Goal: Task Accomplishment & Management: Use online tool/utility

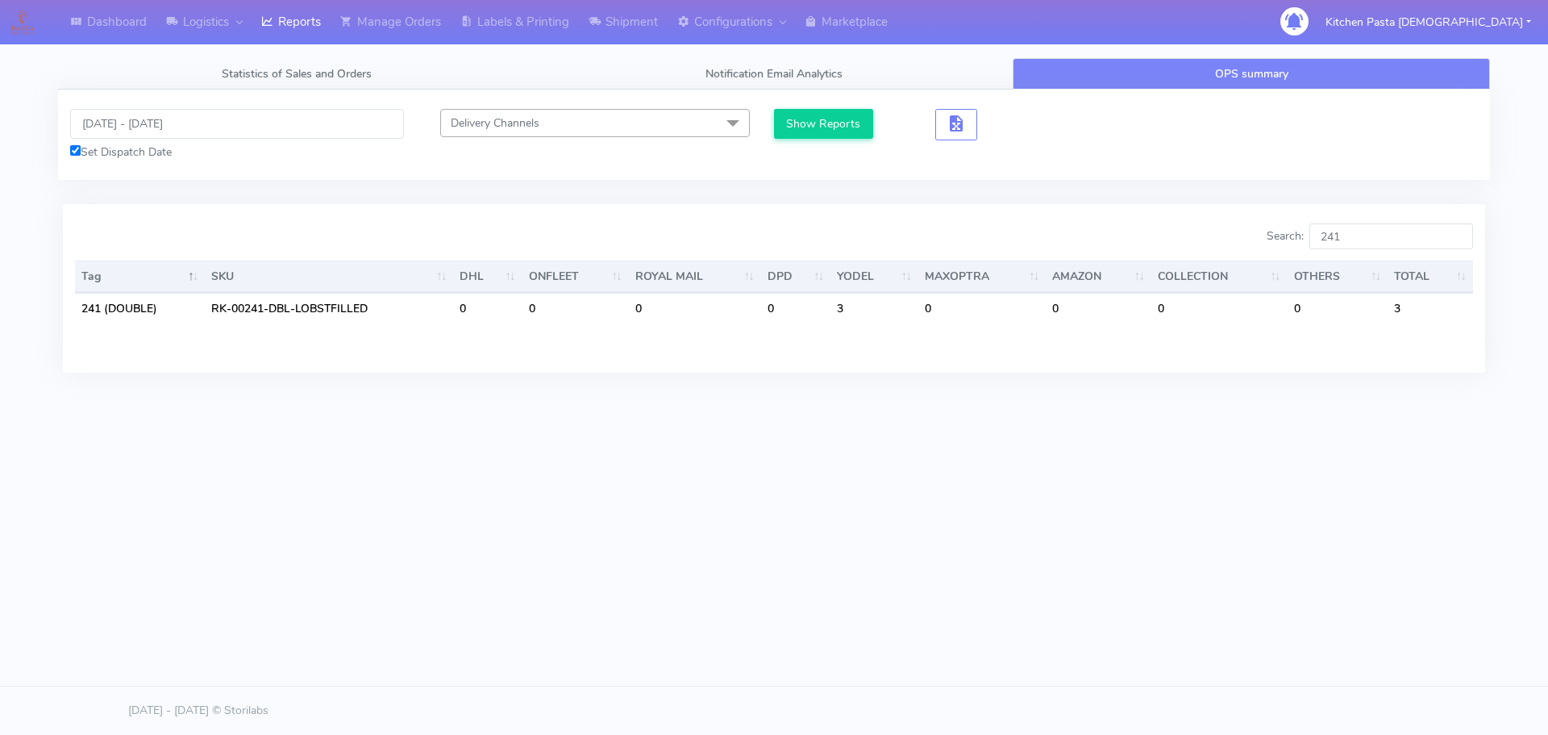
click at [1454, 243] on input "241" at bounding box center [1391, 236] width 164 height 26
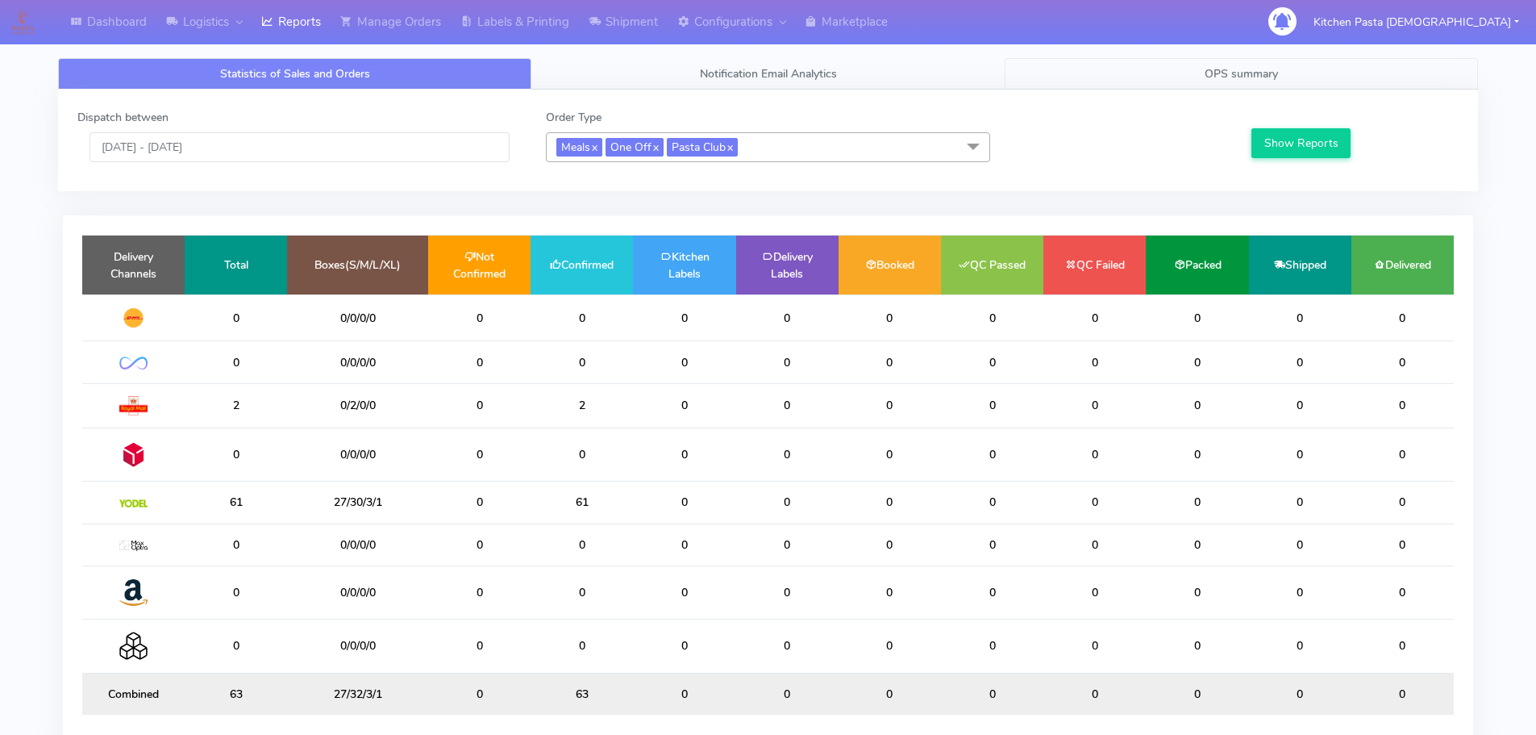
click at [1275, 66] on span "OPS summary" at bounding box center [1241, 73] width 73 height 15
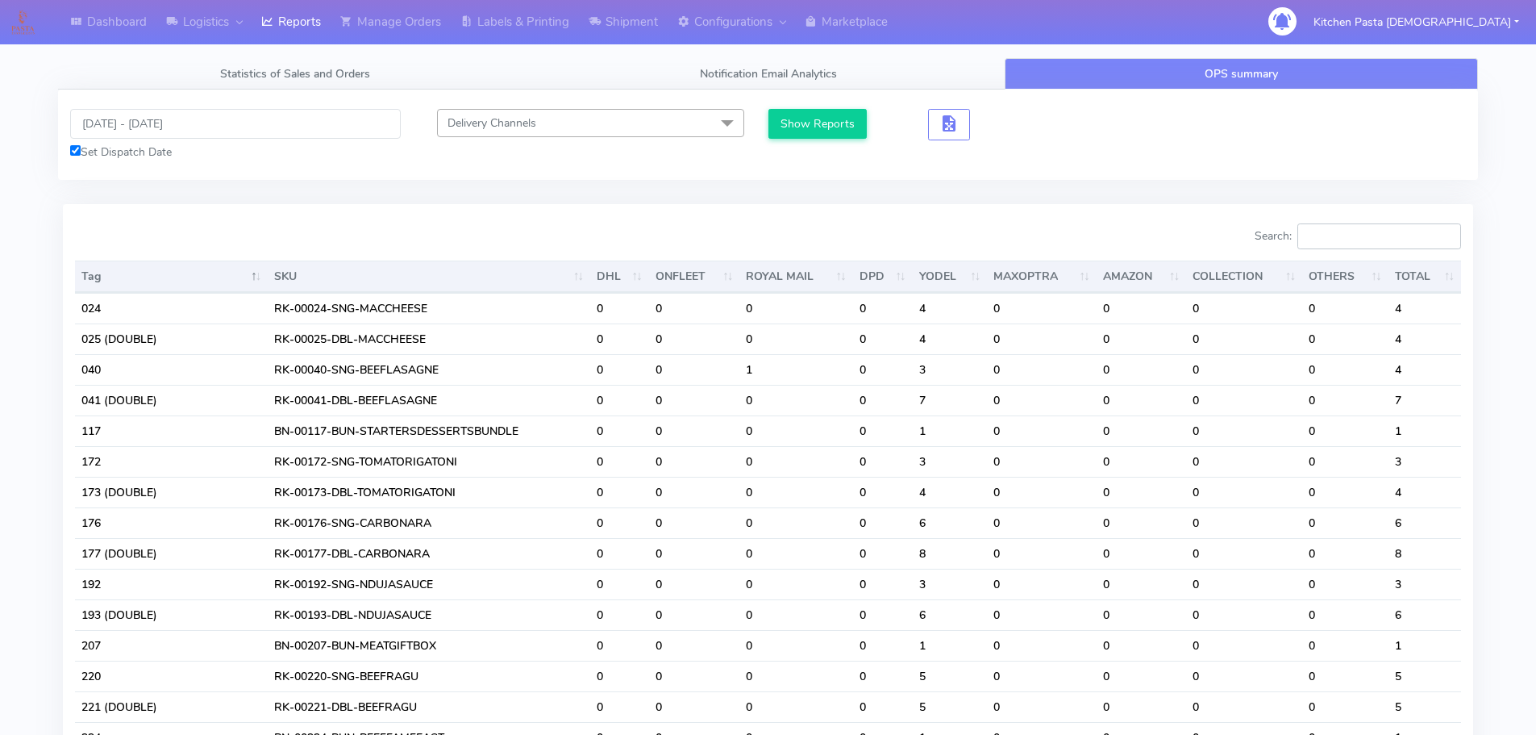
click at [1359, 235] on input "Search:" at bounding box center [1379, 236] width 164 height 26
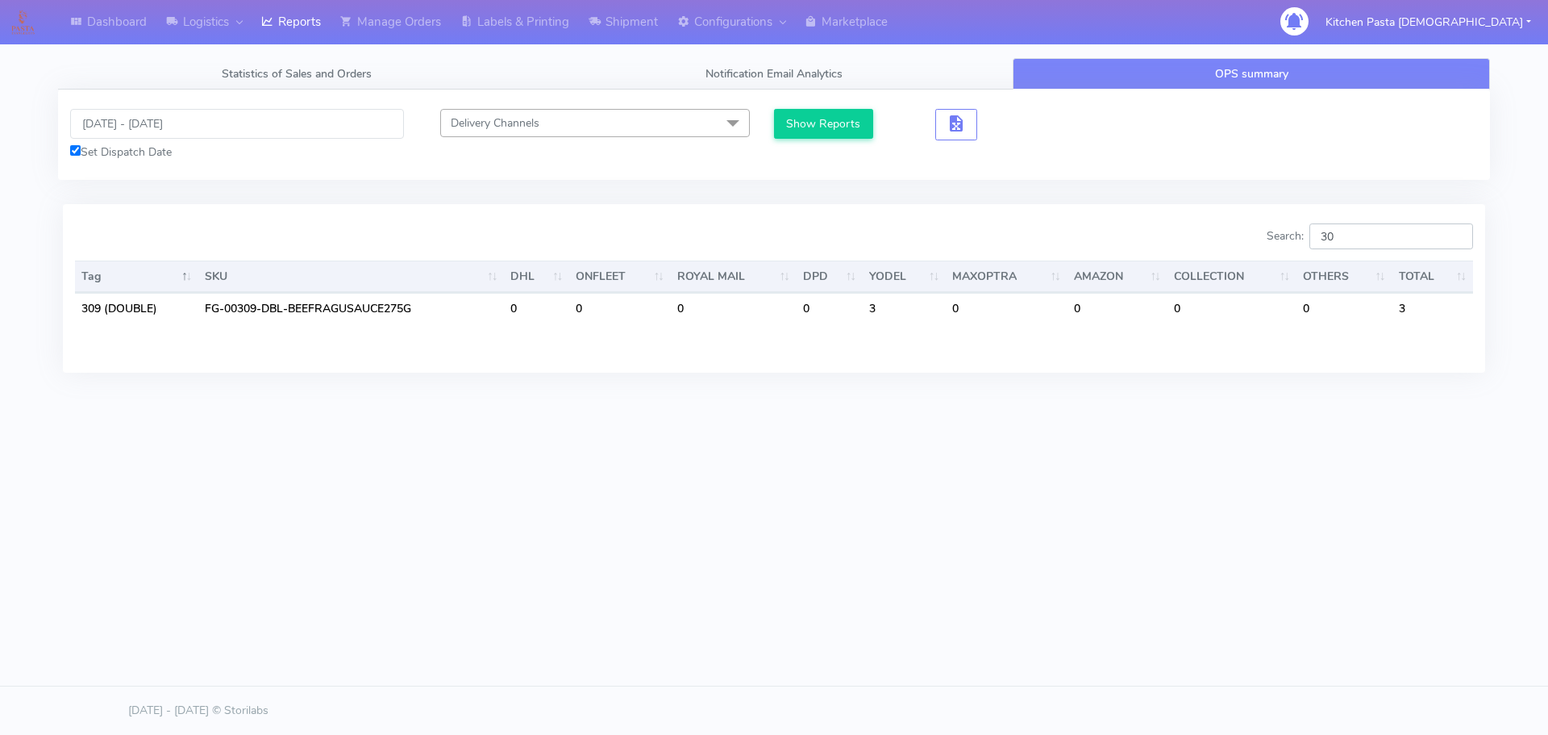
type input "3"
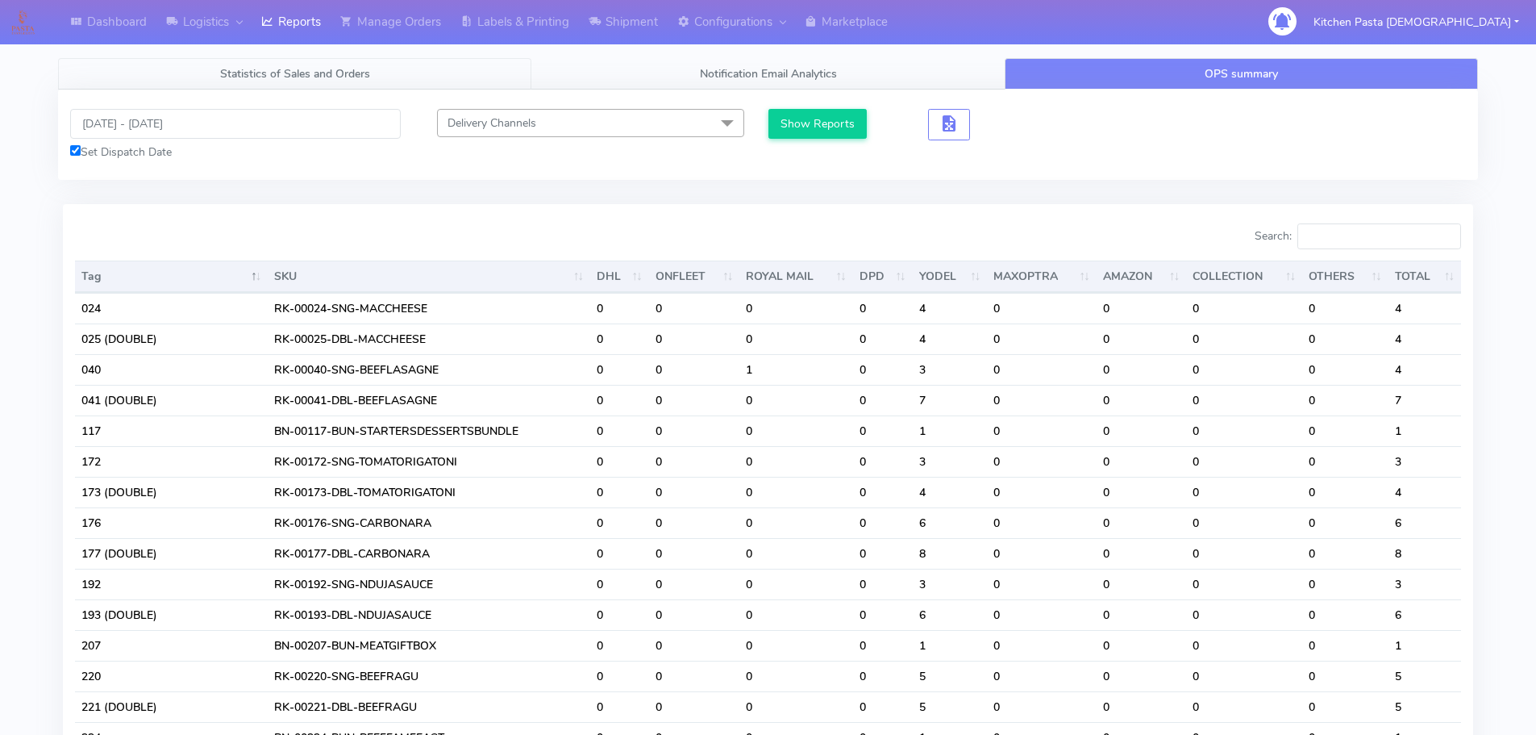
click at [314, 80] on span "Statistics of Sales and Orders" at bounding box center [295, 73] width 150 height 15
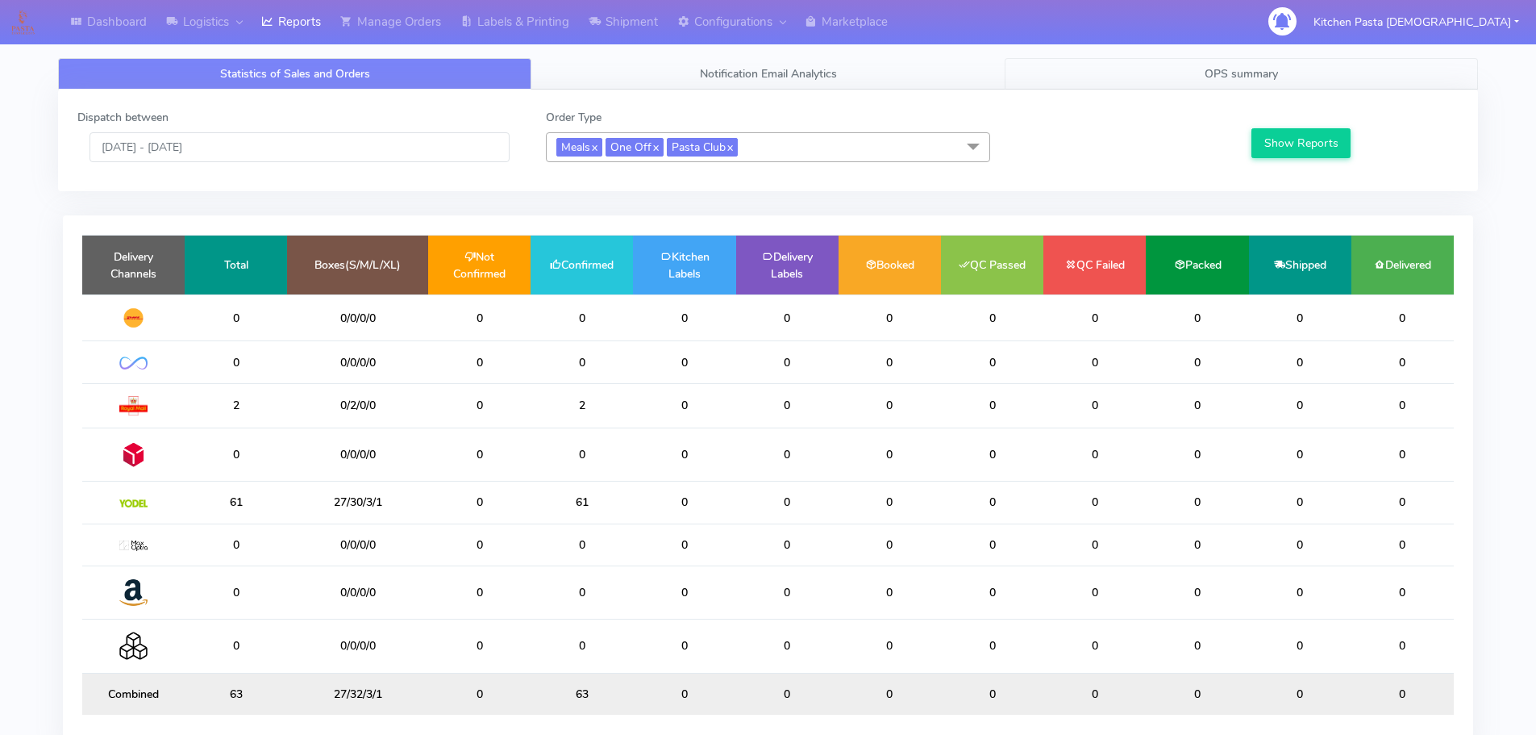
click at [1149, 75] on link "OPS summary" at bounding box center [1241, 73] width 473 height 31
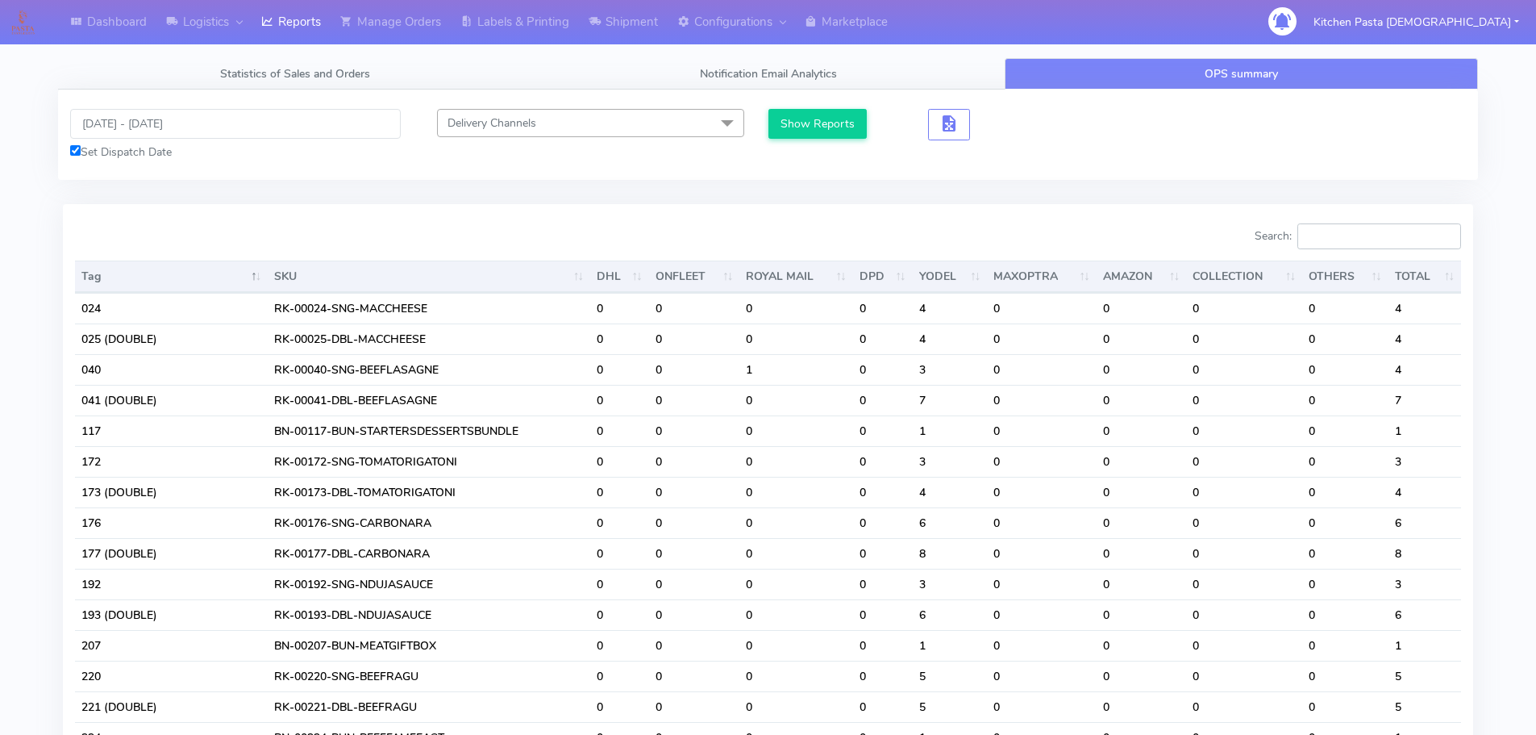
click at [1330, 234] on input "Search:" at bounding box center [1379, 236] width 164 height 26
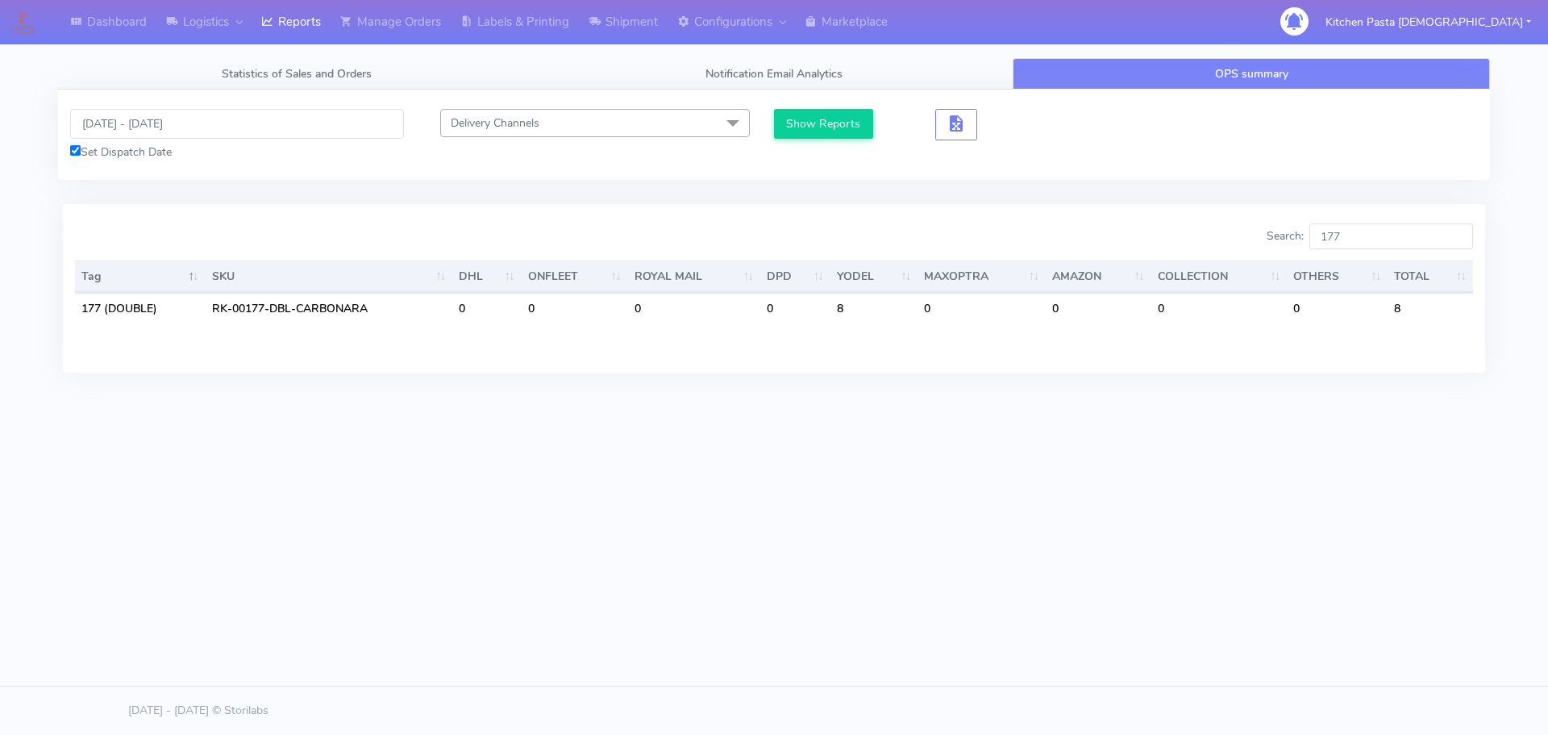
drag, startPoint x: 934, startPoint y: 522, endPoint x: 1038, endPoint y: 460, distance: 121.1
click at [938, 522] on div "Dashboard Logistics London Logistics Reports Manage Orders Labels & Printing Sh…" at bounding box center [774, 294] width 1548 height 588
click at [1408, 246] on input "177" at bounding box center [1391, 236] width 164 height 26
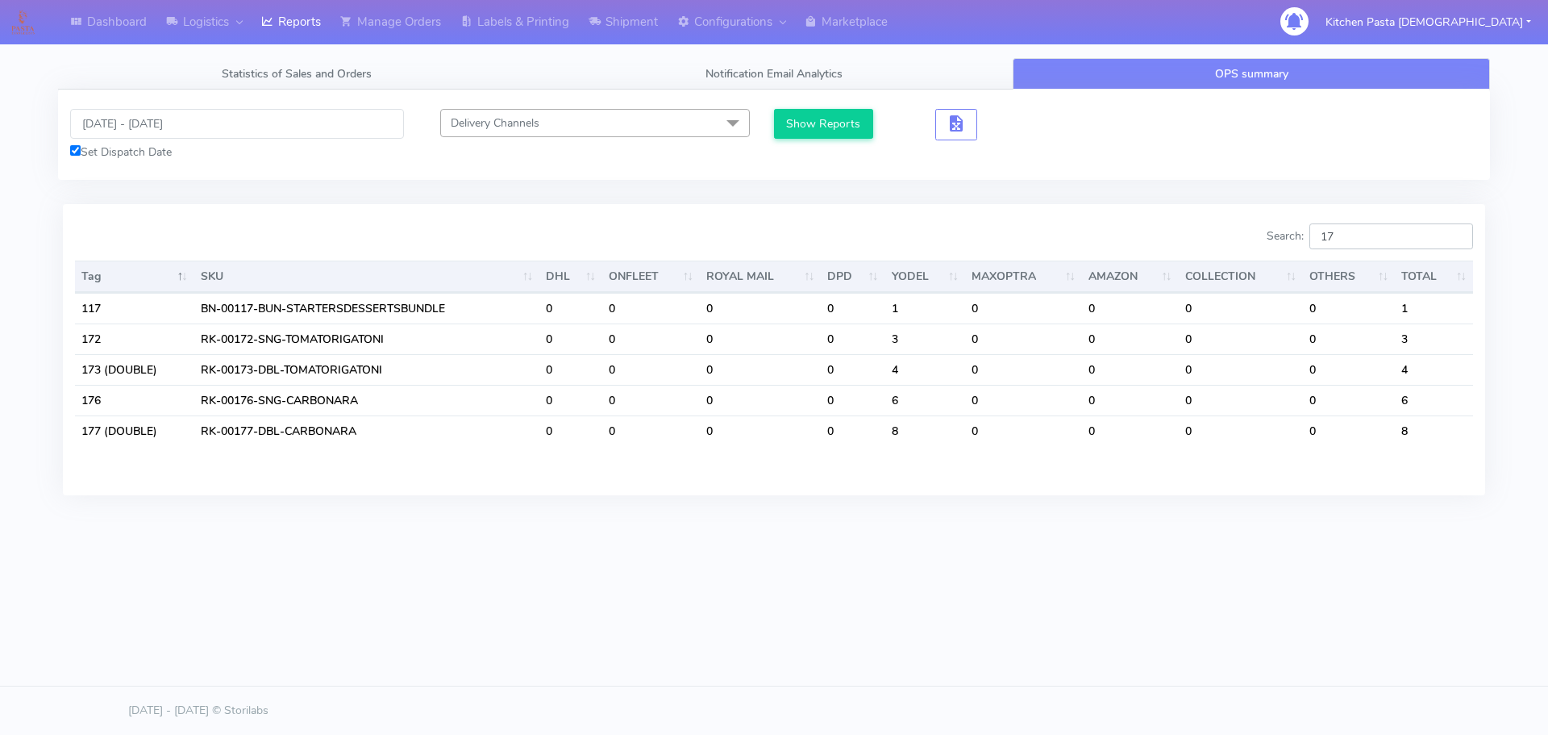
type input "1"
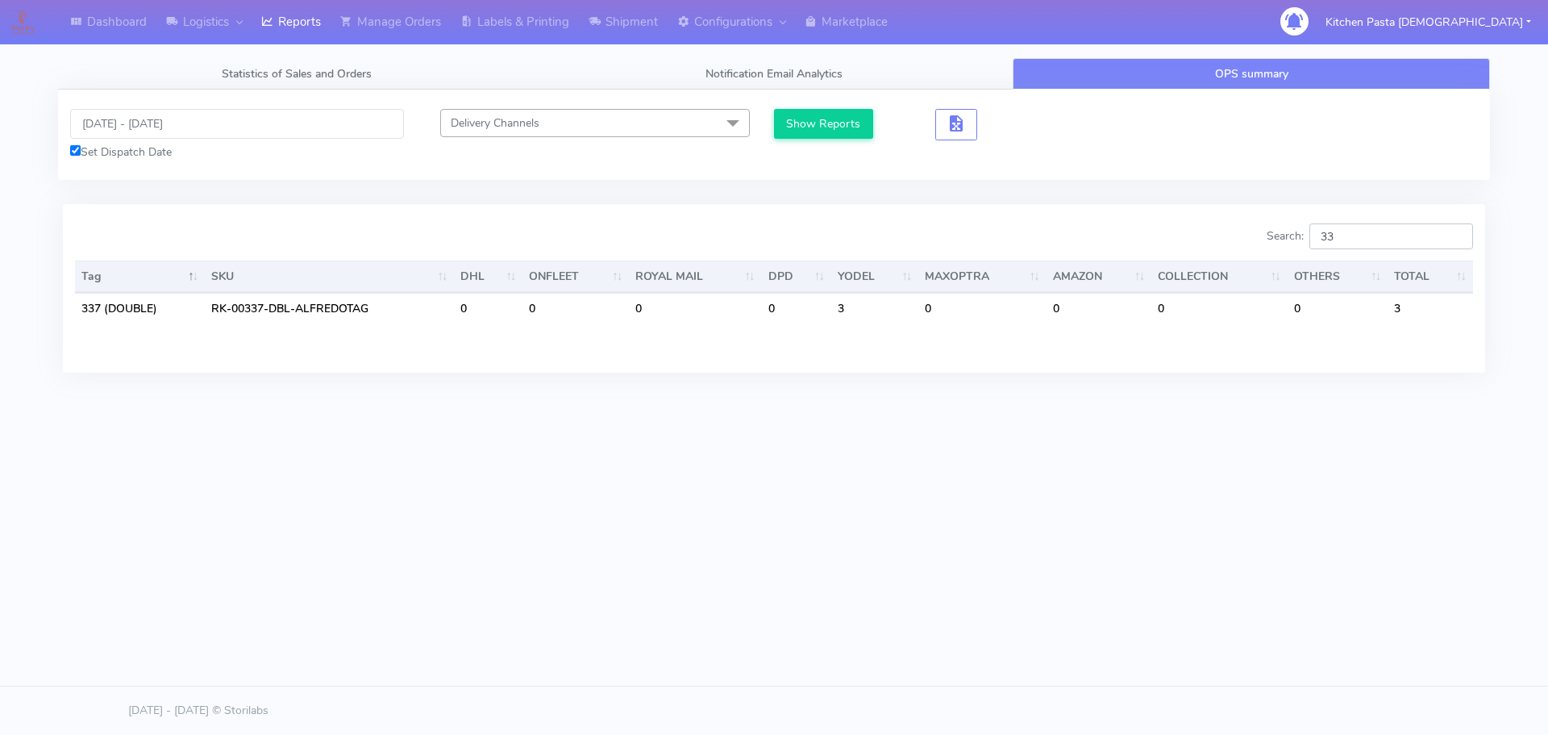
type input "3"
type input "2"
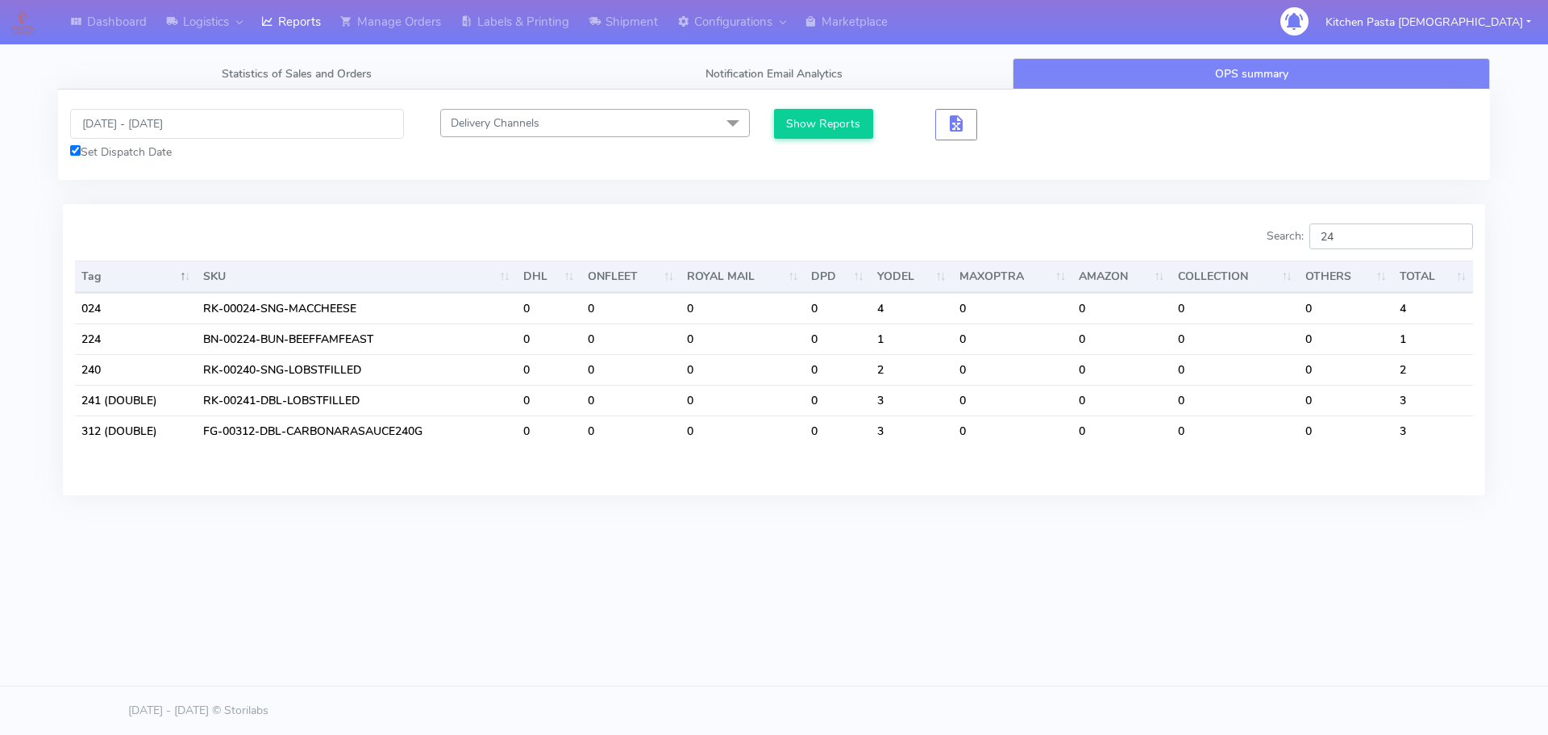
type input "2"
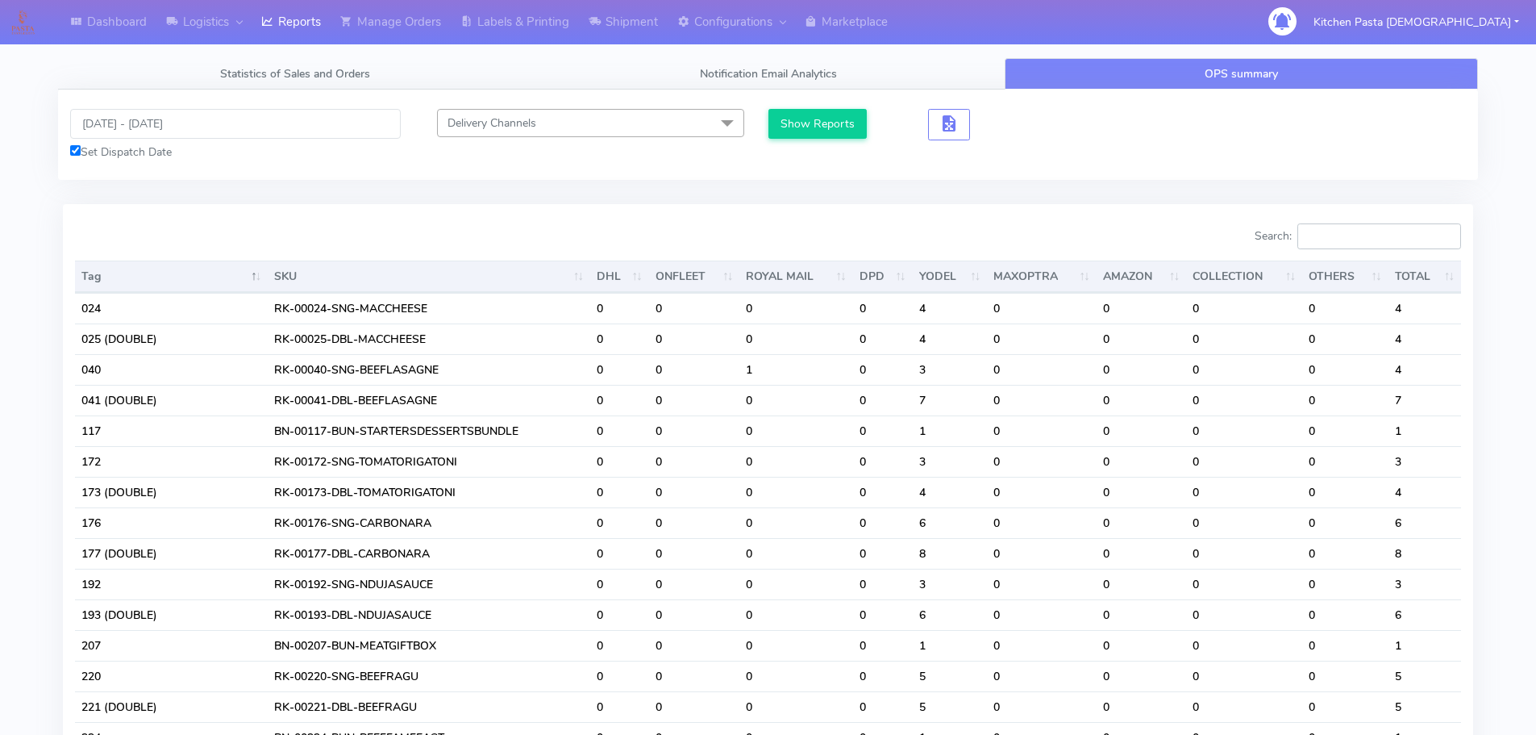
type input "5"
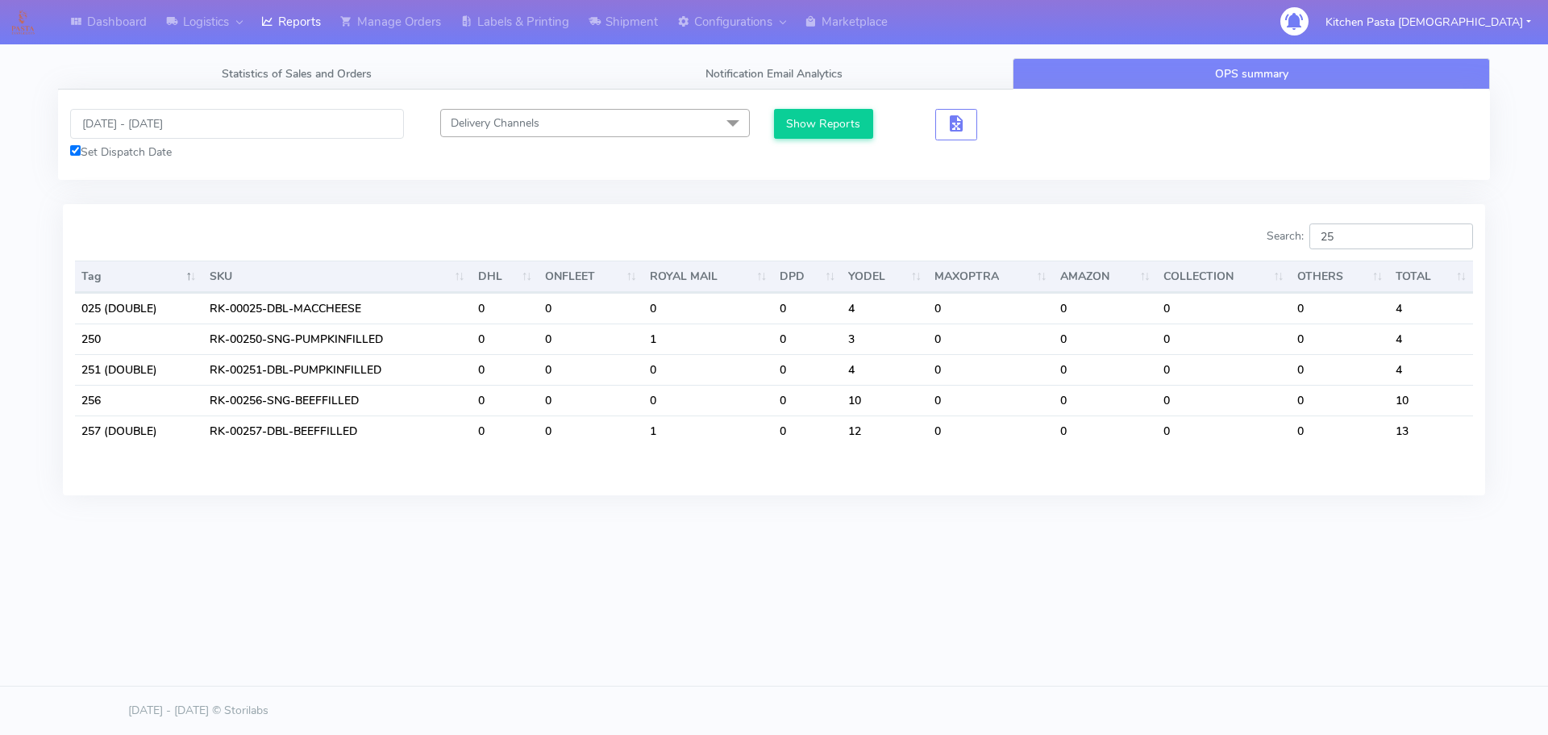
type input "2"
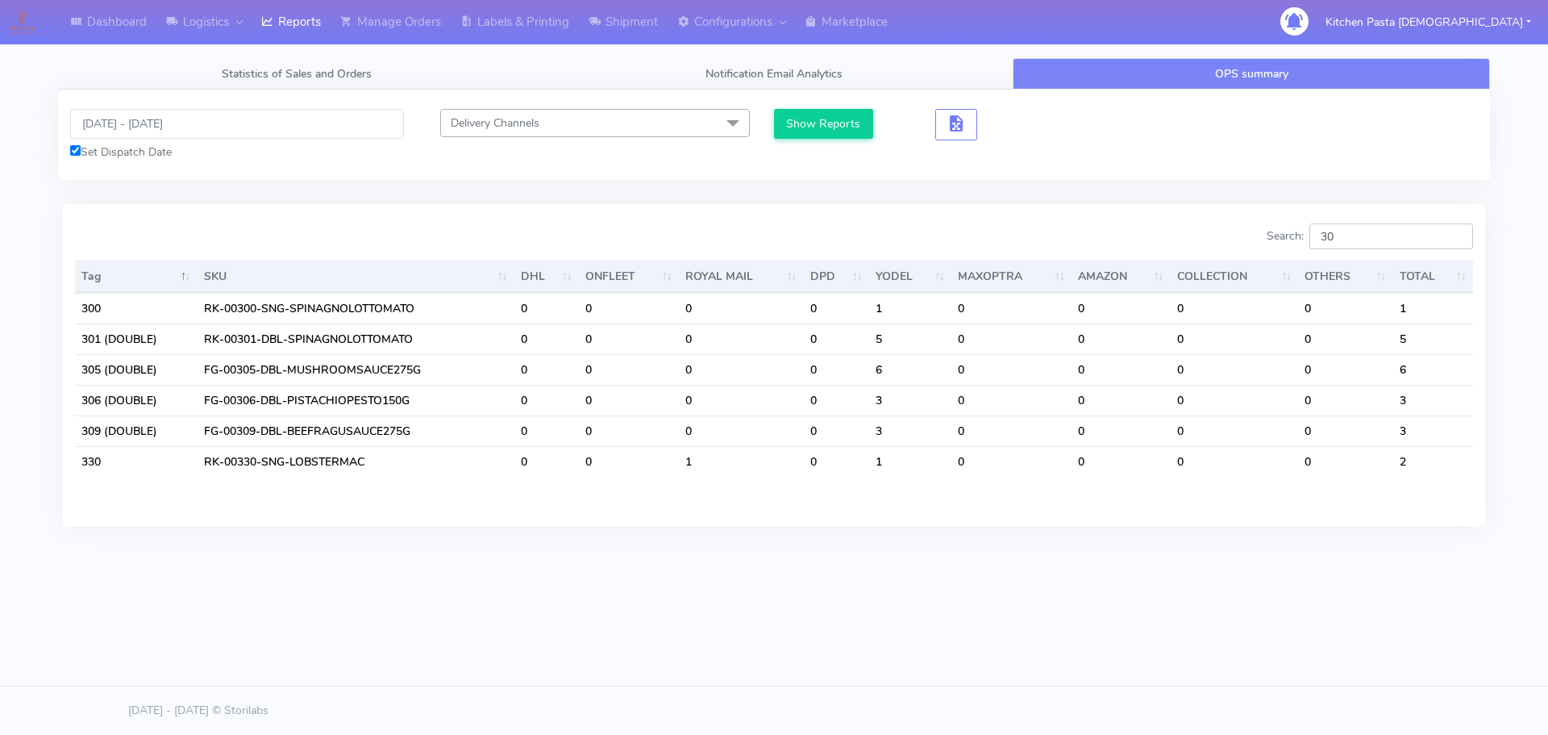
type input "3"
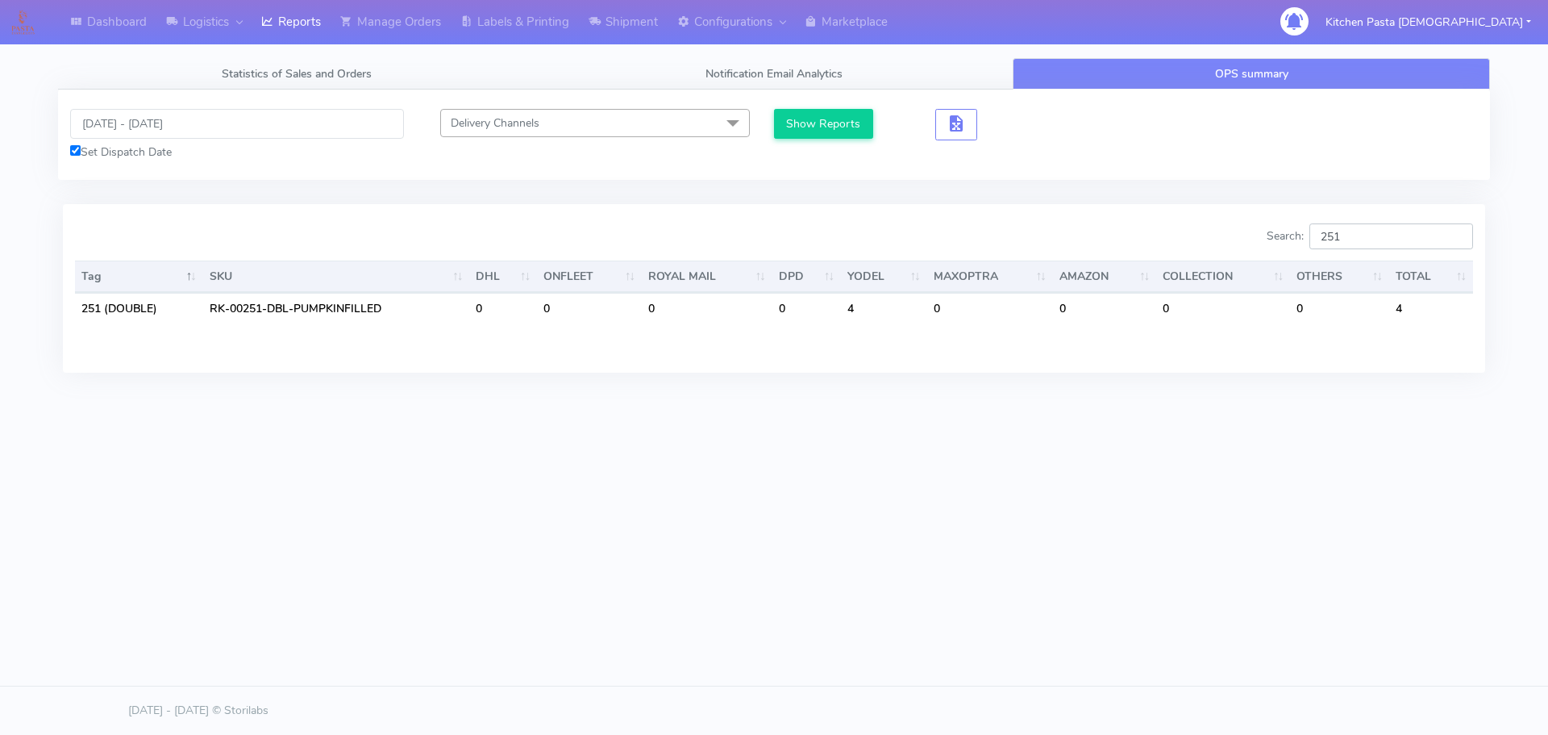
type input "251"
click at [509, 10] on link "Labels & Printing" at bounding box center [515, 22] width 128 height 44
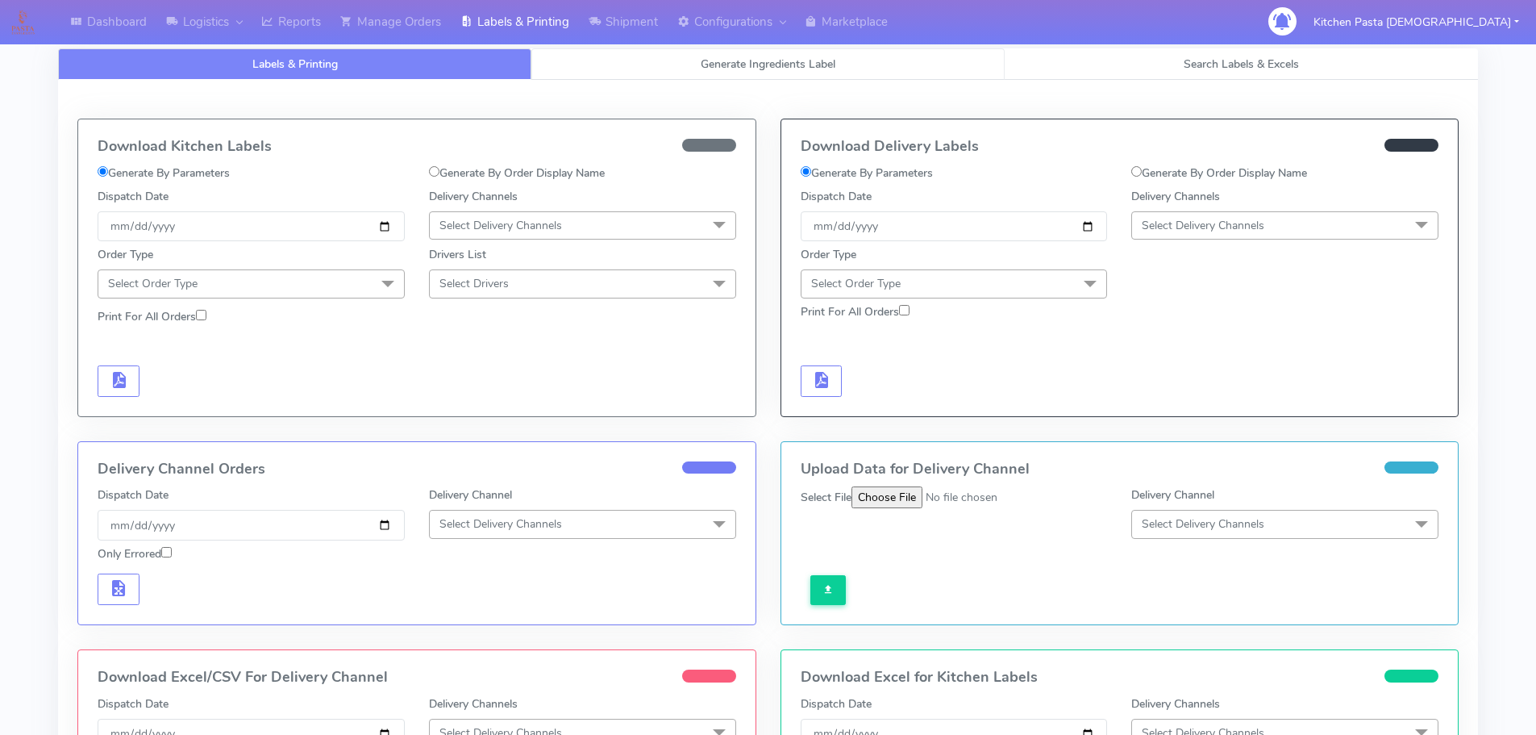
click at [600, 62] on link "Generate Ingredients Label" at bounding box center [767, 63] width 473 height 31
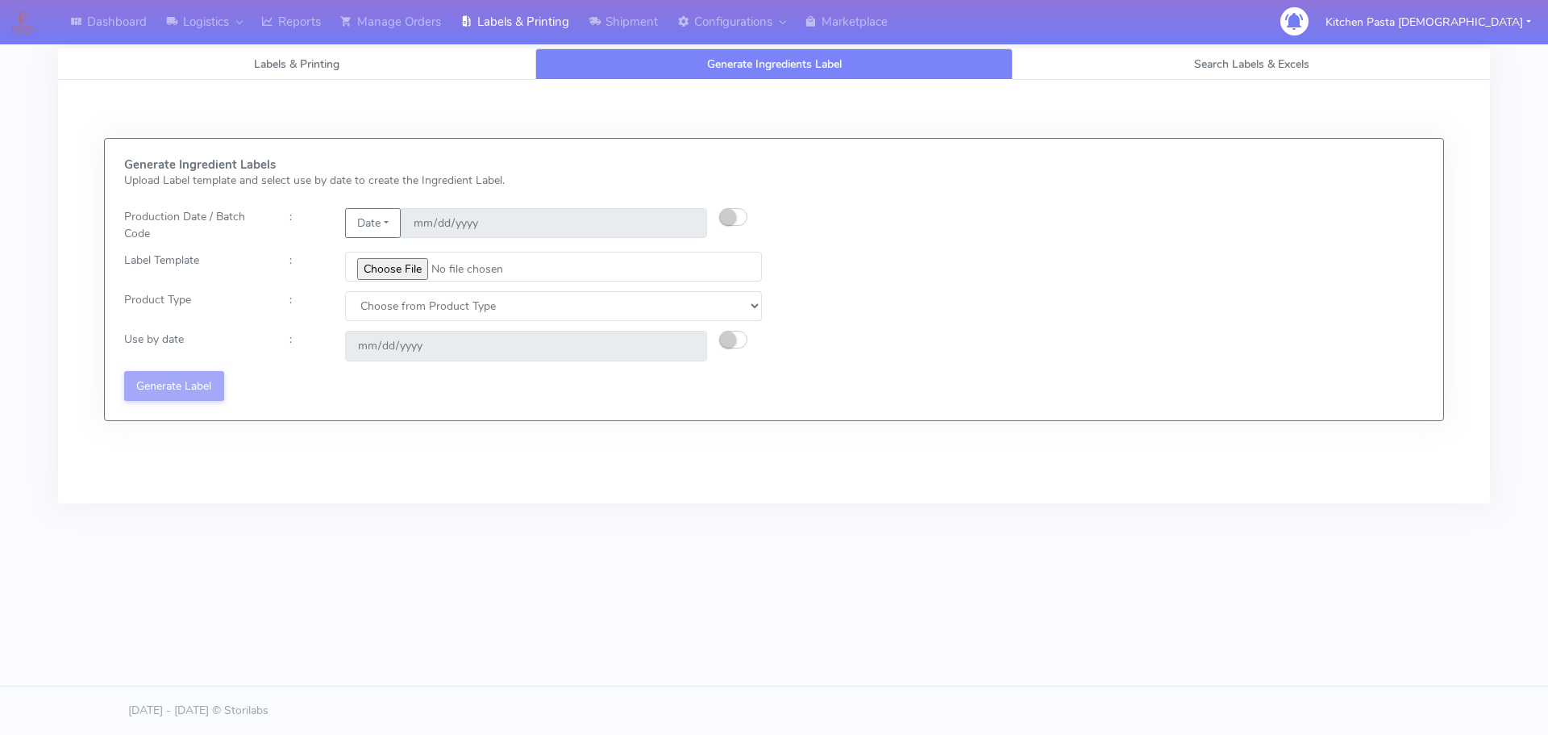
click at [385, 283] on div "Generate Ingredient Labels Upload Label template and select use by date to crea…" at bounding box center [443, 279] width 662 height 243
click at [414, 265] on input "file" at bounding box center [553, 267] width 417 height 30
type input "C:\fakepath\Ecom_300_V2.jpg"
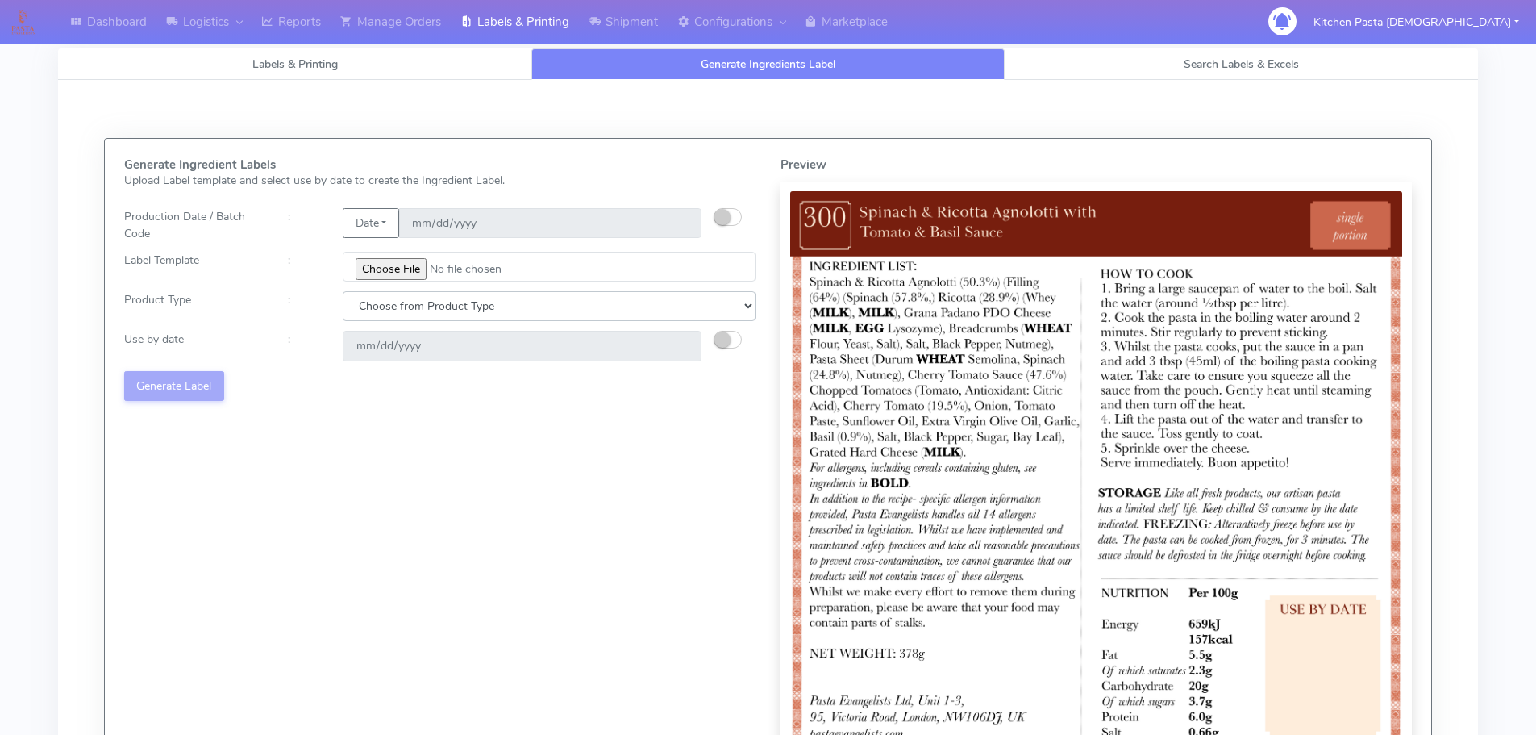
click at [386, 311] on select "Choose from Product Type ECOM ERETAIL CIRCULAR CIRC_DESERTS LASAGNE" at bounding box center [549, 306] width 413 height 30
select select "0"
click at [343, 291] on select "Choose from Product Type ECOM ERETAIL CIRCULAR CIRC_DESERTS LASAGNE" at bounding box center [549, 306] width 413 height 30
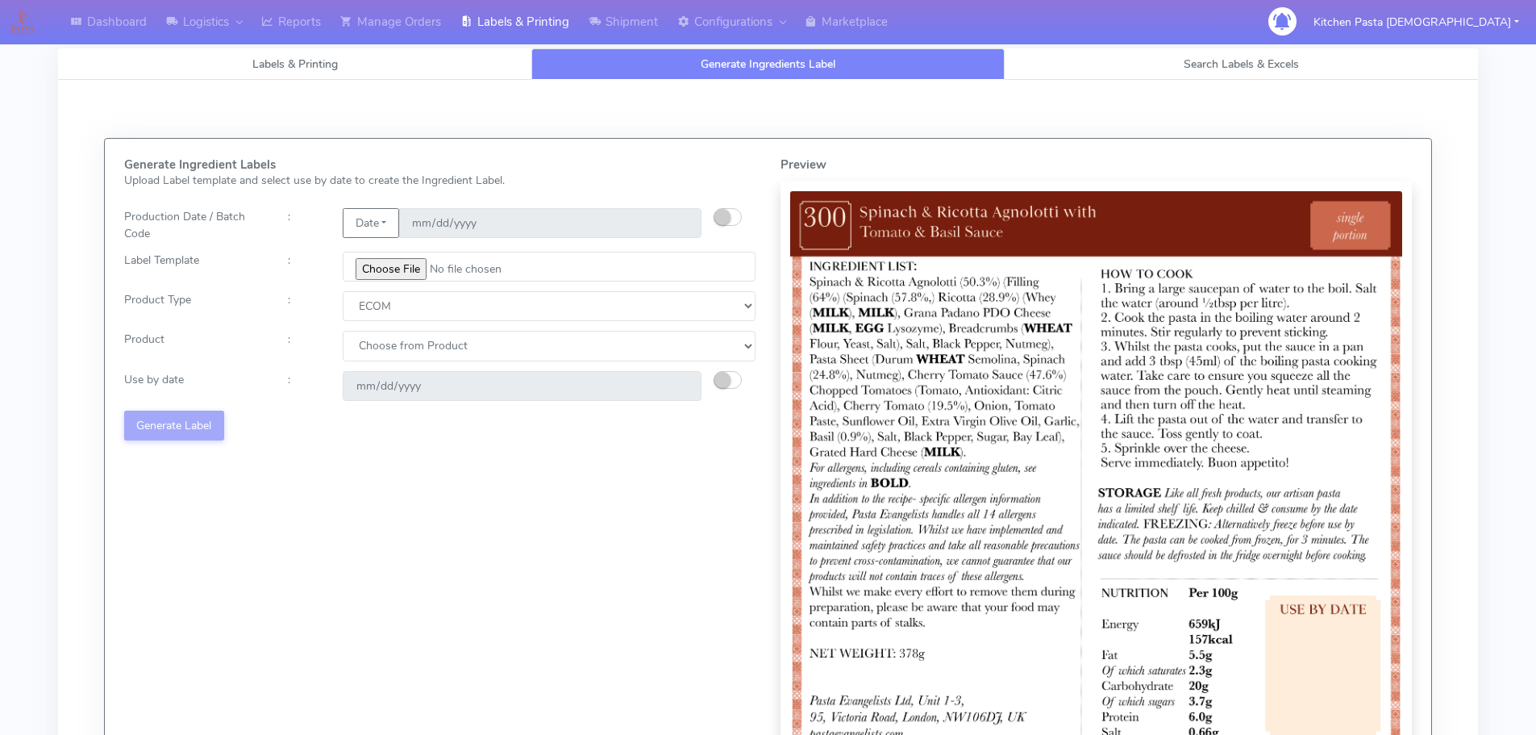
select select "0"
click at [343, 331] on select "Choose from Product PLAIN PASTA (EXCEPT HURRA) HURRA FILLED PASTA BUTTER (INTER…" at bounding box center [549, 346] width 413 height 30
click at [735, 385] on button "button" at bounding box center [728, 380] width 28 height 18
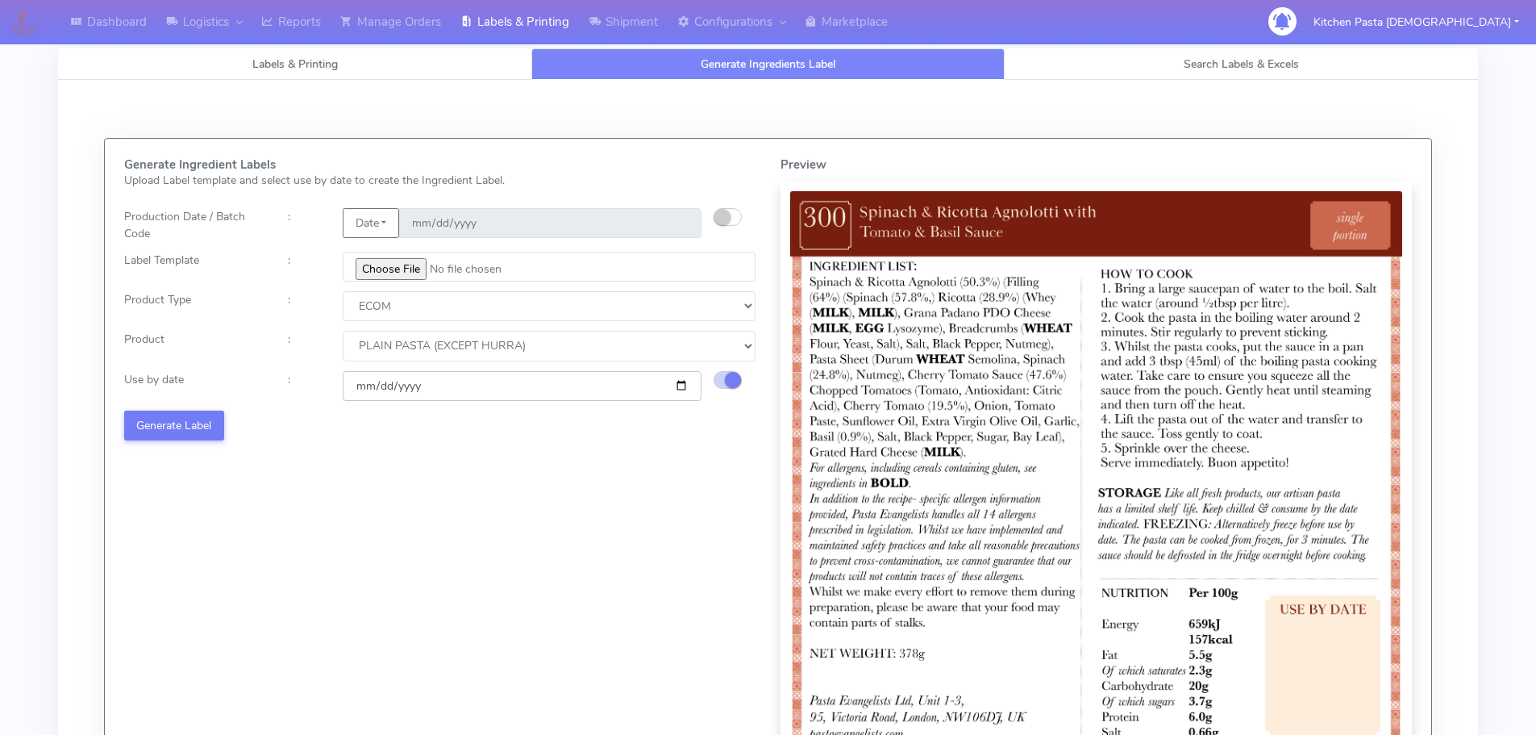
click at [685, 385] on input "2025-08-27" at bounding box center [522, 386] width 359 height 30
type input "2025-09-03"
click at [190, 426] on button "Generate Label" at bounding box center [174, 425] width 100 height 30
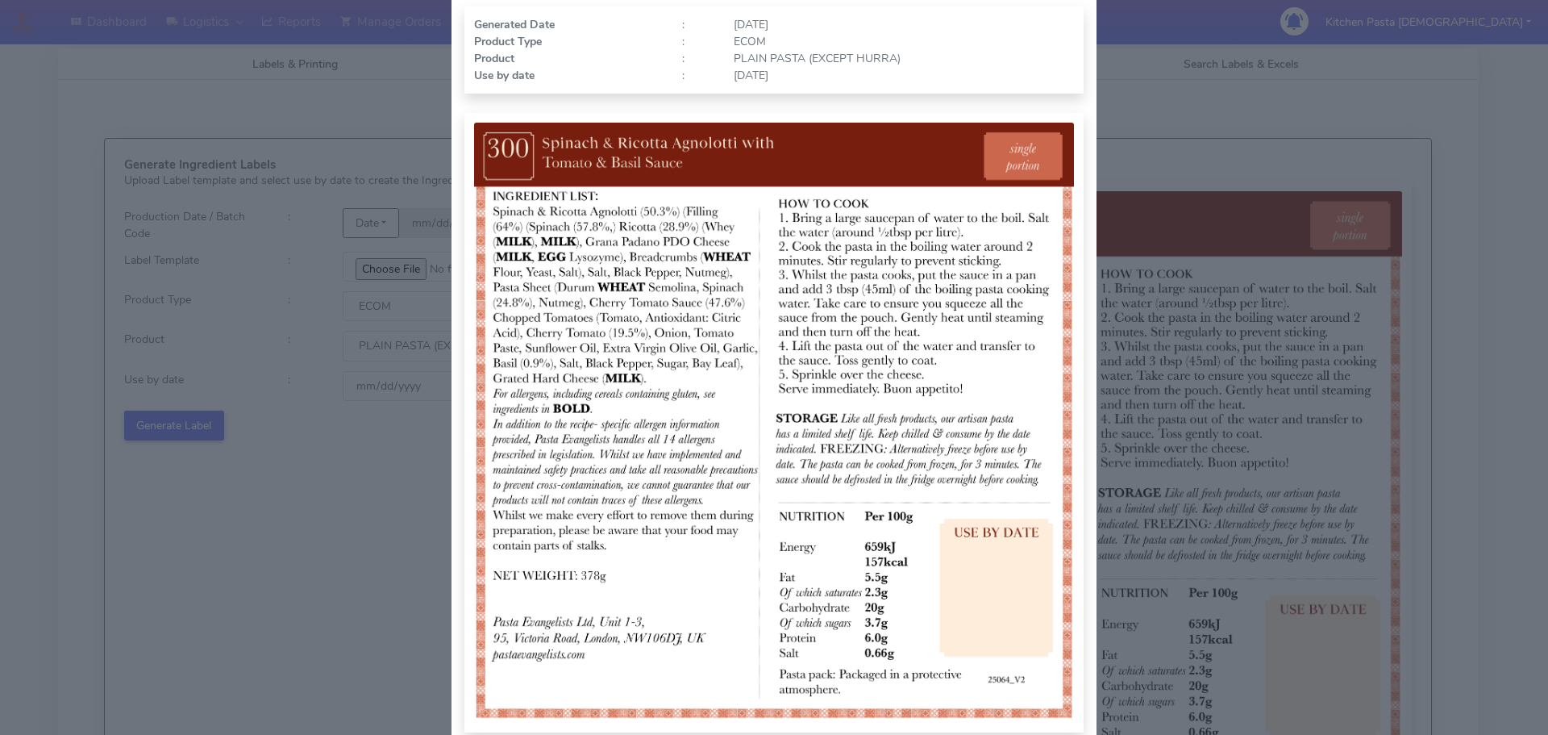
scroll to position [167, 0]
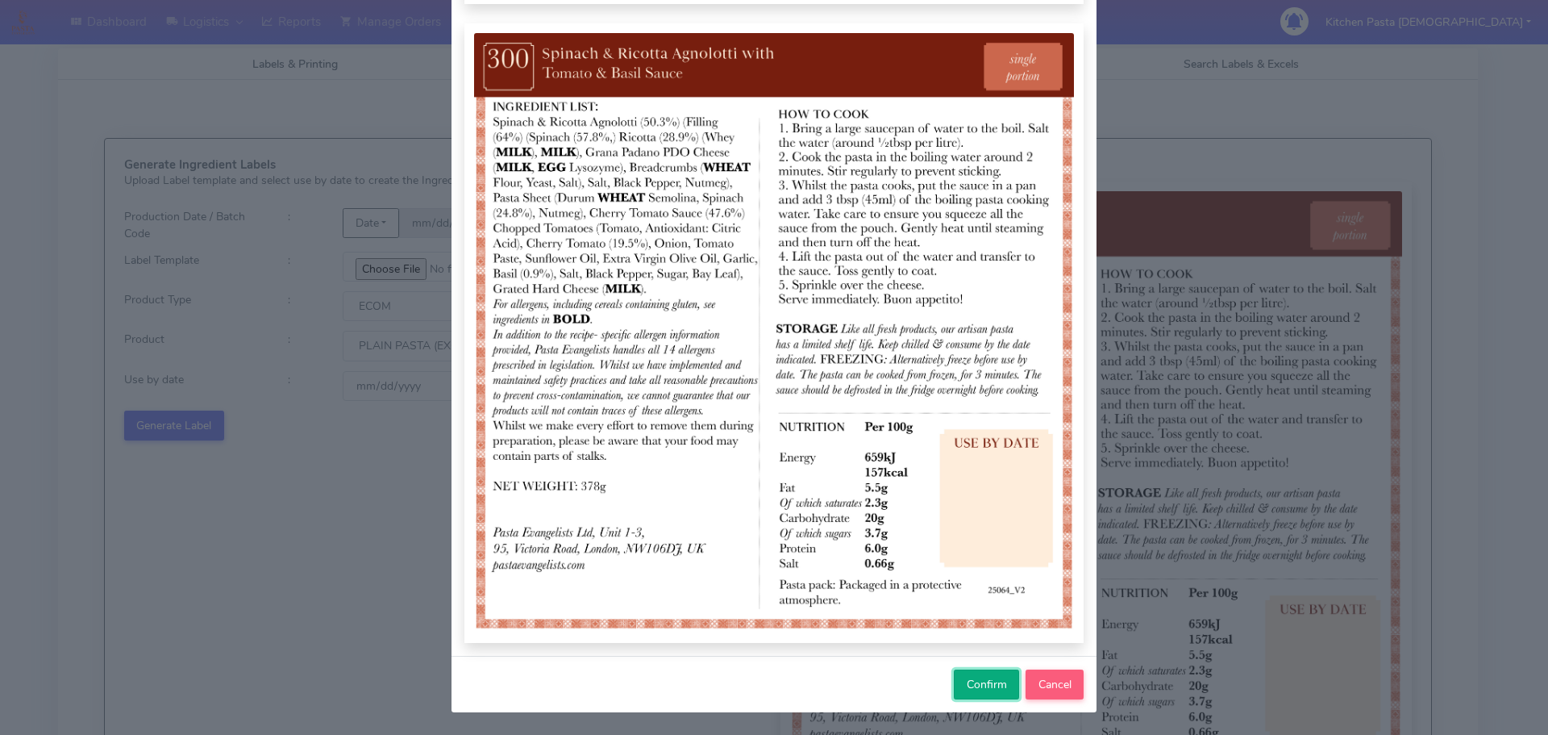
click at [972, 688] on span "Confirm" at bounding box center [987, 684] width 40 height 15
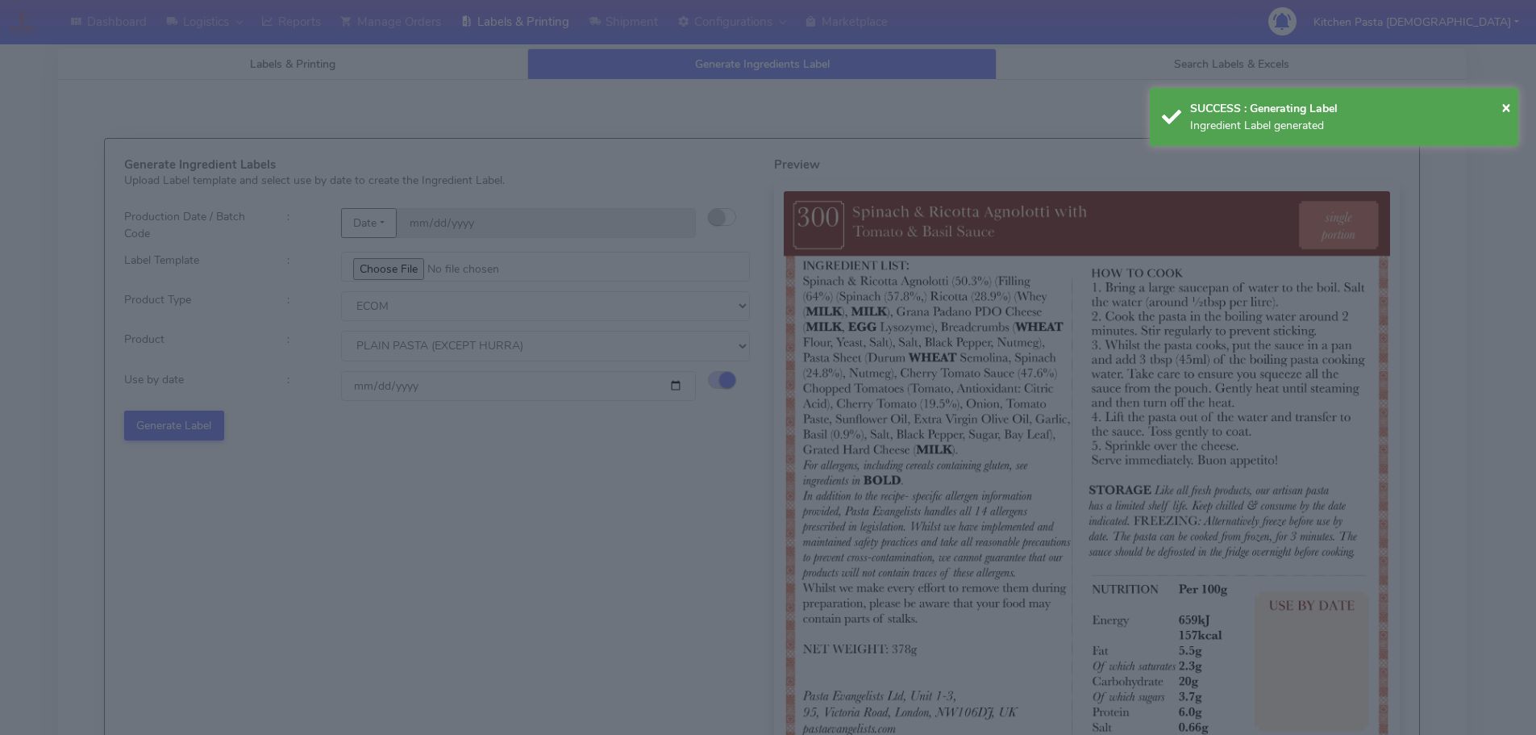
select select
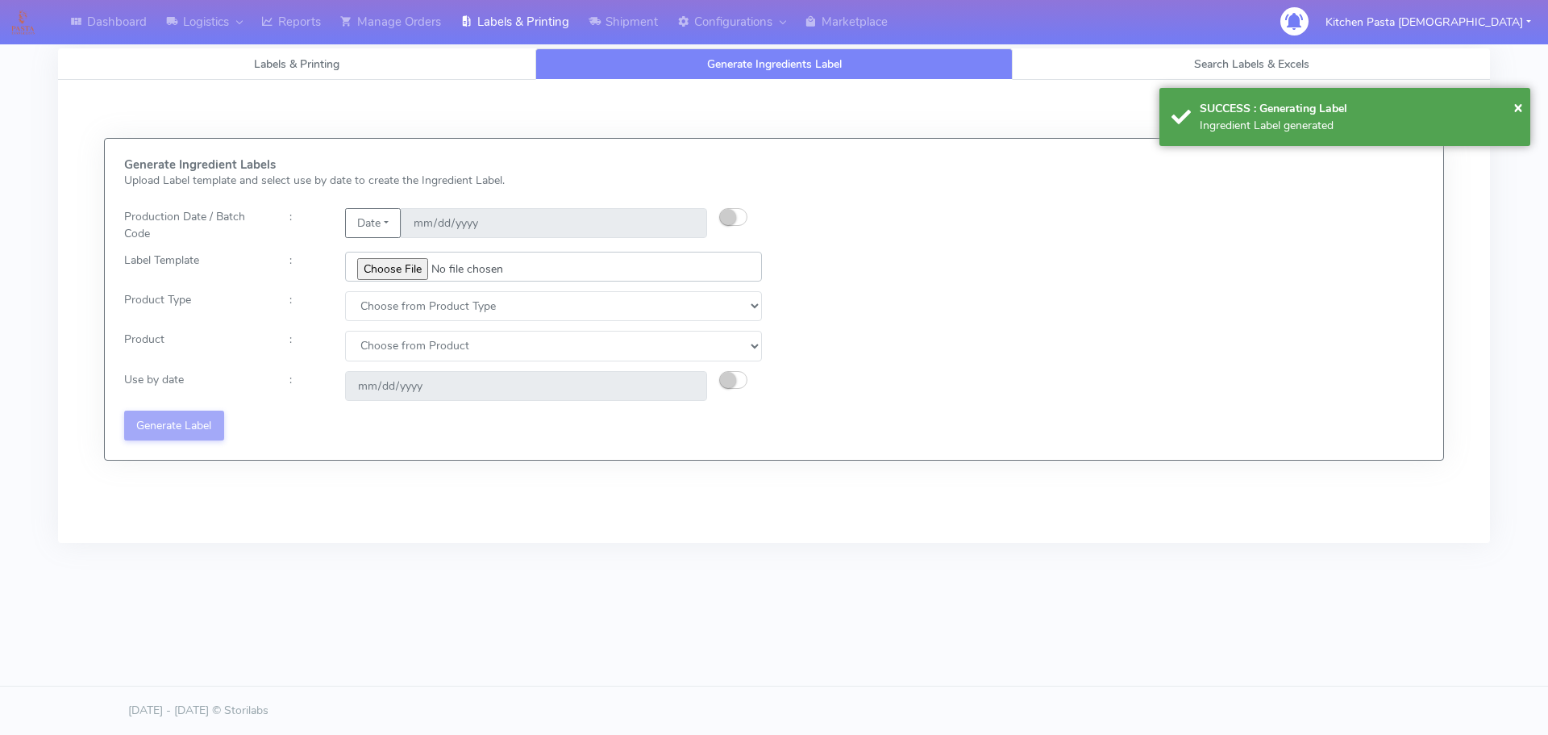
click at [389, 269] on input "file" at bounding box center [553, 267] width 417 height 30
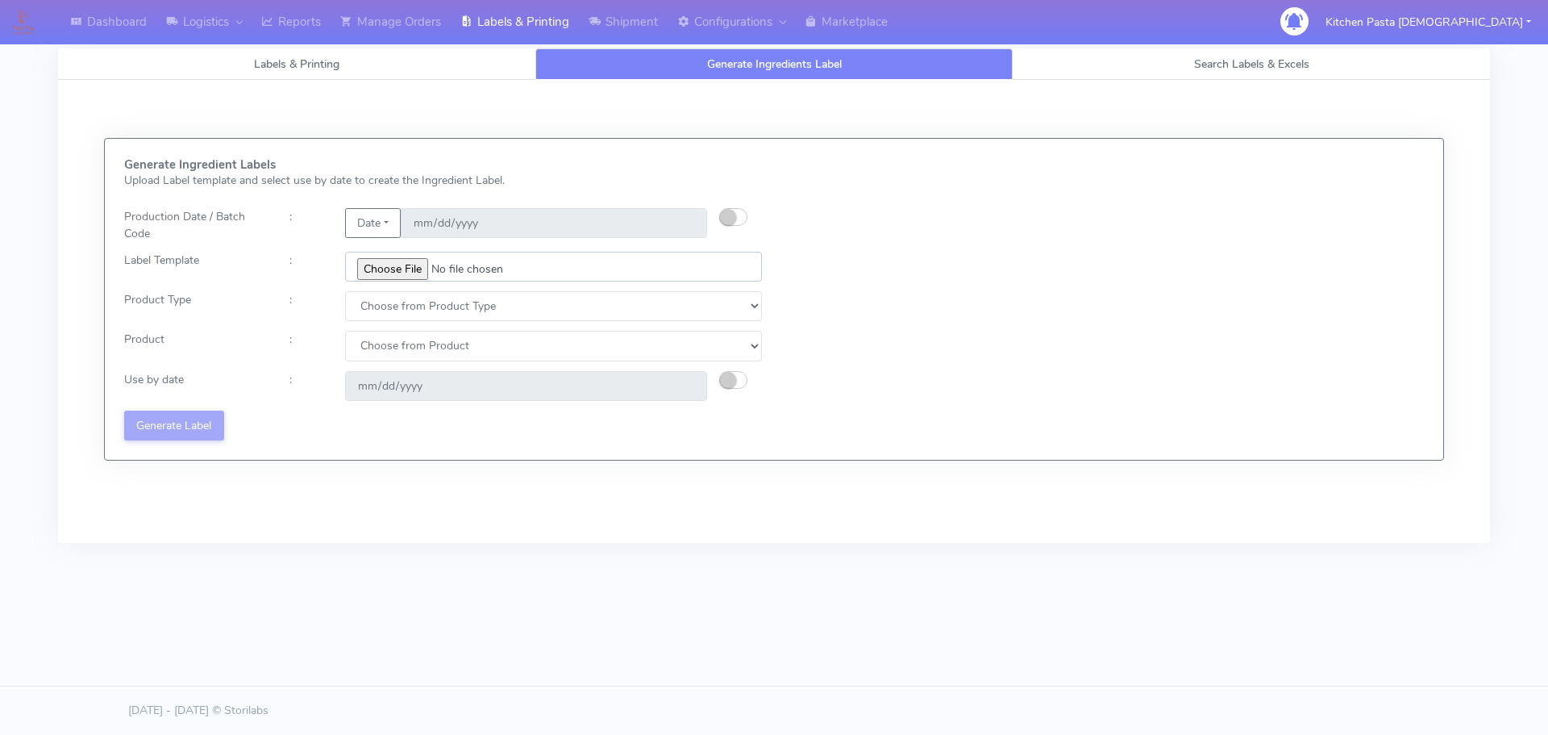
type input "C:\fakepath\Ecom_301_V2.jpg"
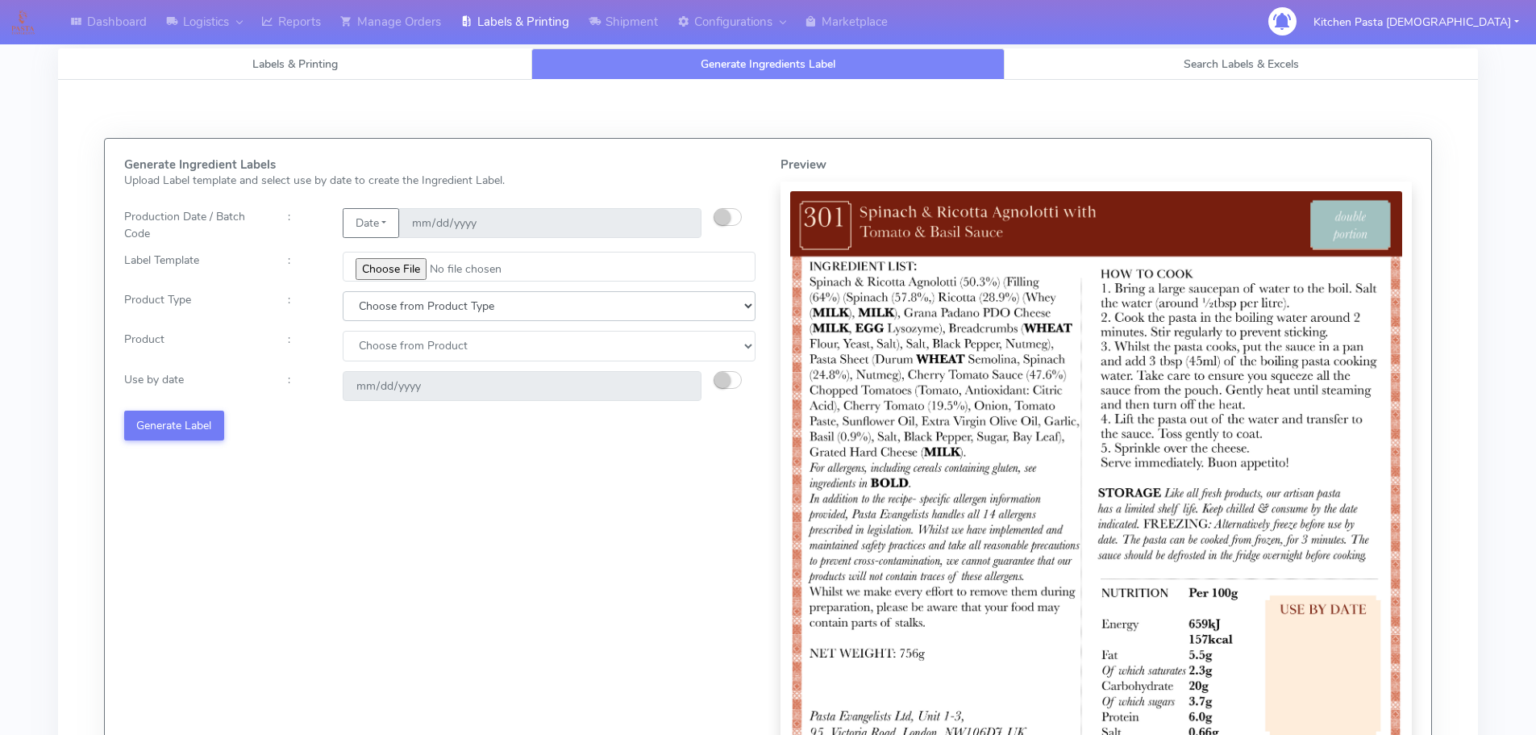
click at [407, 311] on select "Choose from Product Type ECOM ERETAIL CIRCULAR CIRC_DESERTS LASAGNE" at bounding box center [549, 306] width 413 height 30
select select "0"
click at [343, 291] on select "Choose from Product Type ECOM ERETAIL CIRCULAR CIRC_DESERTS LASAGNE" at bounding box center [549, 306] width 413 height 30
click at [390, 350] on select "Choose from Product PLAIN PASTA (EXCEPT HURRA) HURRA FILLED PASTA BUTTER (INTER…" at bounding box center [549, 346] width 413 height 30
select select "0"
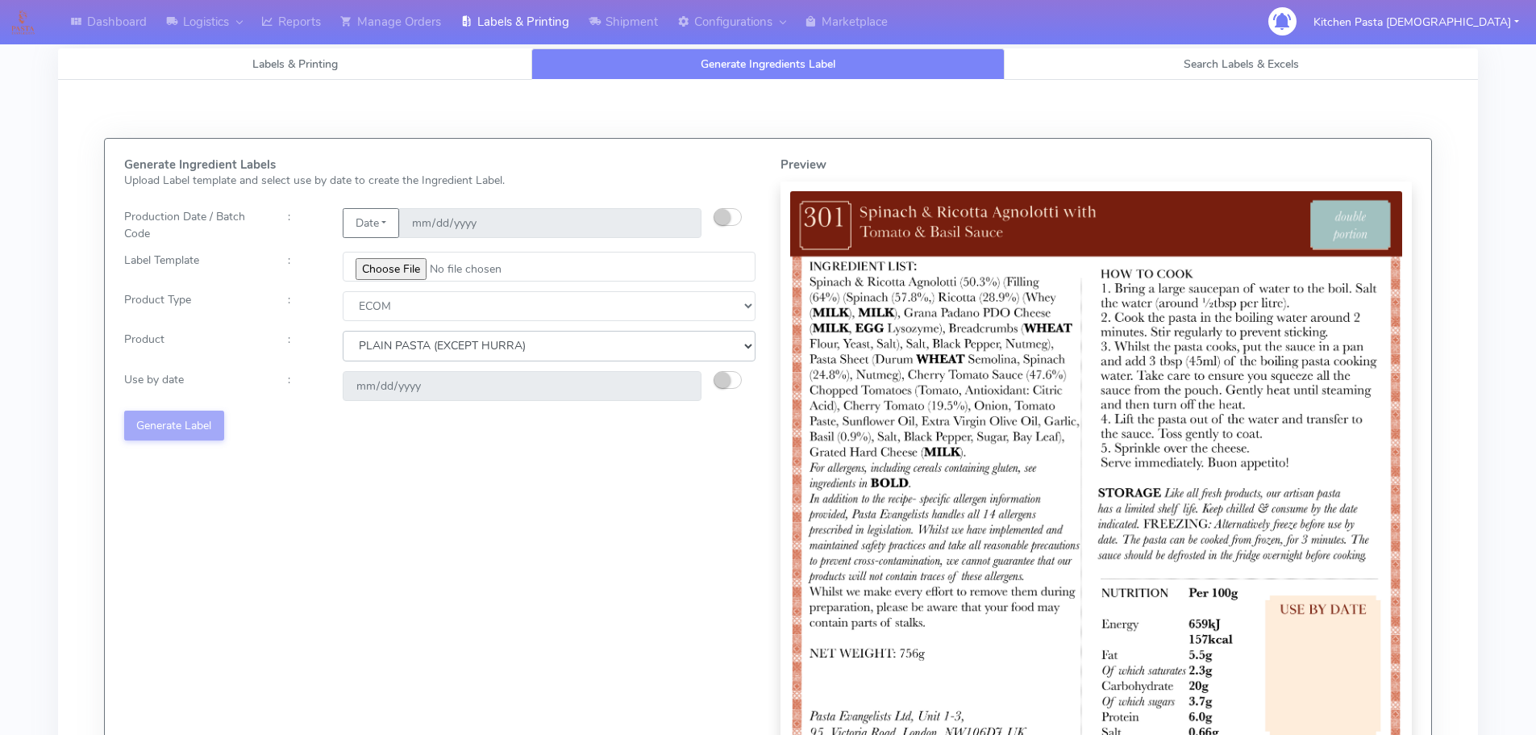
click at [343, 331] on select "Choose from Product PLAIN PASTA (EXCEPT HURRA) HURRA FILLED PASTA BUTTER (INTER…" at bounding box center [549, 346] width 413 height 30
click at [724, 383] on small "button" at bounding box center [722, 380] width 16 height 16
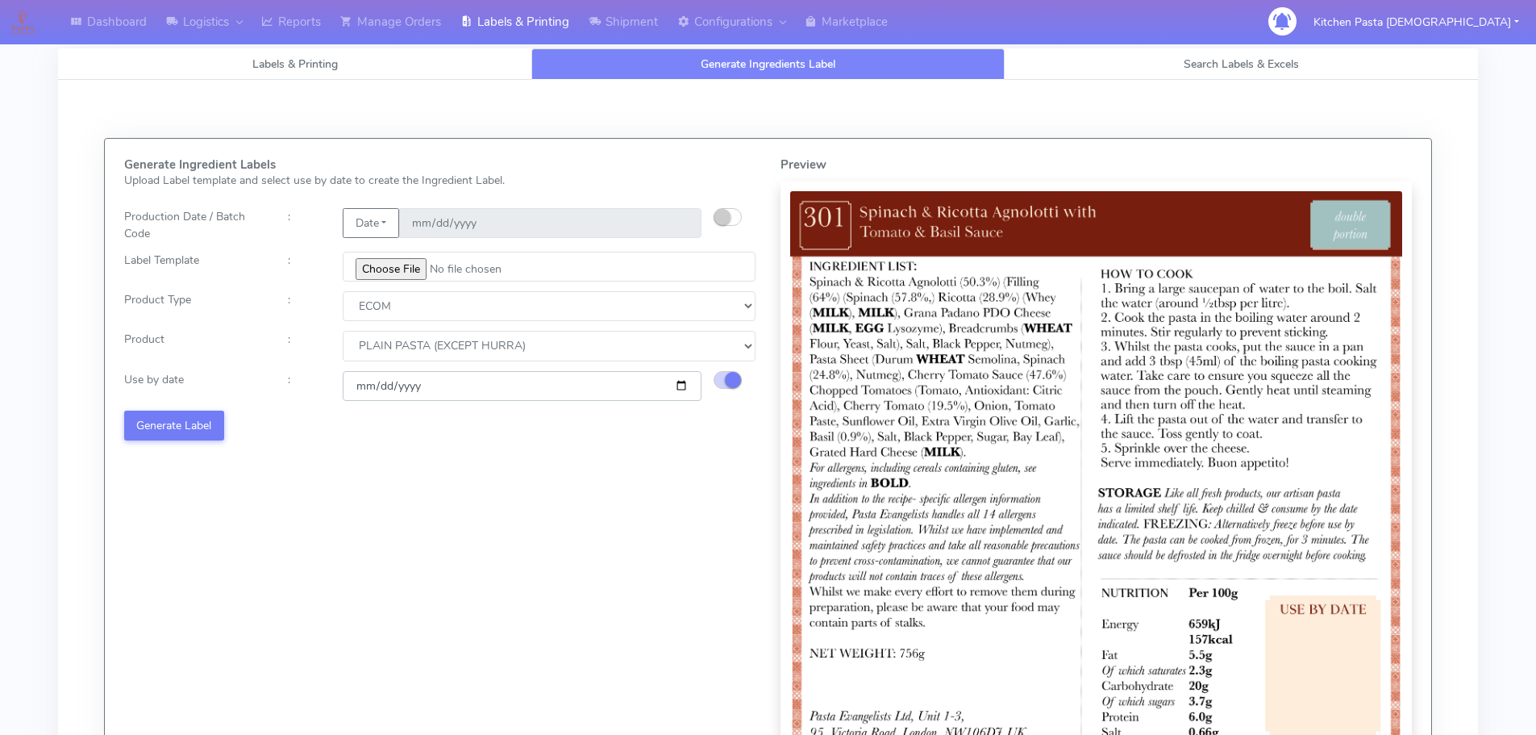
click at [683, 389] on input "2025-08-27" at bounding box center [522, 386] width 359 height 30
type input "2025-09-03"
click at [185, 431] on button "Generate Label" at bounding box center [174, 425] width 100 height 30
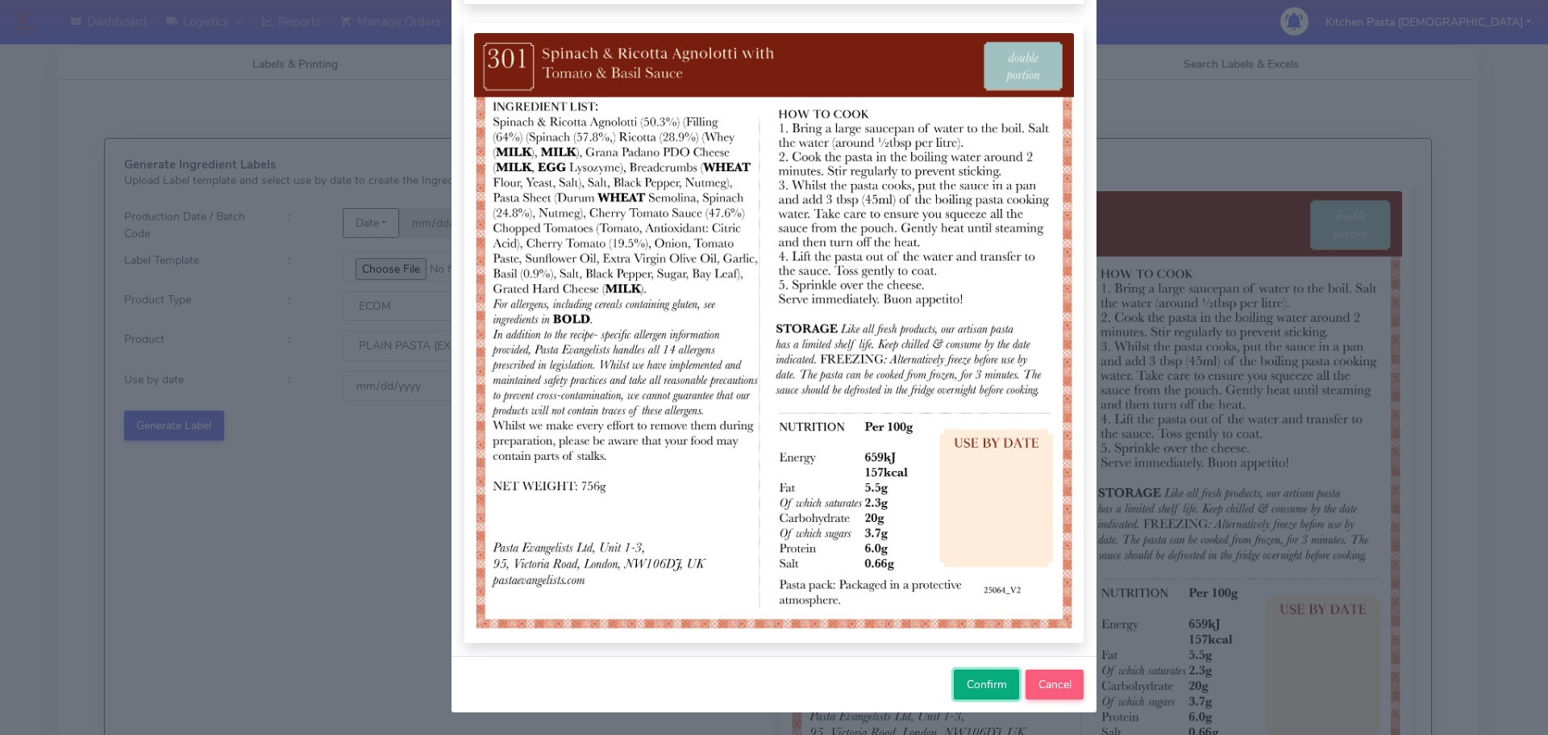
click at [989, 685] on span "Confirm" at bounding box center [987, 684] width 40 height 15
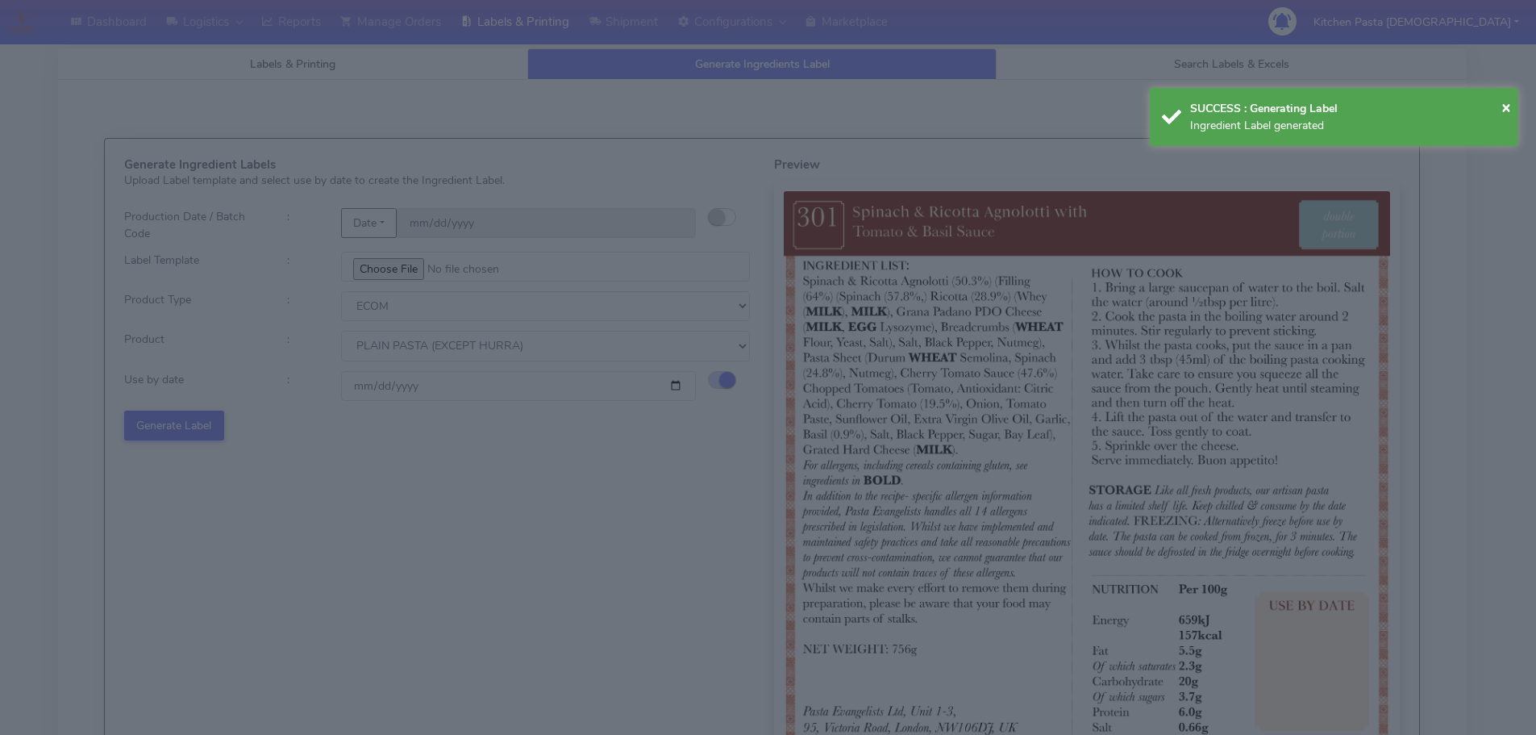
select select
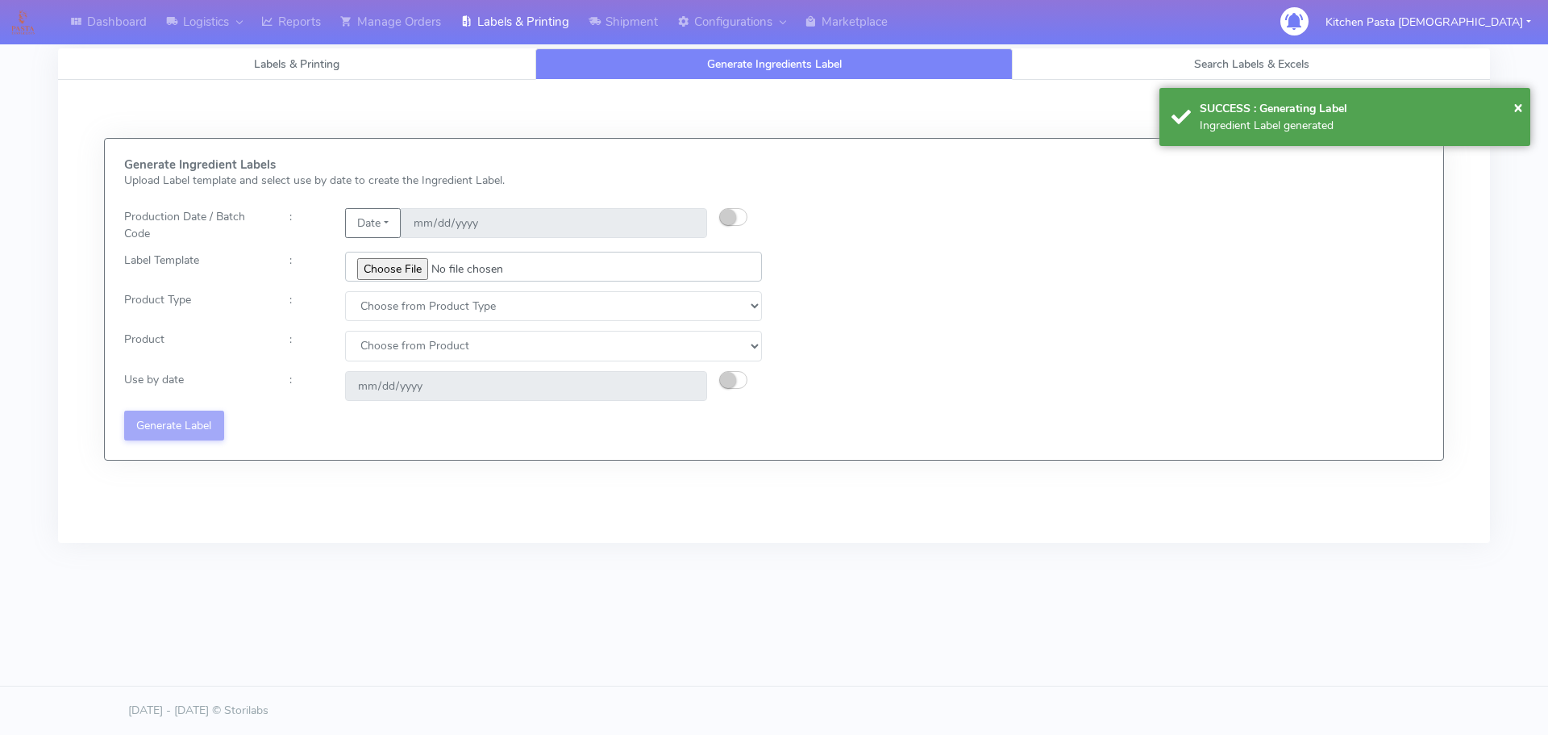
click at [394, 278] on input "file" at bounding box center [553, 267] width 417 height 30
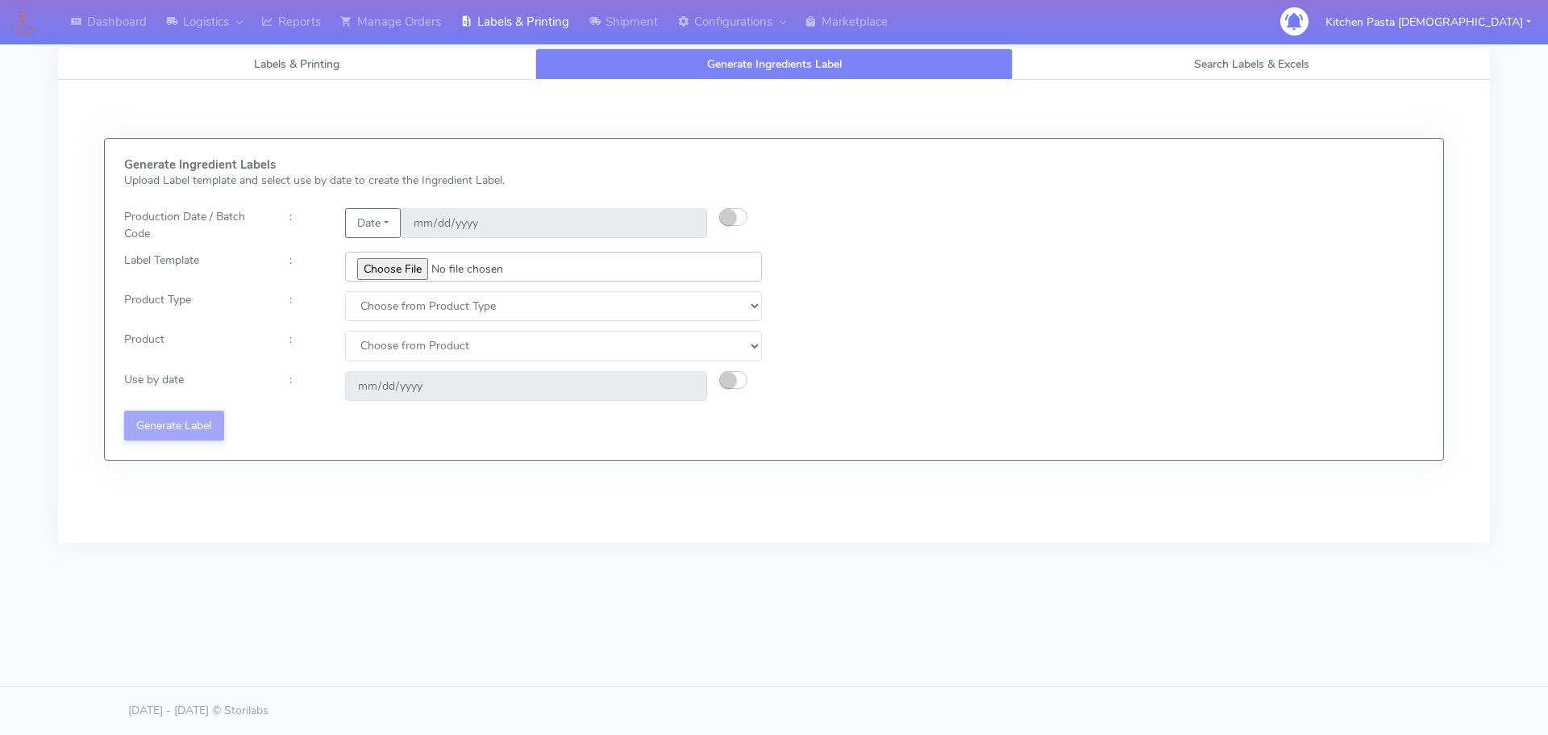
type input "C:\fakepath\Ecom_250_V3.jpg"
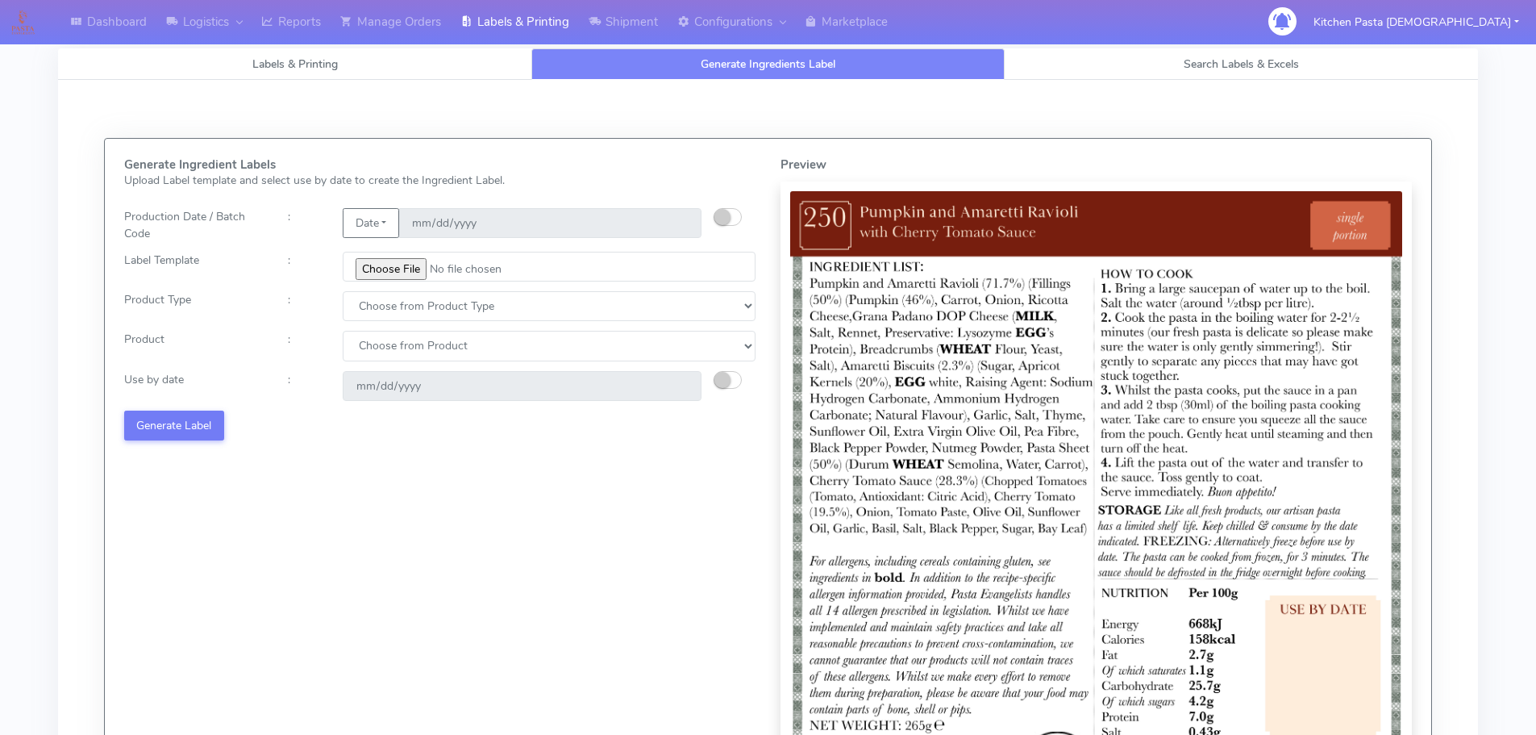
click at [387, 322] on div "Generate Ingredient Labels Upload Label template and select use by date to crea…" at bounding box center [440, 485] width 656 height 655
click at [400, 295] on select "Choose from Product Type ECOM ERETAIL CIRCULAR CIRC_DESERTS LASAGNE" at bounding box center [549, 306] width 413 height 30
select select "0"
click at [343, 291] on select "Choose from Product Type ECOM ERETAIL CIRCULAR CIRC_DESERTS LASAGNE" at bounding box center [549, 306] width 413 height 30
drag, startPoint x: 386, startPoint y: 347, endPoint x: 390, endPoint y: 360, distance: 14.3
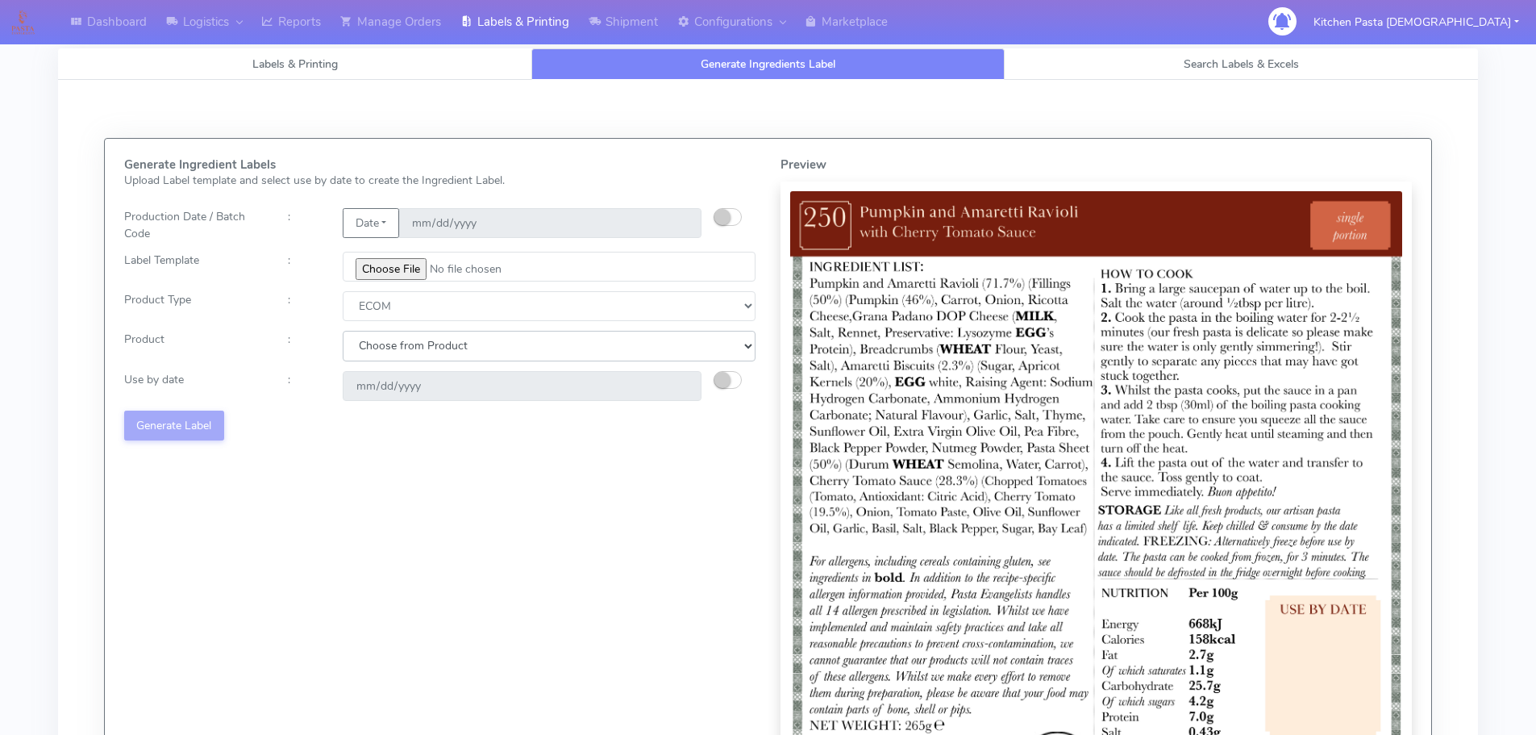
click at [386, 347] on select "Choose from Product PLAIN PASTA (EXCEPT HURRA) HURRA FILLED PASTA BUTTER (INTER…" at bounding box center [549, 346] width 413 height 30
select select "0"
click at [343, 331] on select "Choose from Product PLAIN PASTA (EXCEPT HURRA) HURRA FILLED PASTA BUTTER (INTER…" at bounding box center [549, 346] width 413 height 30
click at [718, 382] on small "button" at bounding box center [722, 380] width 16 height 16
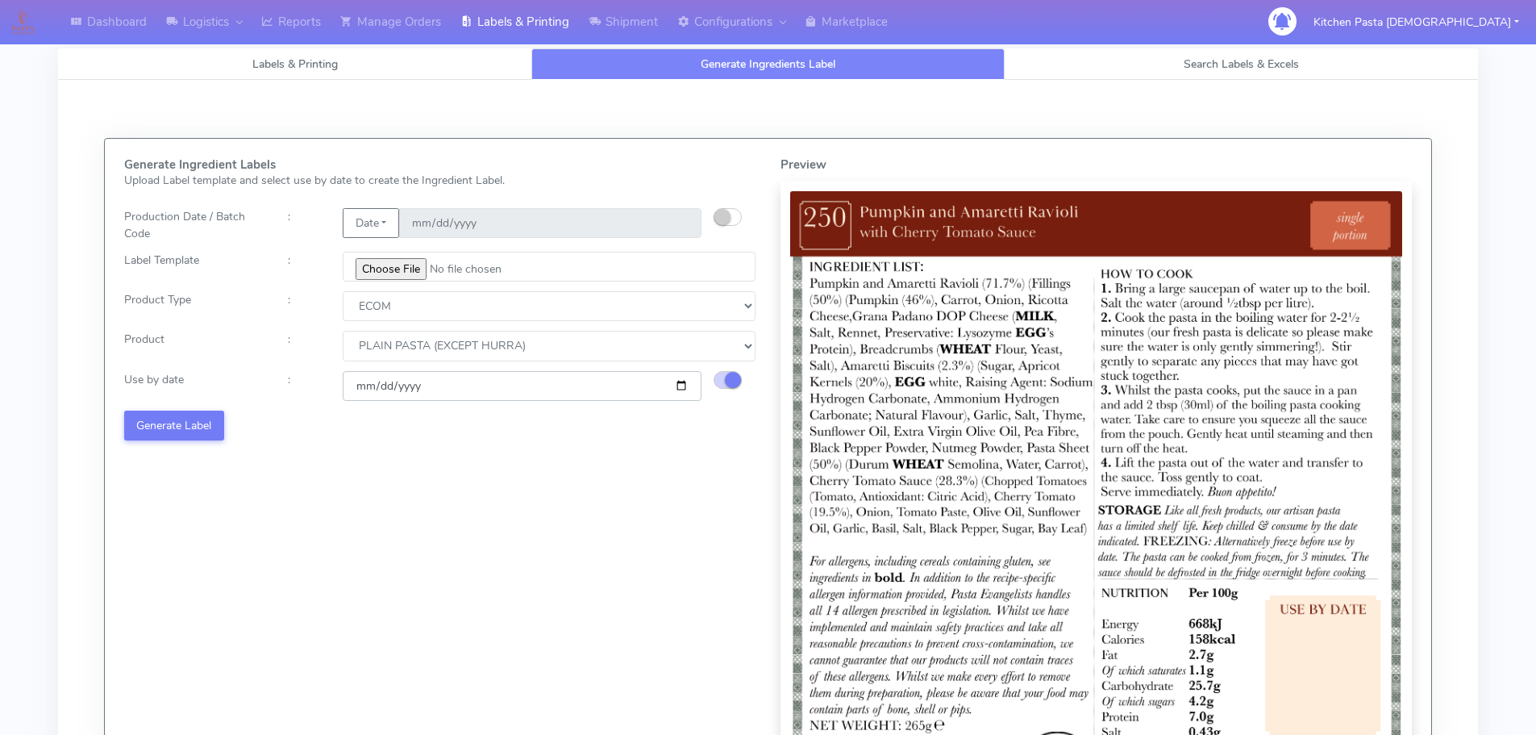
click at [680, 387] on input "2025-08-27" at bounding box center [522, 386] width 359 height 30
type input "2025-09-03"
click at [193, 429] on button "Generate Label" at bounding box center [174, 425] width 100 height 30
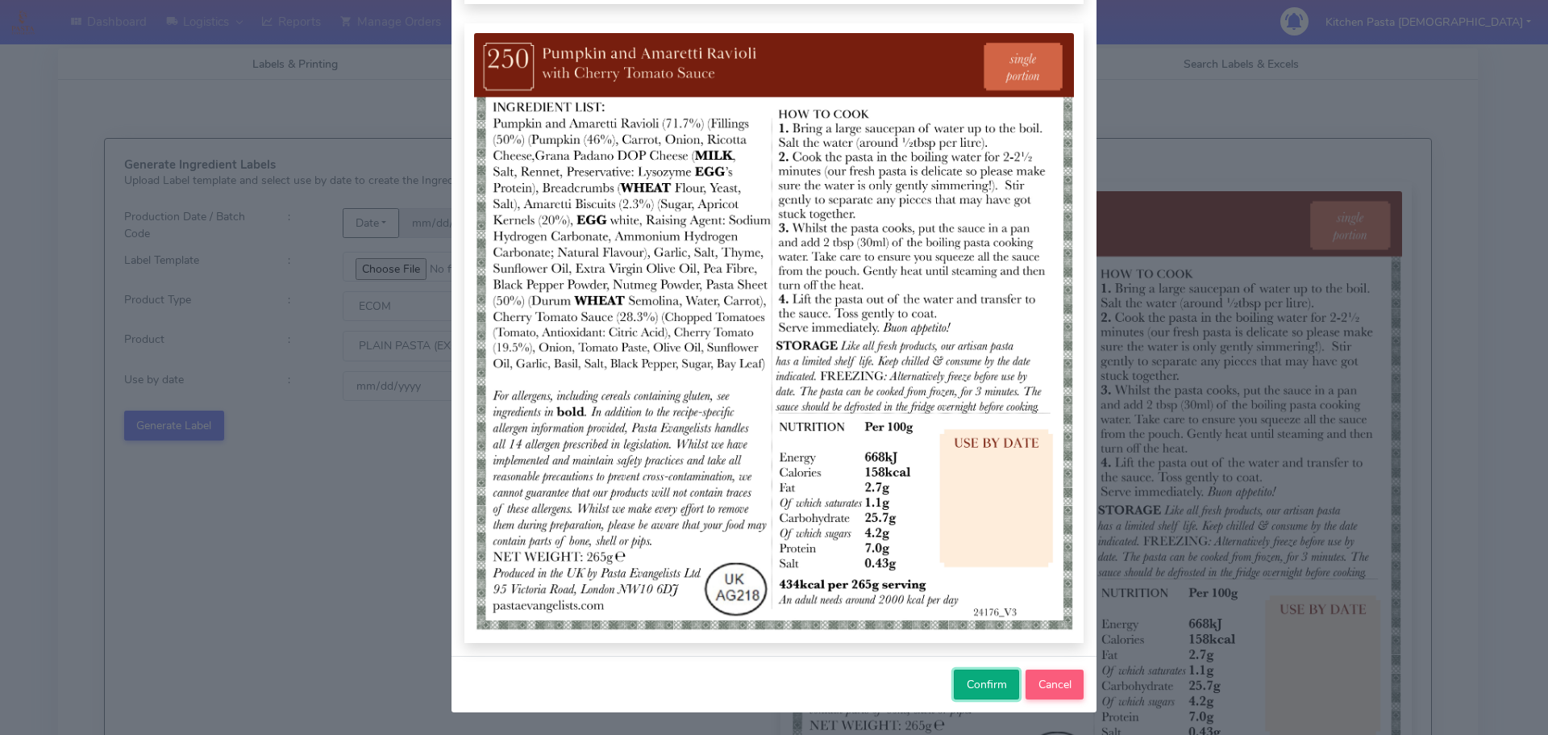
click at [967, 688] on span "Confirm" at bounding box center [987, 684] width 40 height 15
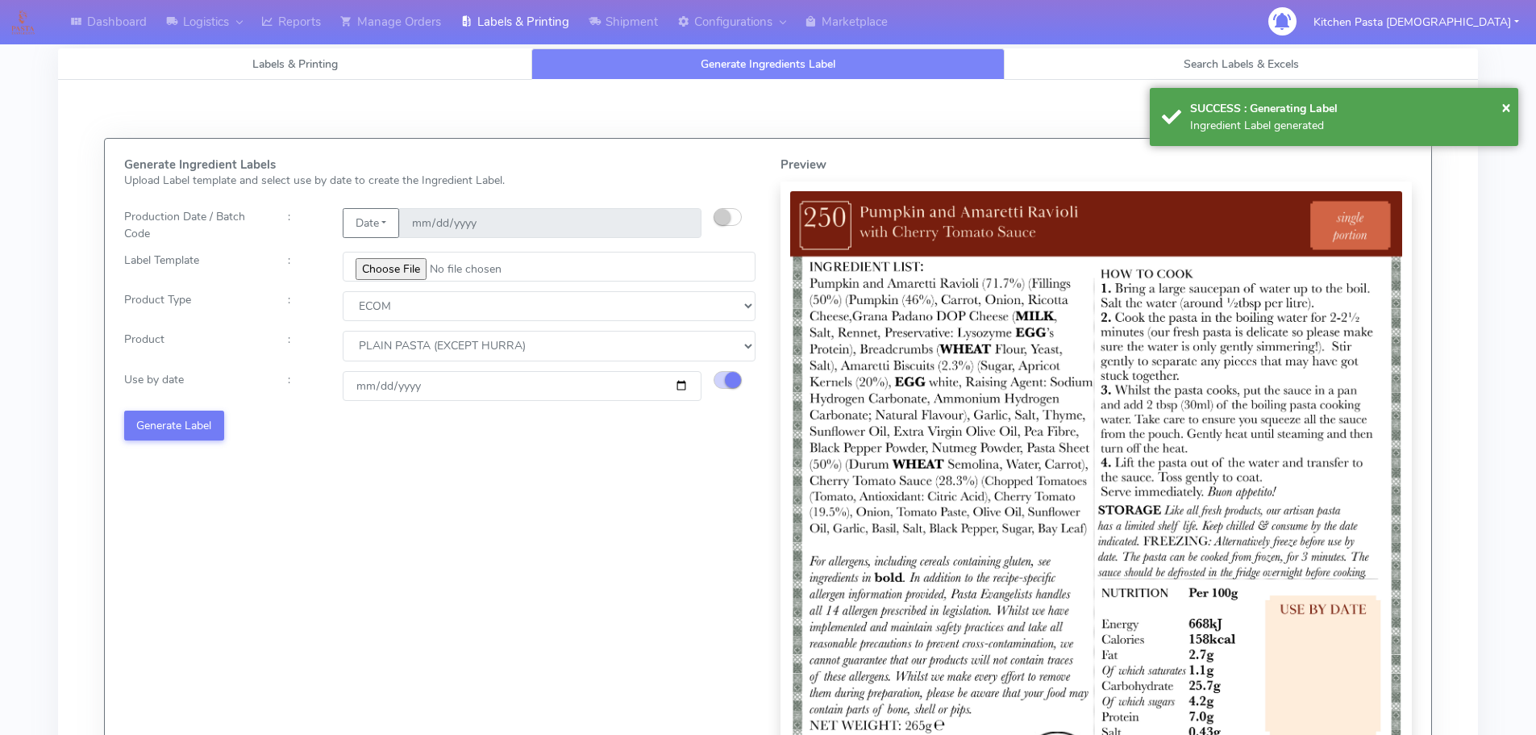
select select
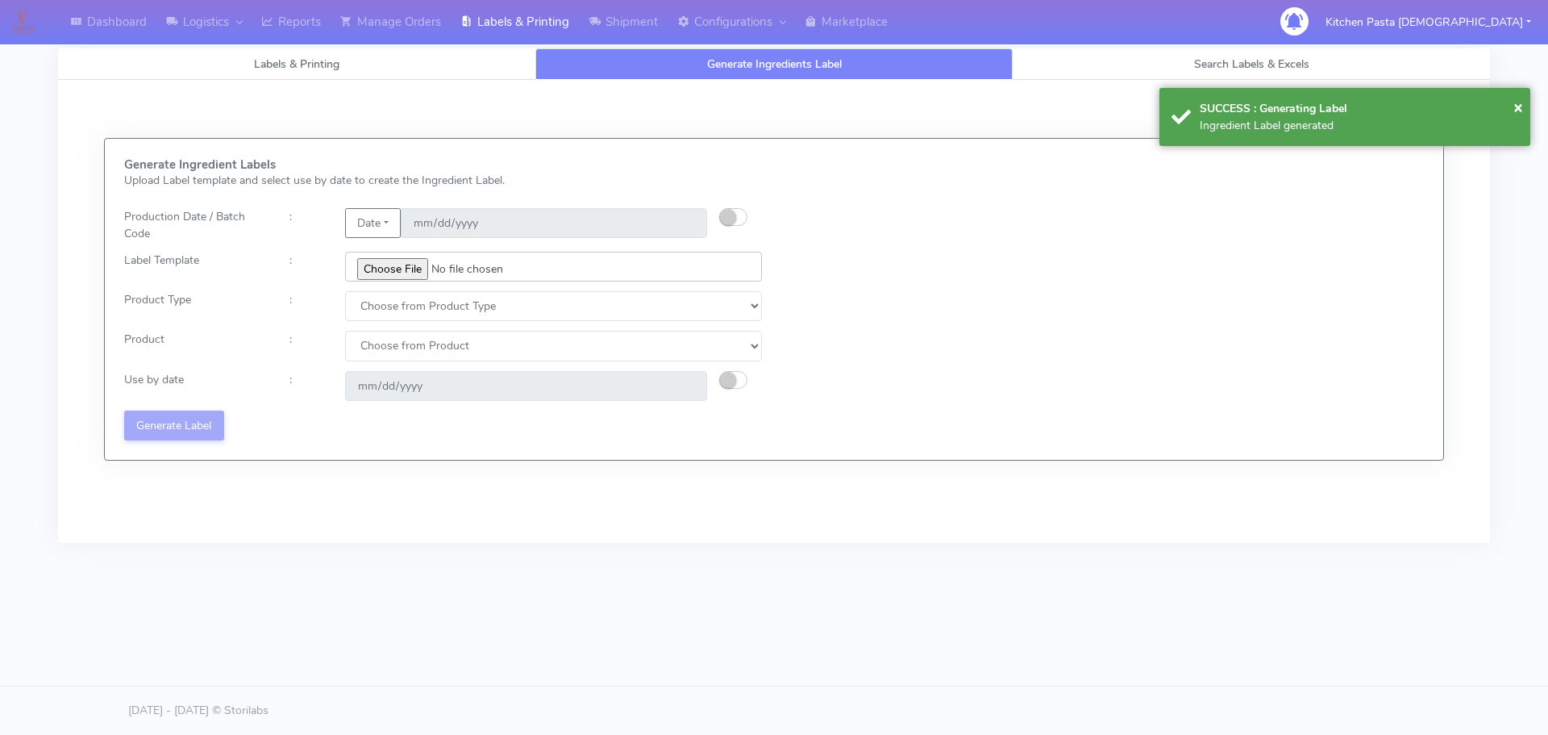
click at [390, 269] on input "file" at bounding box center [553, 267] width 417 height 30
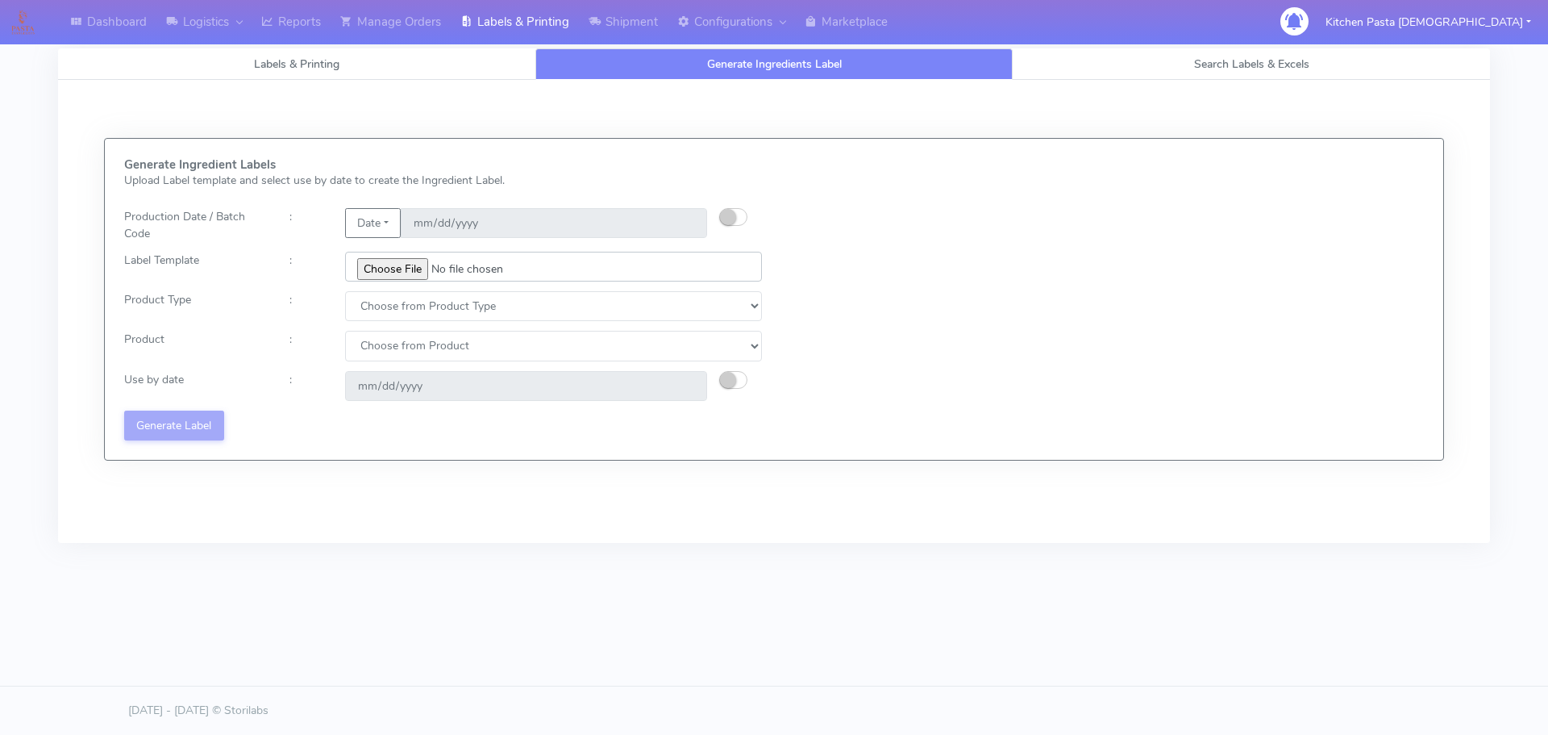
type input "C:\fakepath\Ecom_251_V3.jpg"
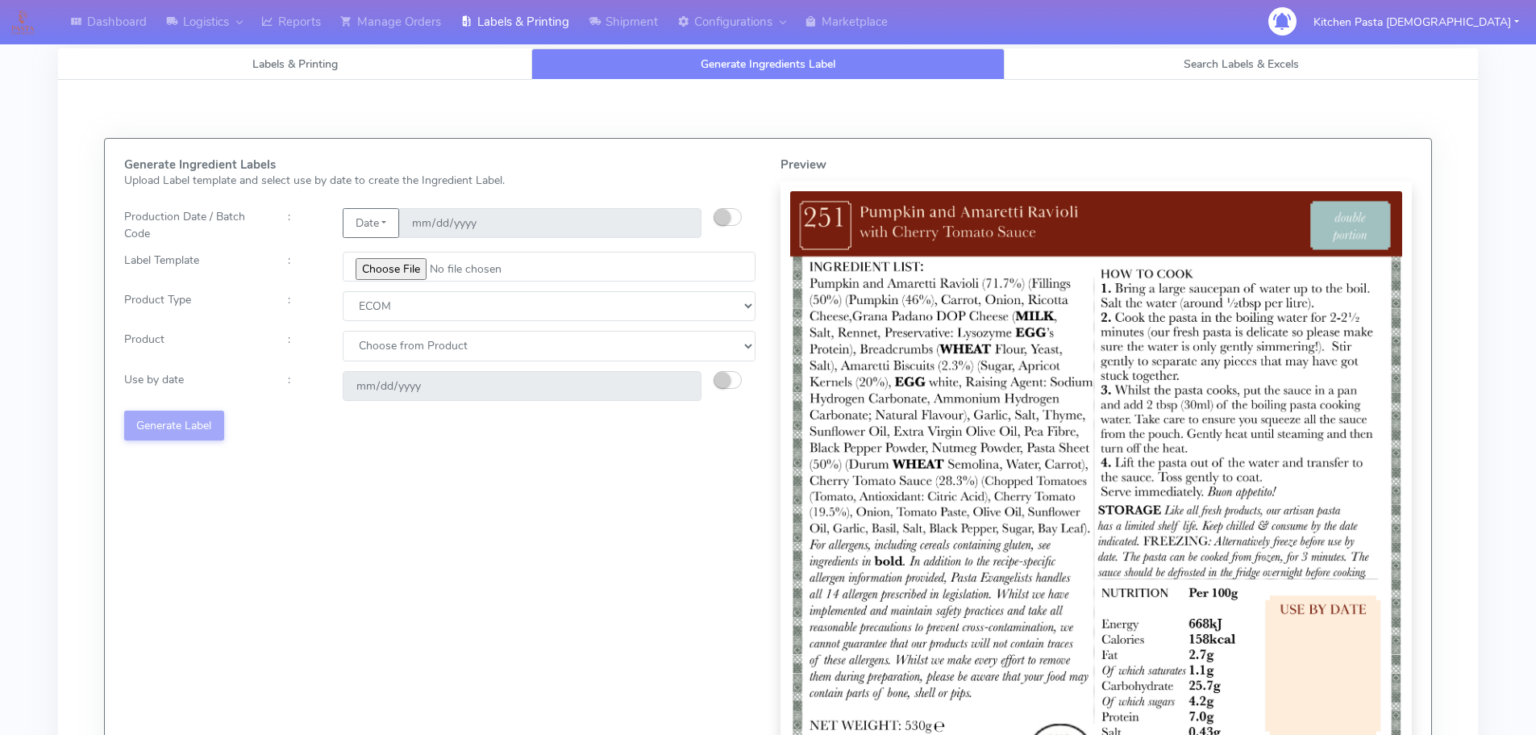
select select "0"
click at [391, 354] on select "Choose from Product PLAIN PASTA (EXCEPT HURRA) HURRA FILLED PASTA BUTTER (INTER…" at bounding box center [549, 346] width 413 height 30
select select "0"
click at [343, 331] on select "Choose from Product PLAIN PASTA (EXCEPT HURRA) HURRA FILLED PASTA BUTTER (INTER…" at bounding box center [549, 346] width 413 height 30
click at [727, 381] on small "button" at bounding box center [722, 380] width 16 height 16
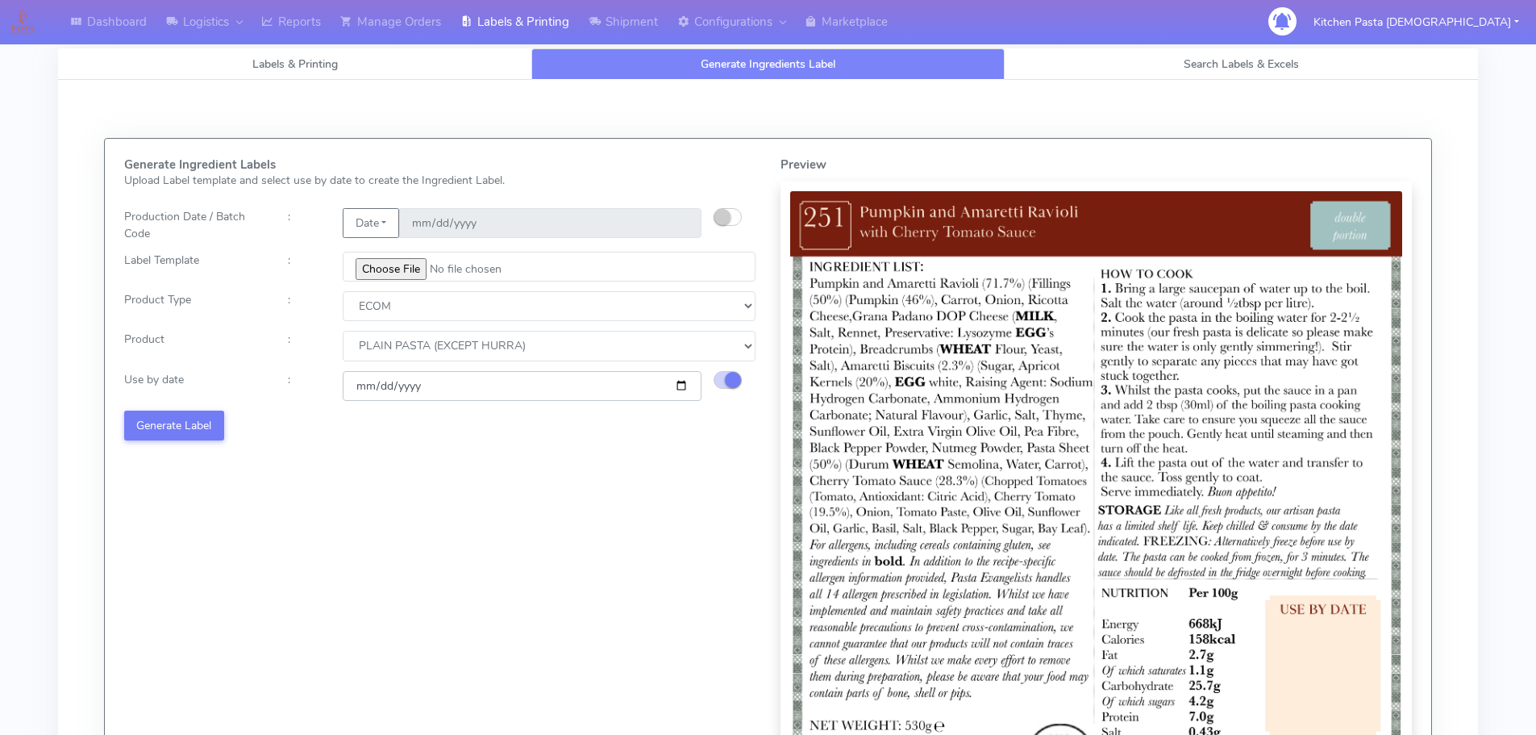
click at [677, 382] on input "2025-08-27" at bounding box center [522, 386] width 359 height 30
type input "2025-09-02"
click at [196, 427] on button "Generate Label" at bounding box center [174, 425] width 100 height 30
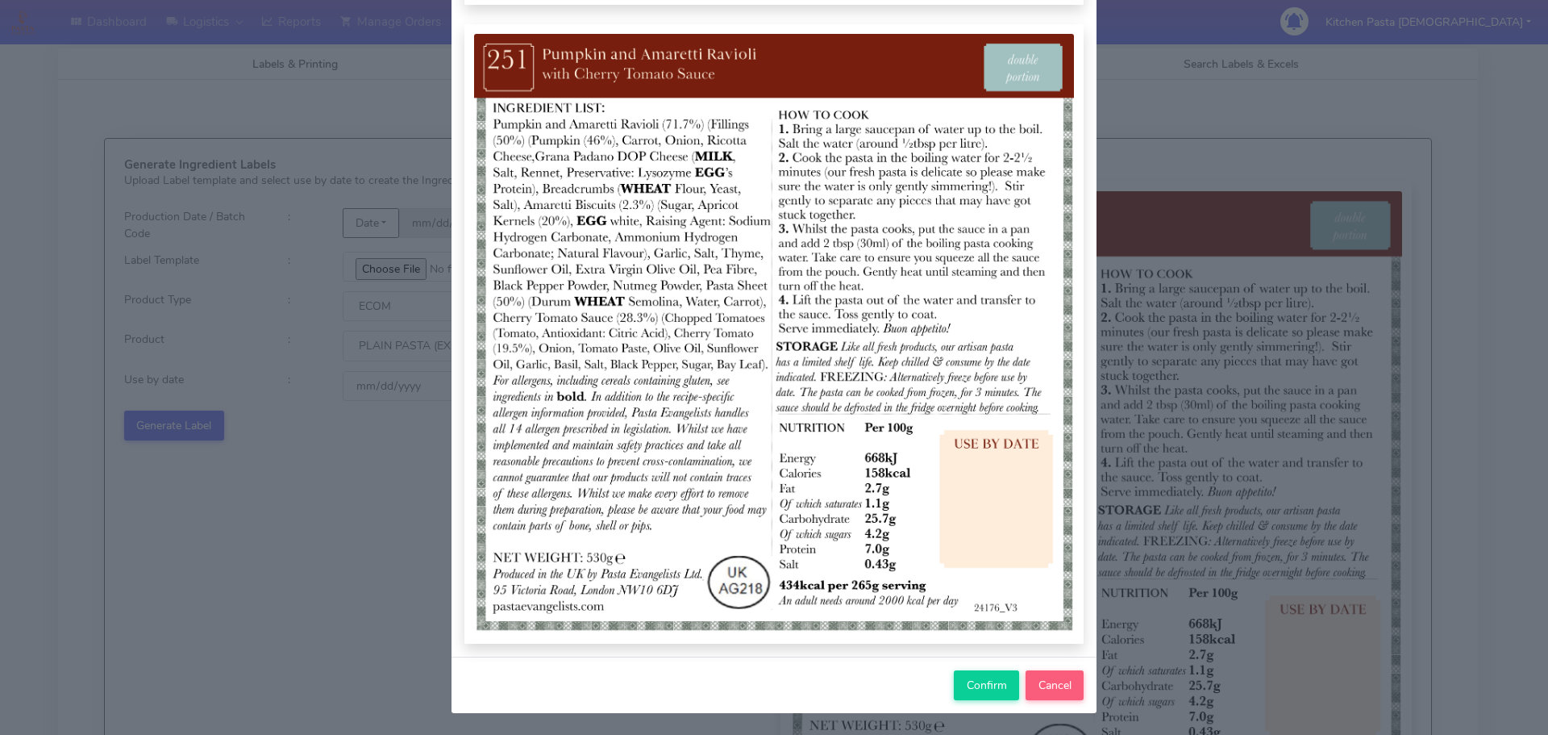
scroll to position [167, 0]
click at [975, 675] on button "Confirm" at bounding box center [986, 684] width 65 height 30
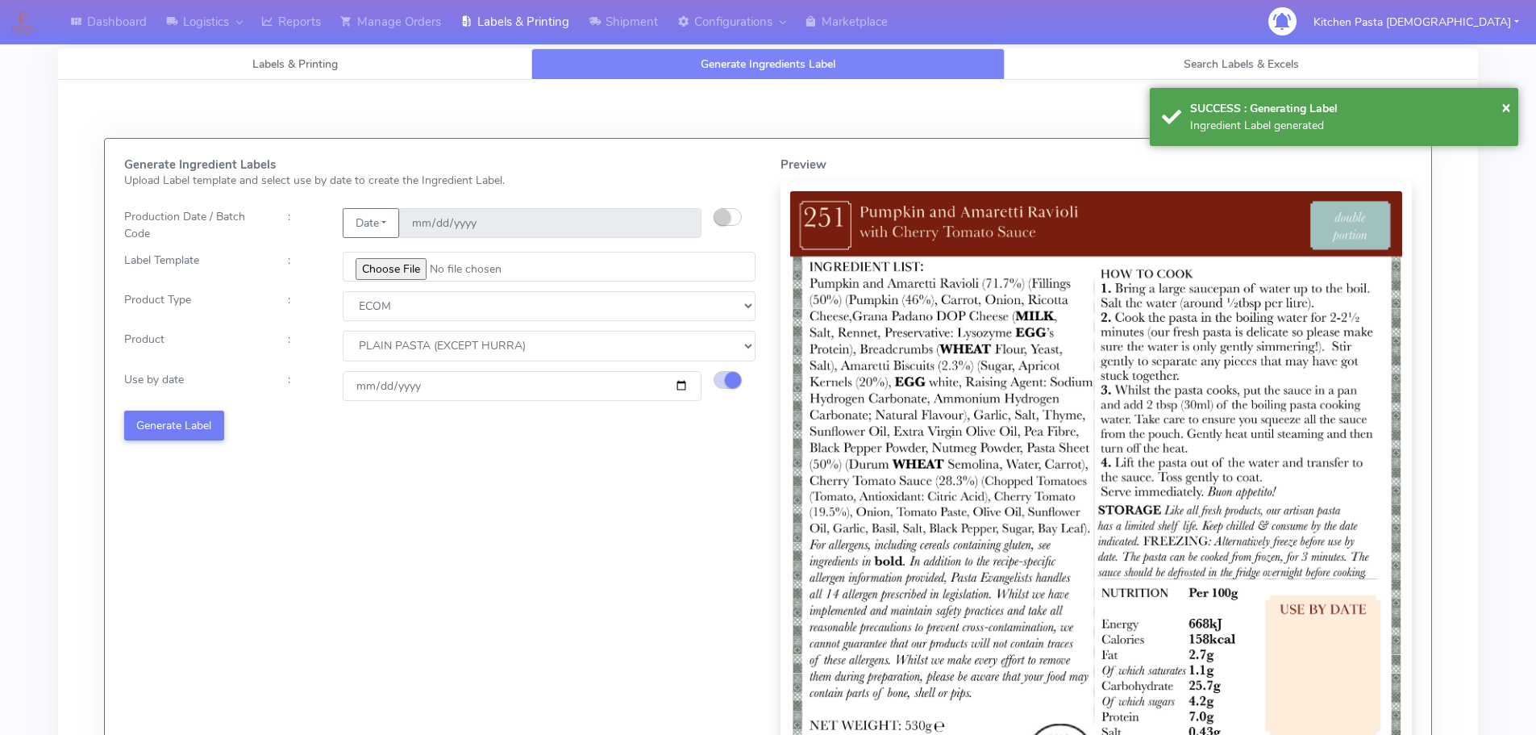
select select
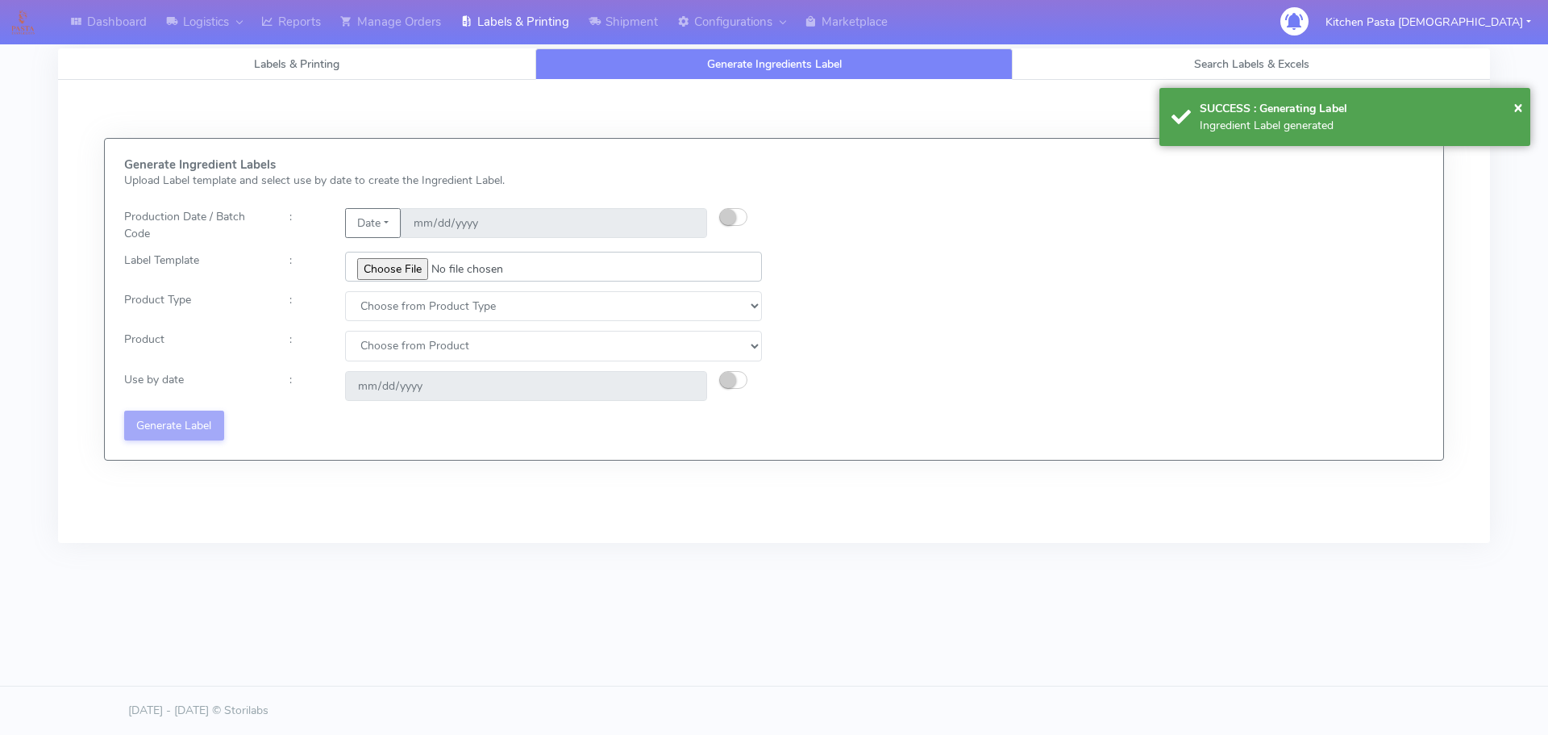
click at [398, 269] on input "file" at bounding box center [553, 267] width 417 height 30
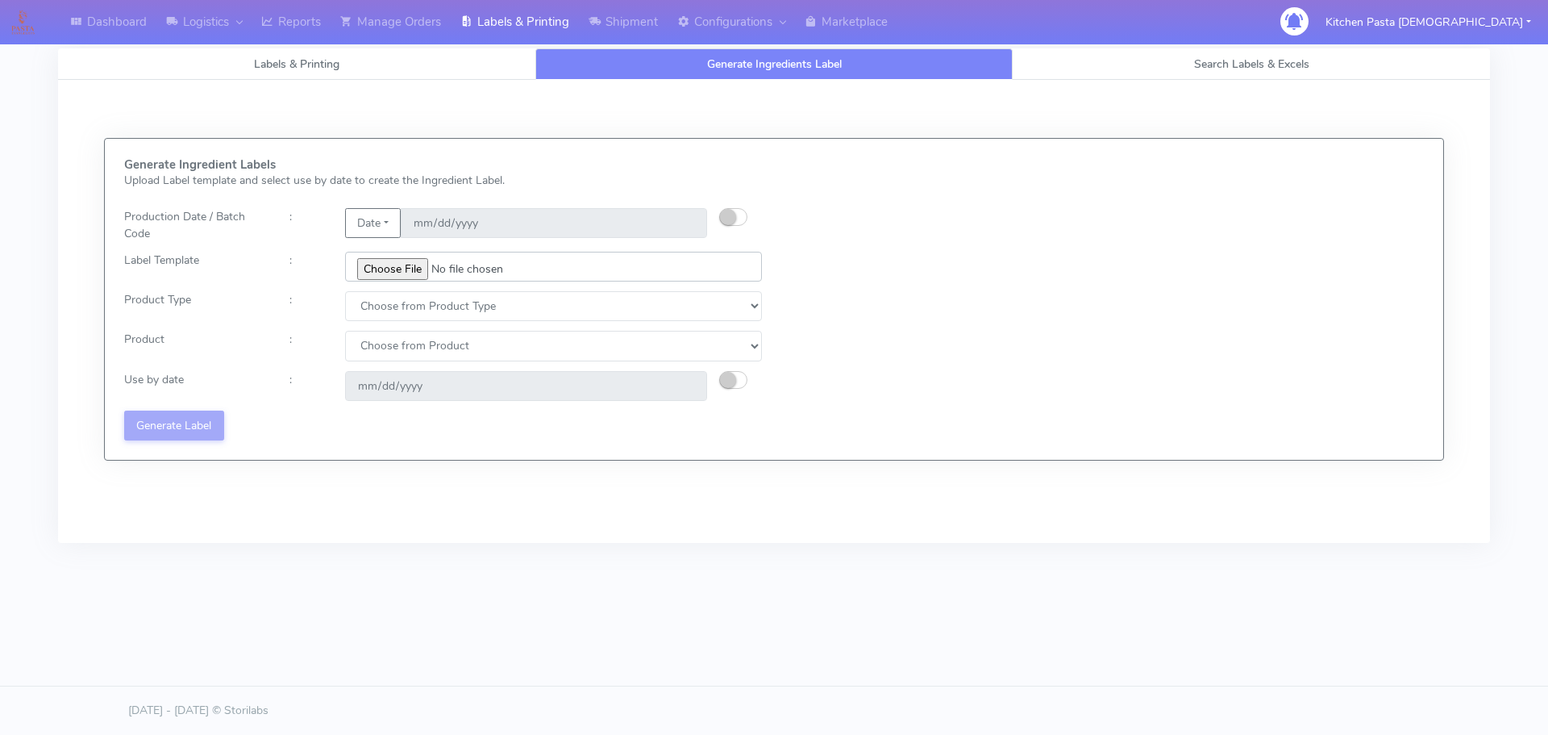
type input "C:\fakepath\Ecom_251_V3.jpg"
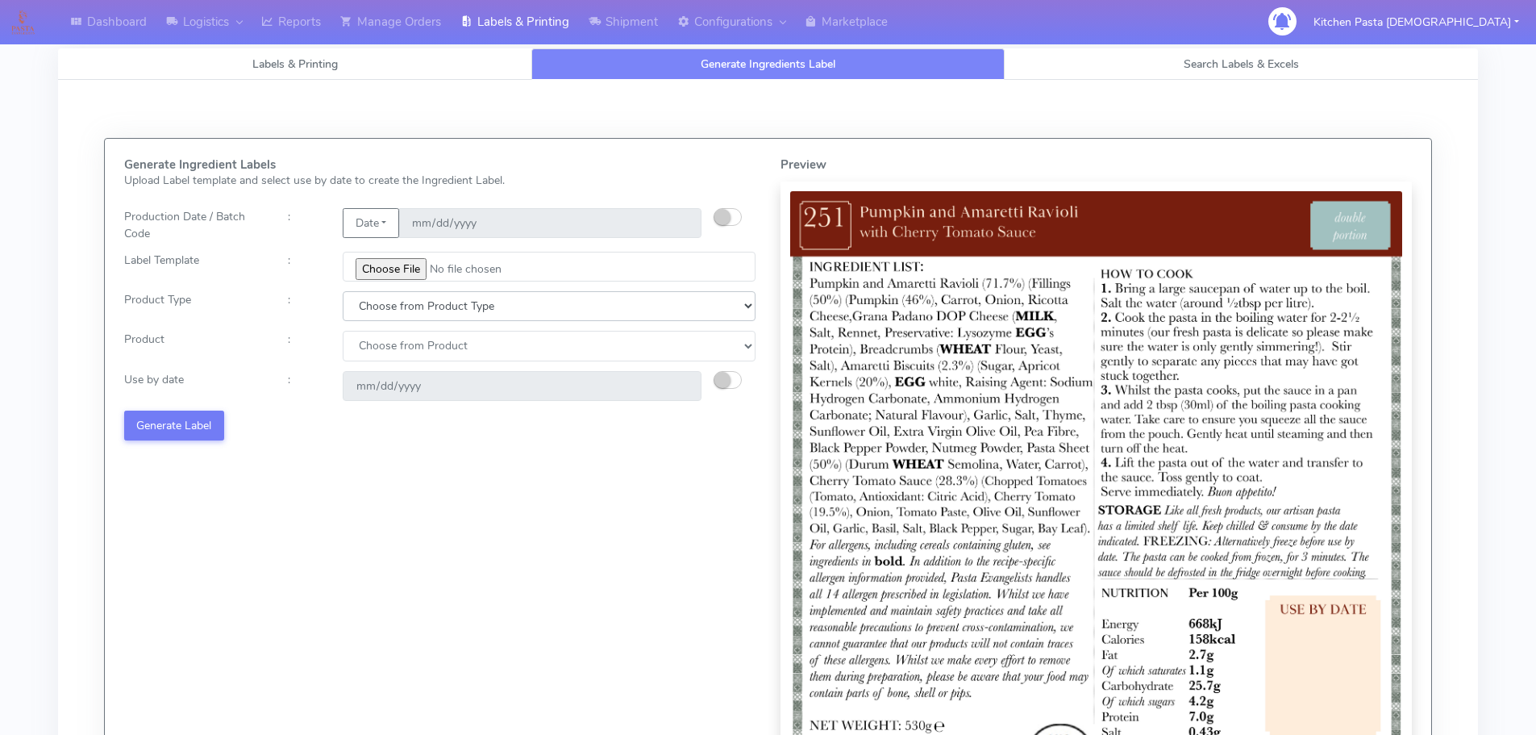
click at [412, 303] on select "Choose from Product Type ECOM ERETAIL CIRCULAR CIRC_DESERTS LASAGNE" at bounding box center [549, 306] width 413 height 30
select select "0"
click at [343, 291] on select "Choose from Product Type ECOM ERETAIL CIRCULAR CIRC_DESERTS LASAGNE" at bounding box center [549, 306] width 413 height 30
click at [394, 352] on select "Choose from Product PLAIN PASTA (EXCEPT HURRA) HURRA FILLED PASTA BUTTER (INTER…" at bounding box center [549, 346] width 413 height 30
select select "0"
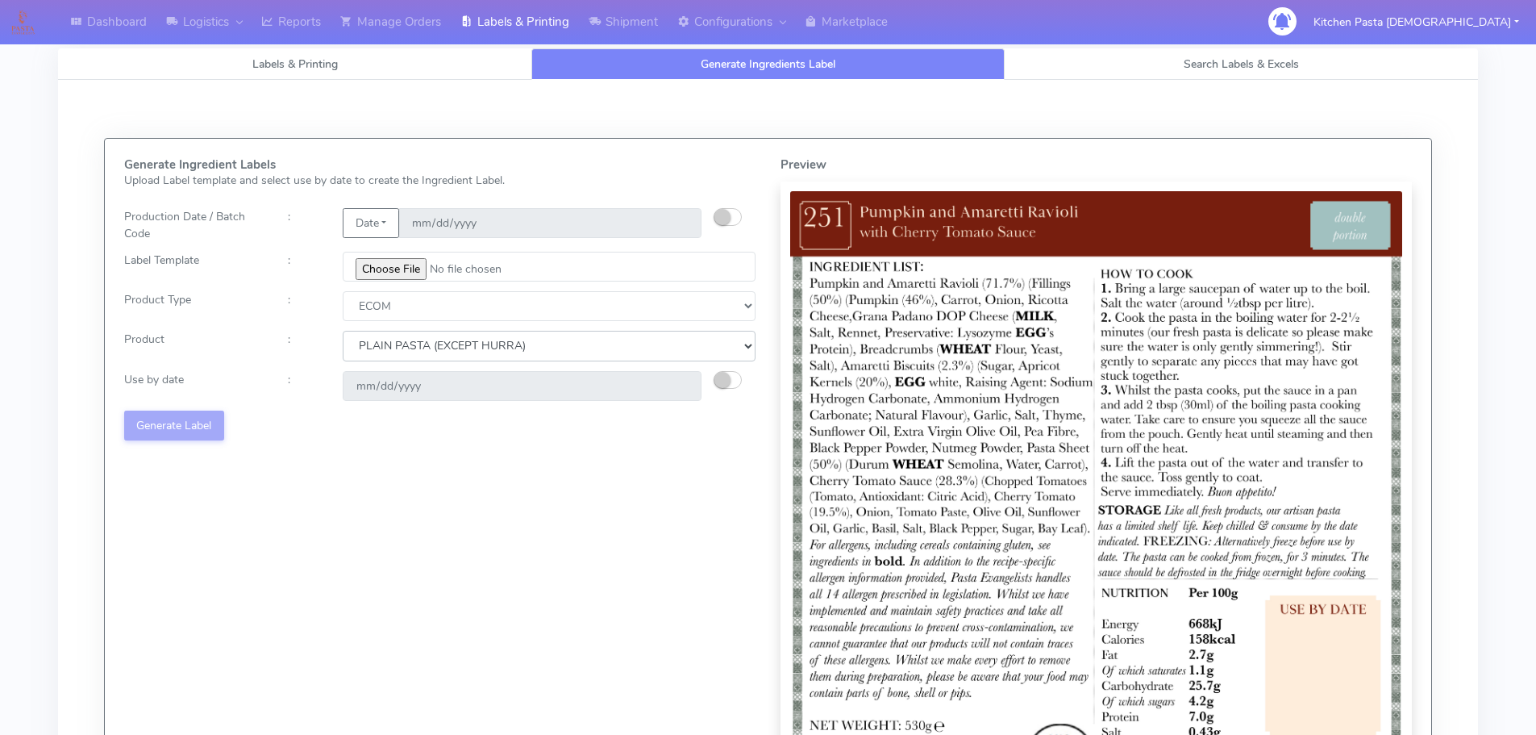
click at [343, 331] on select "Choose from Product PLAIN PASTA (EXCEPT HURRA) HURRA FILLED PASTA BUTTER (INTER…" at bounding box center [549, 346] width 413 height 30
click at [722, 380] on small "button" at bounding box center [722, 380] width 16 height 16
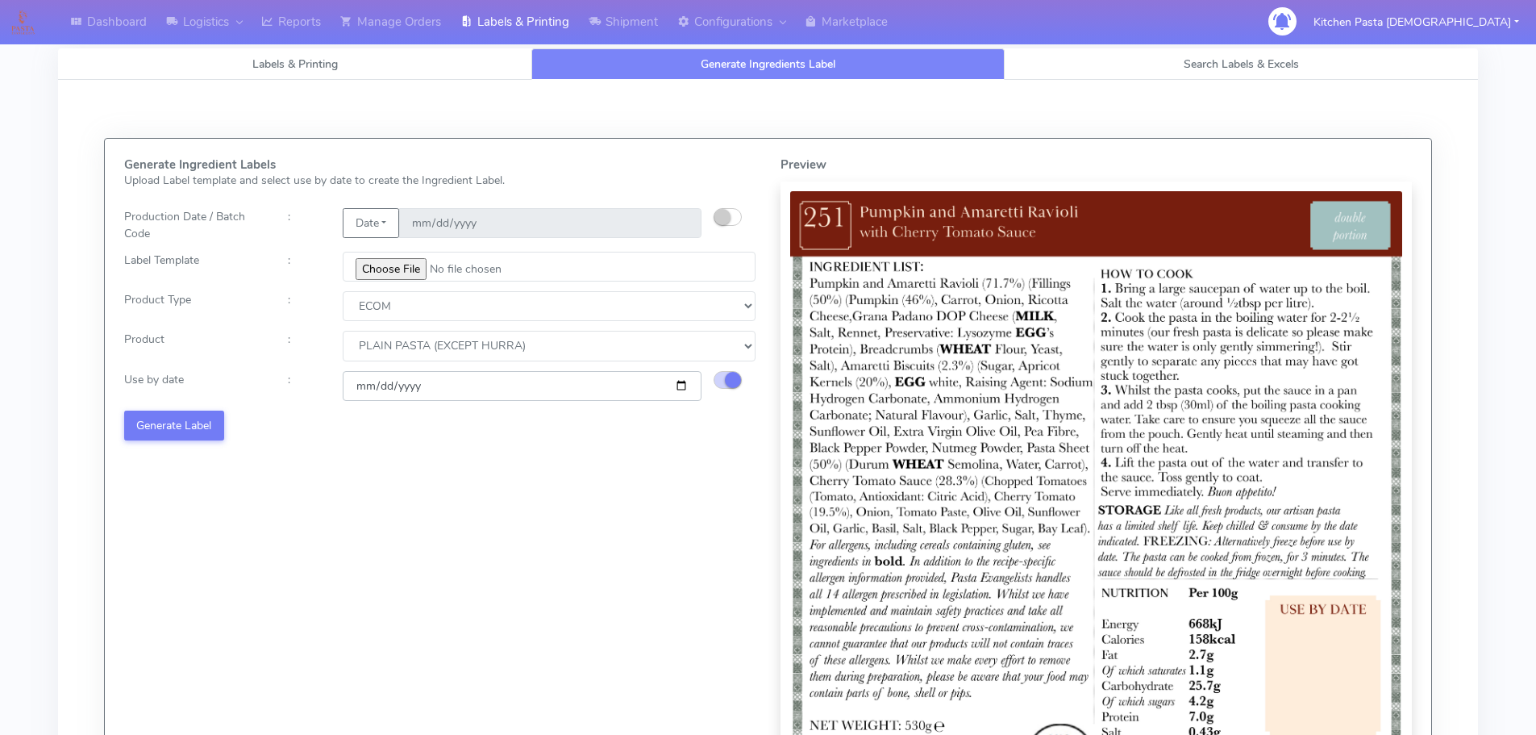
click at [683, 387] on input "2025-08-27" at bounding box center [522, 386] width 359 height 30
type input "2025-09-02"
click at [176, 426] on button "Generate Label" at bounding box center [174, 425] width 100 height 30
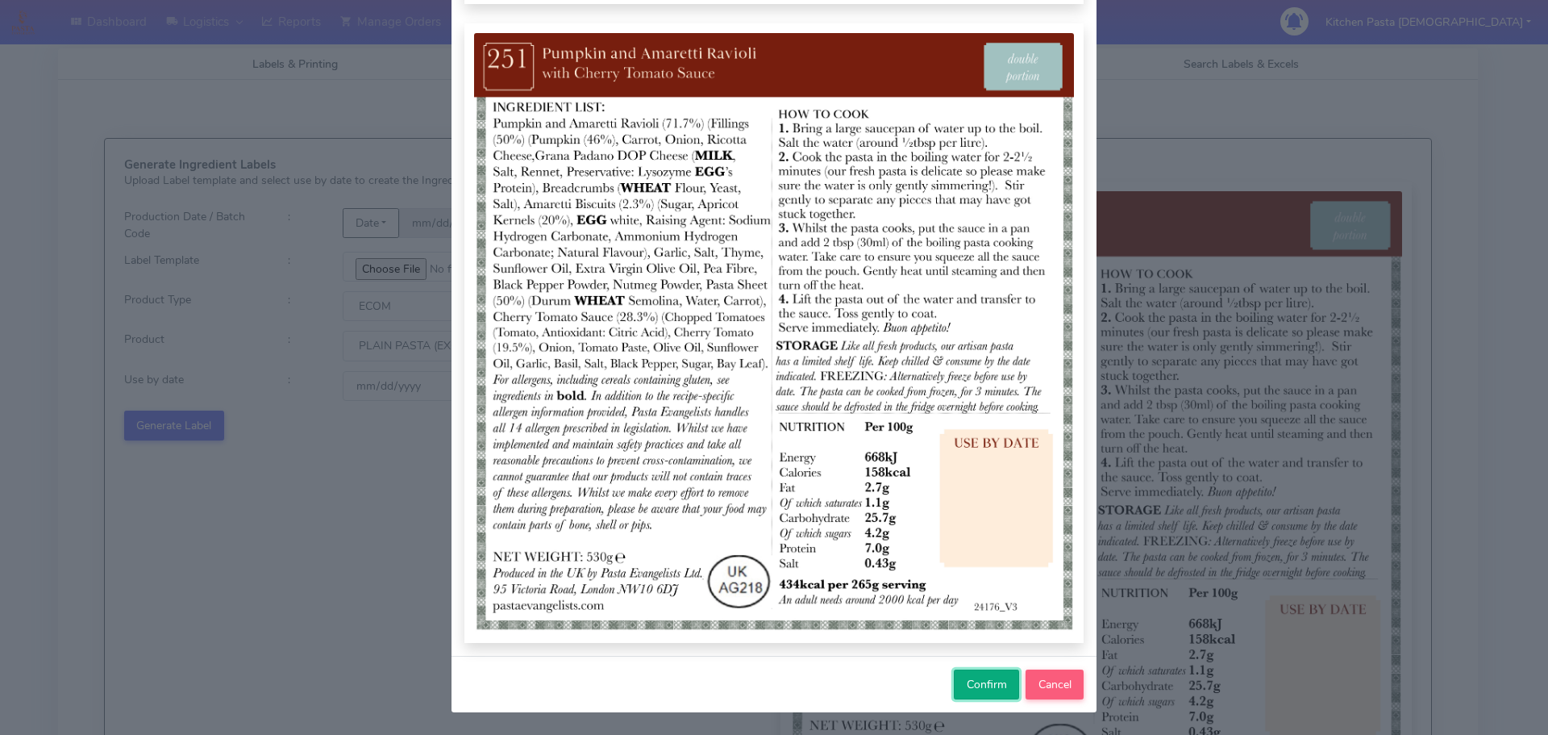
click at [990, 677] on span "Confirm" at bounding box center [987, 684] width 40 height 15
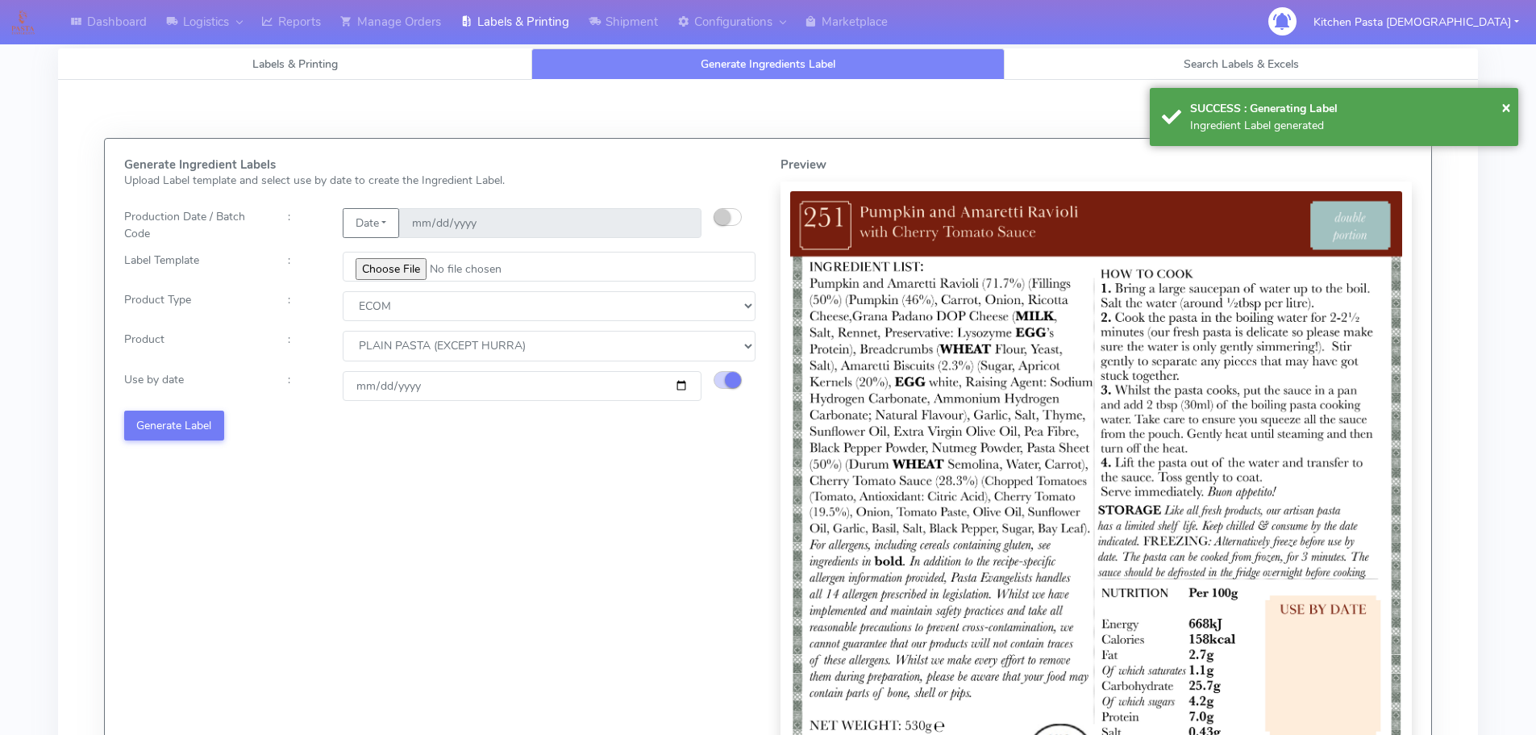
select select
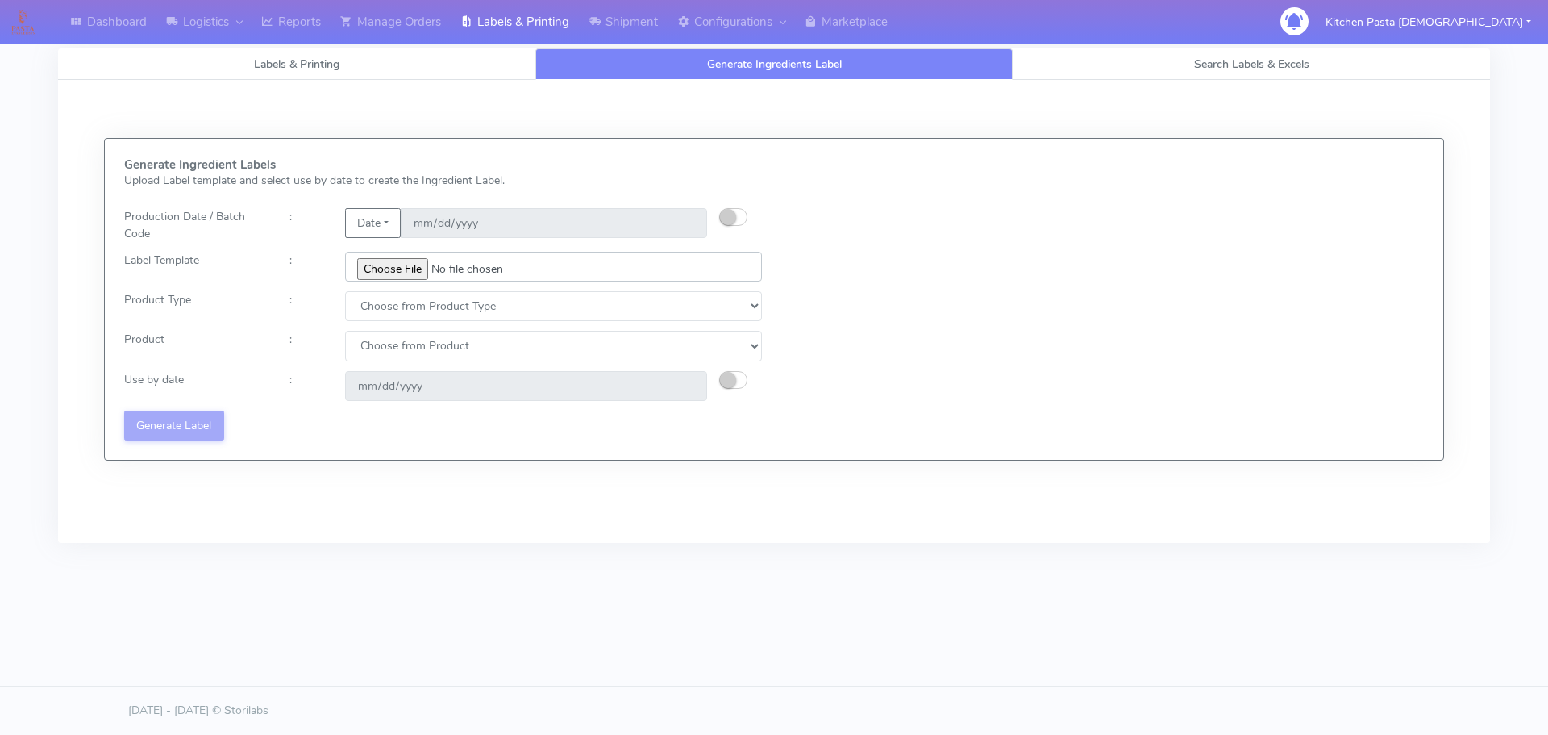
click at [395, 268] on input "file" at bounding box center [553, 267] width 417 height 30
type input "C:\fakepath\Ecom_251_V3.jpg"
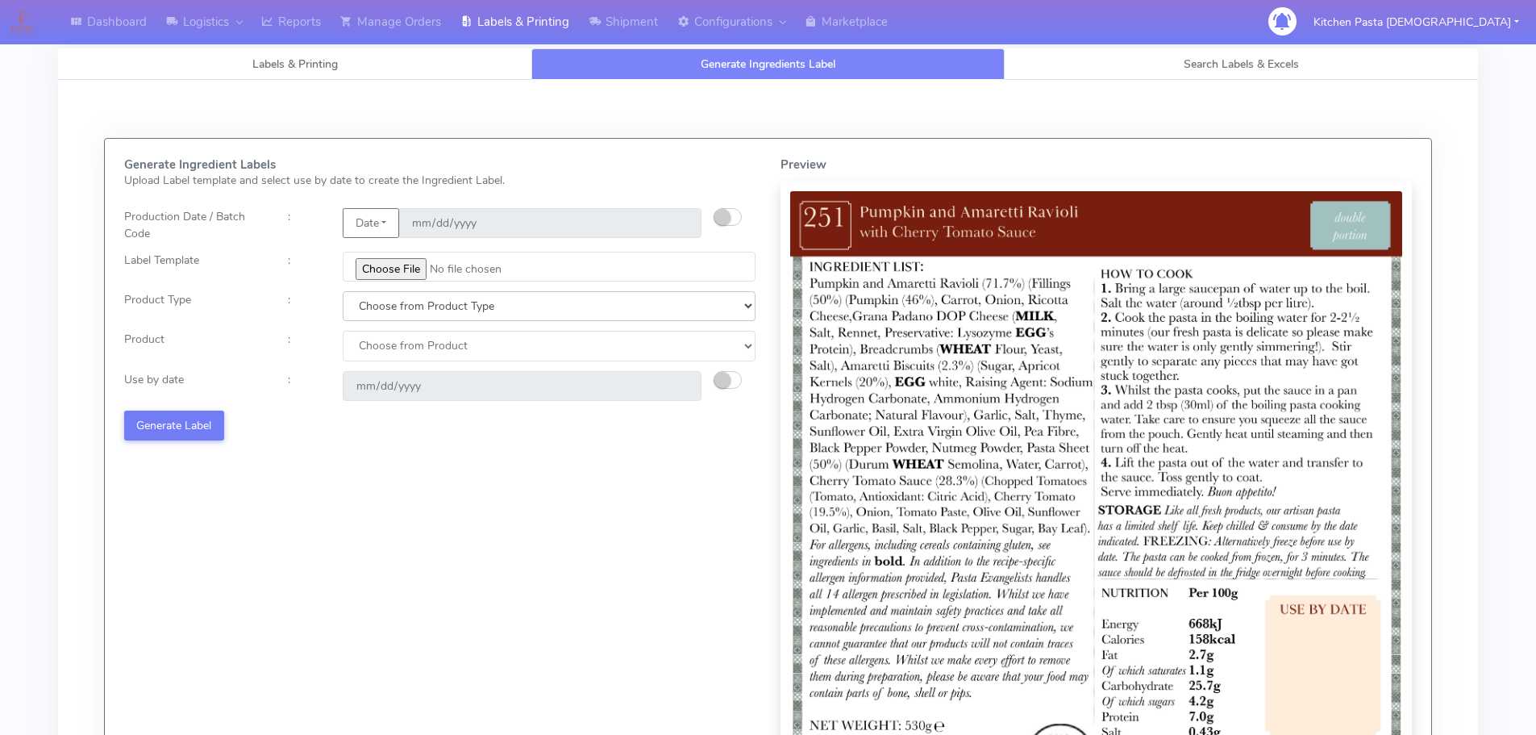
drag, startPoint x: 442, startPoint y: 309, endPoint x: 427, endPoint y: 319, distance: 18.6
click at [440, 311] on select "Choose from Product Type ECOM ERETAIL CIRCULAR CIRC_DESERTS LASAGNE" at bounding box center [549, 306] width 413 height 30
select select "0"
click at [343, 291] on select "Choose from Product Type ECOM ERETAIL CIRCULAR CIRC_DESERTS LASAGNE" at bounding box center [549, 306] width 413 height 30
drag, startPoint x: 390, startPoint y: 343, endPoint x: 390, endPoint y: 360, distance: 17.7
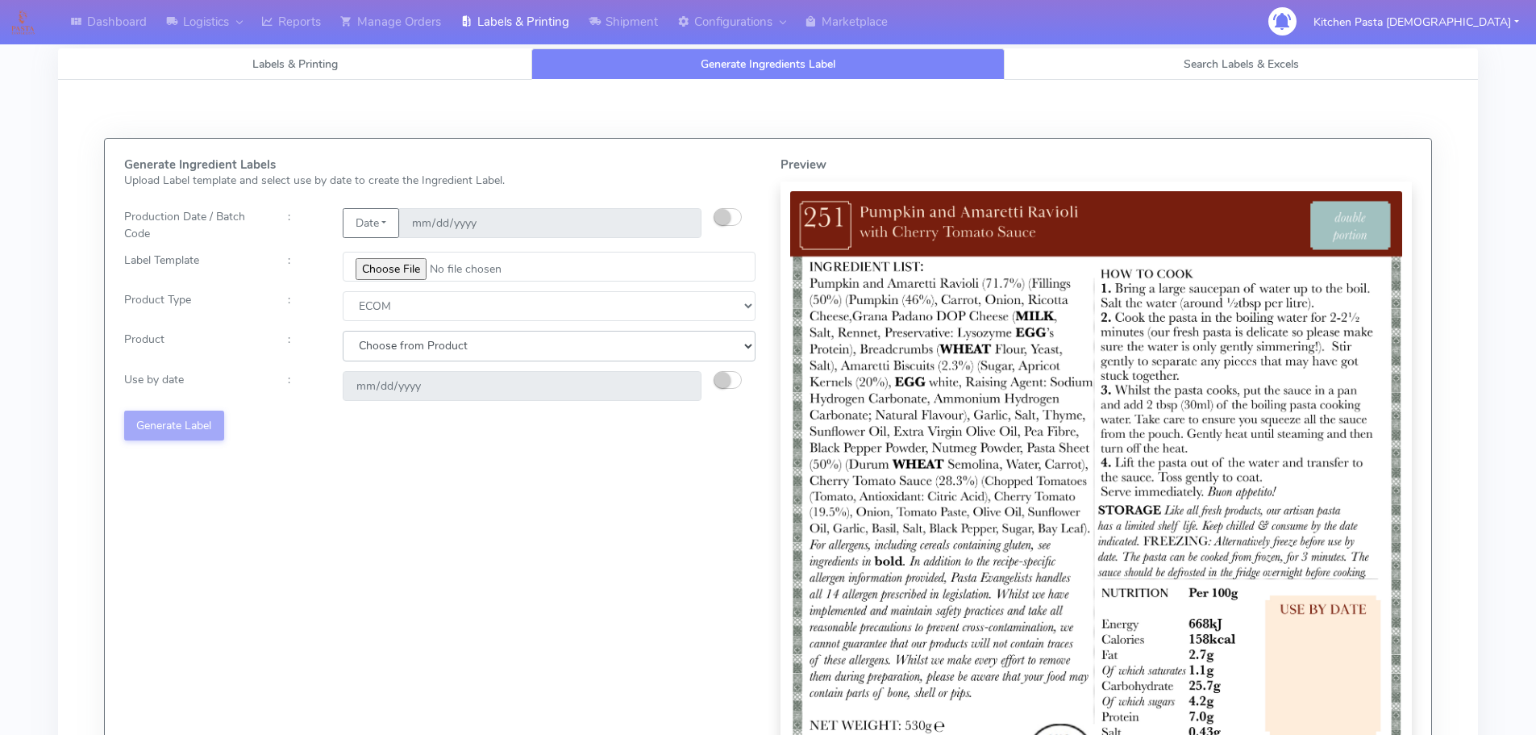
click at [390, 349] on select "Choose from Product PLAIN PASTA (EXCEPT HURRA) HURRA FILLED PASTA BUTTER (INTER…" at bounding box center [549, 346] width 413 height 30
select select "0"
click at [343, 331] on select "Choose from Product PLAIN PASTA (EXCEPT HURRA) HURRA FILLED PASTA BUTTER (INTER…" at bounding box center [549, 346] width 413 height 30
click at [747, 381] on div at bounding box center [741, 386] width 55 height 30
click at [727, 382] on small "button" at bounding box center [722, 380] width 16 height 16
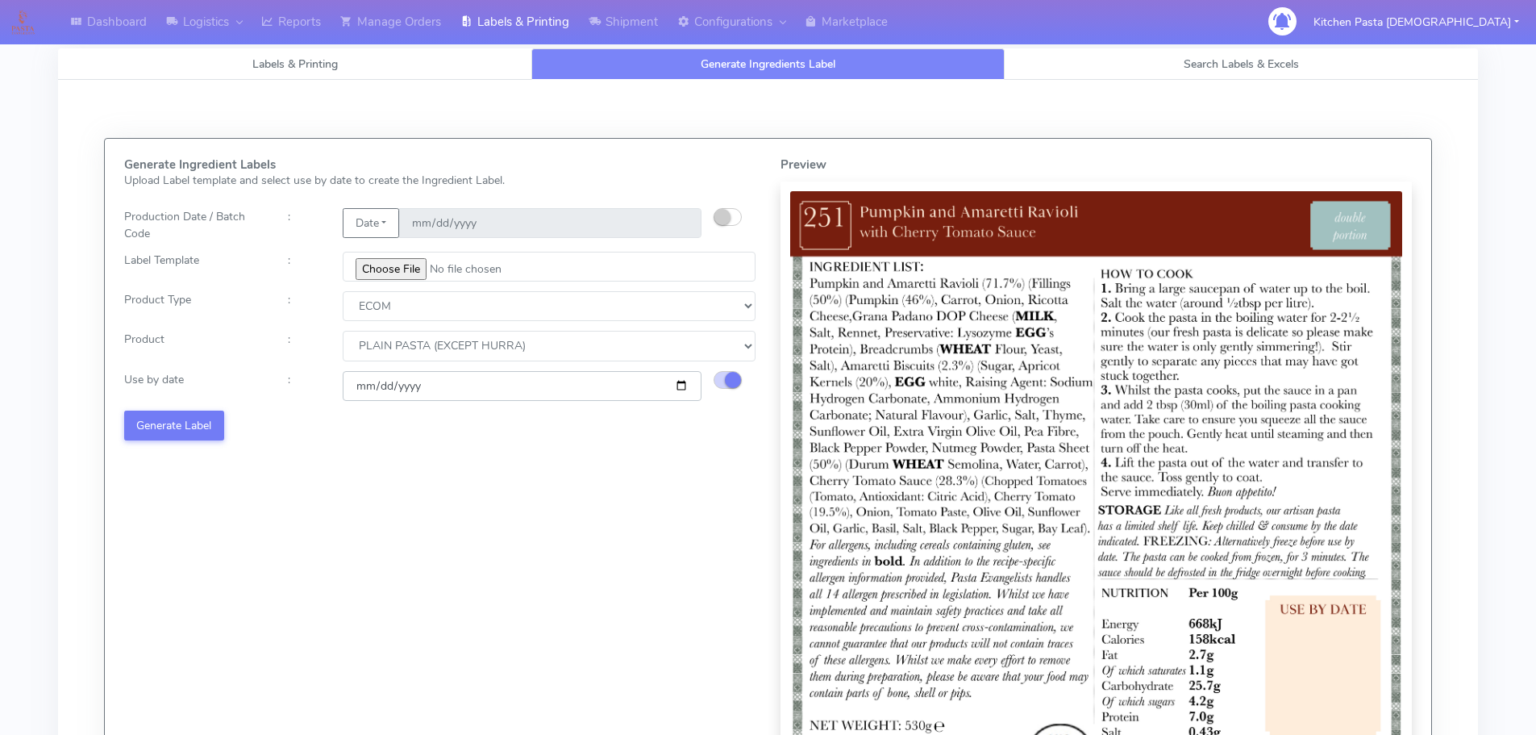
click at [678, 386] on input "2025-08-27" at bounding box center [522, 386] width 359 height 30
type input "2025-09-03"
click at [192, 429] on button "Generate Label" at bounding box center [174, 425] width 100 height 30
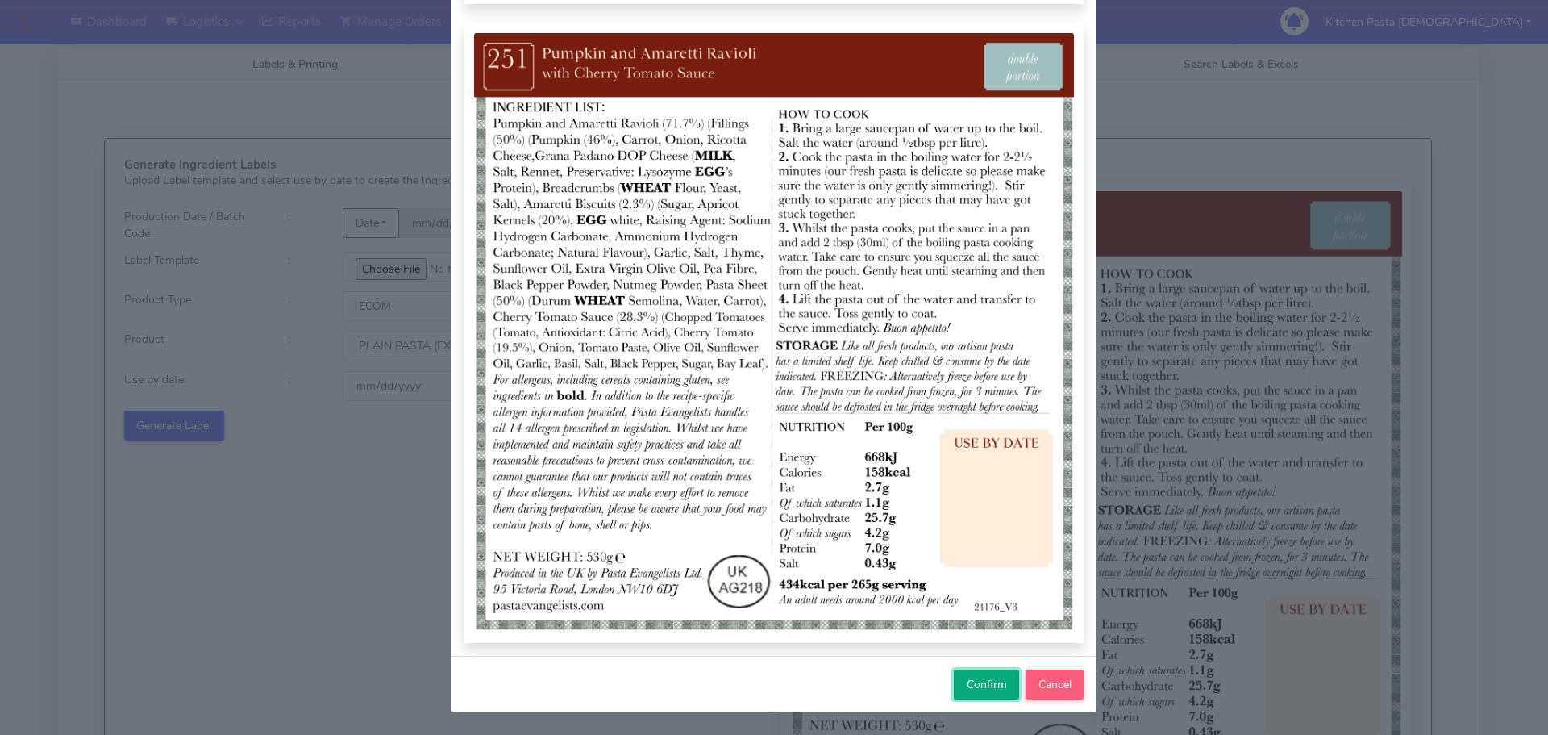
click at [975, 680] on span "Confirm" at bounding box center [987, 684] width 40 height 15
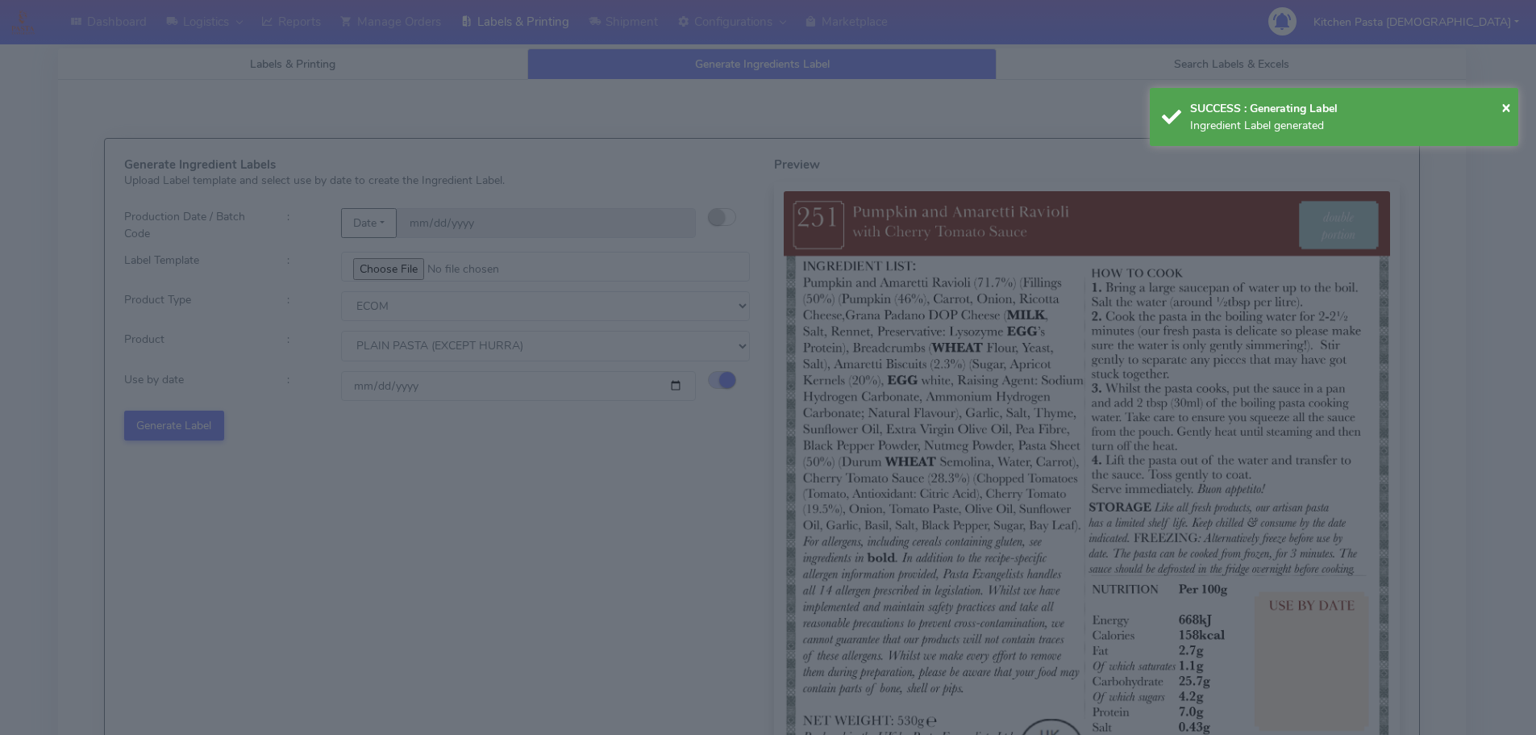
select select
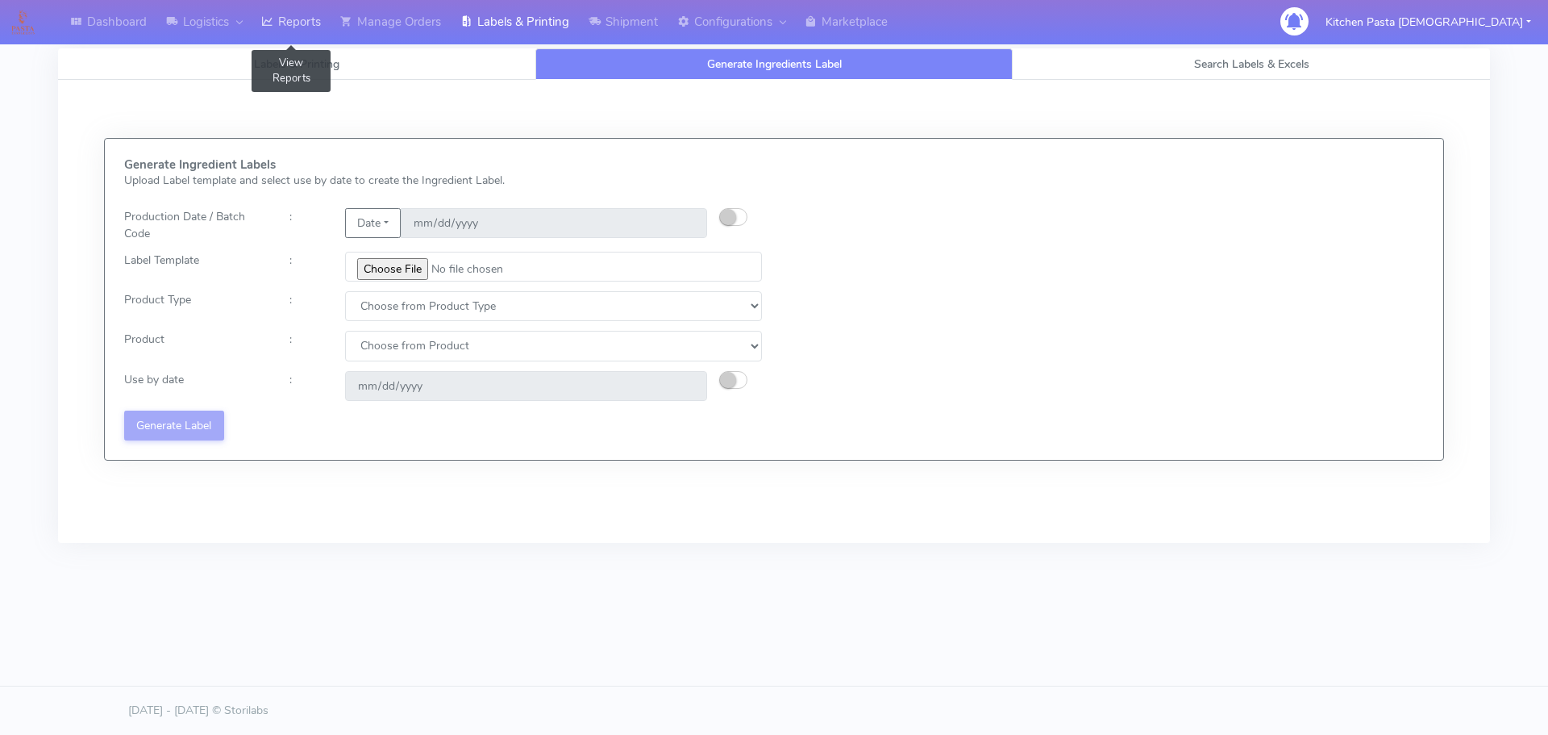
click at [299, 23] on link "Reports" at bounding box center [291, 22] width 79 height 44
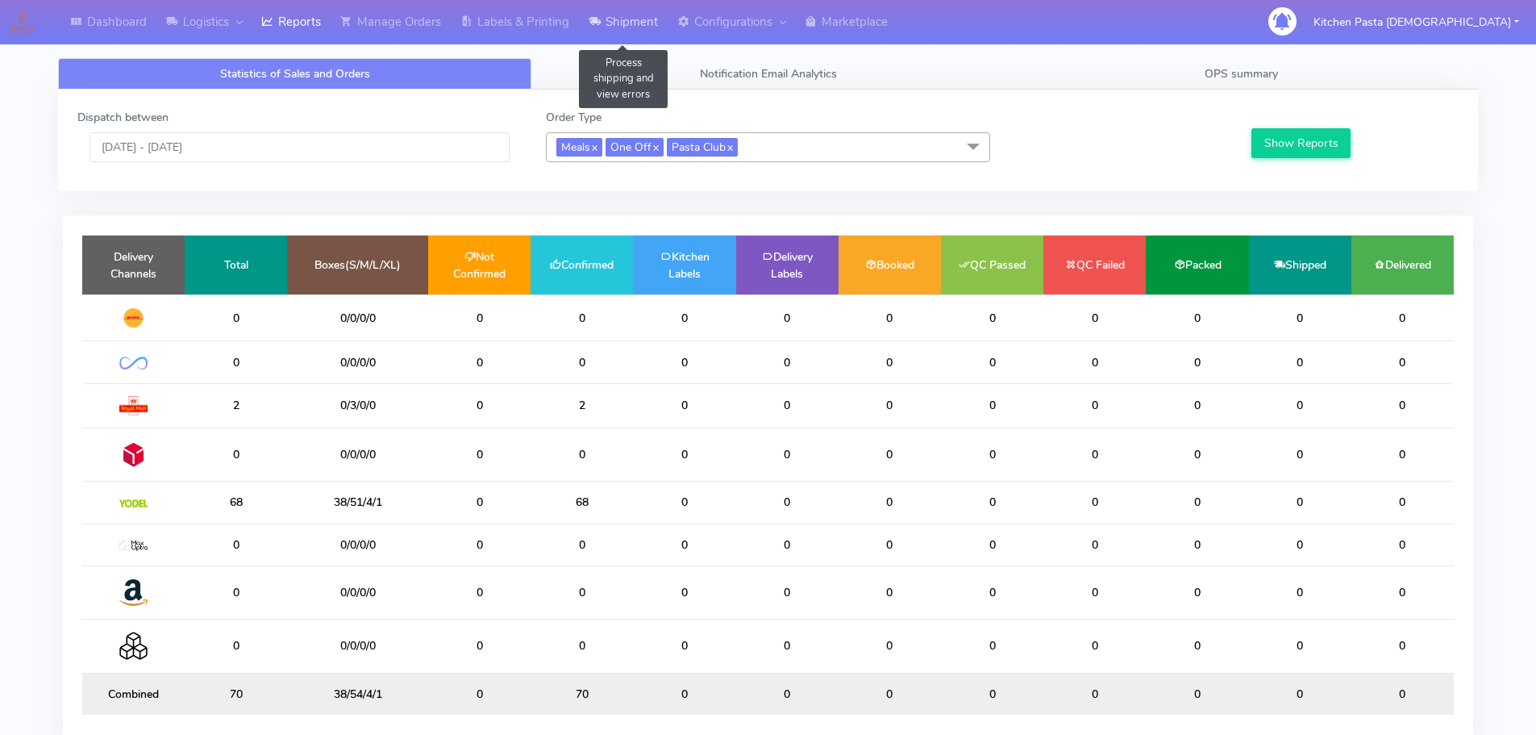
click at [630, 26] on link "Shipment" at bounding box center [623, 22] width 89 height 44
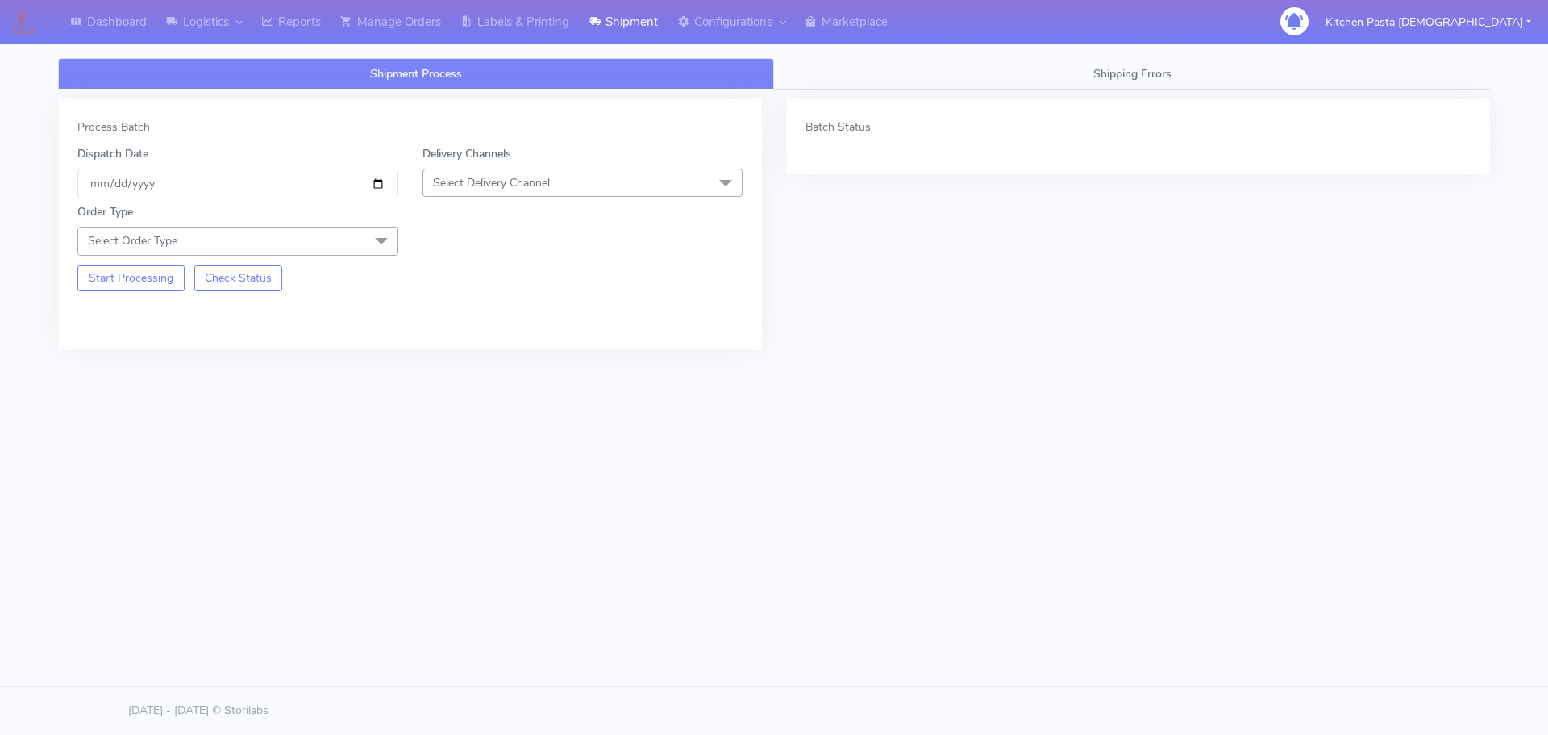
click at [585, 188] on span "Select Delivery Channel" at bounding box center [583, 183] width 321 height 28
click at [486, 366] on div "Yodel" at bounding box center [582, 364] width 303 height 17
click at [384, 232] on span at bounding box center [381, 242] width 32 height 31
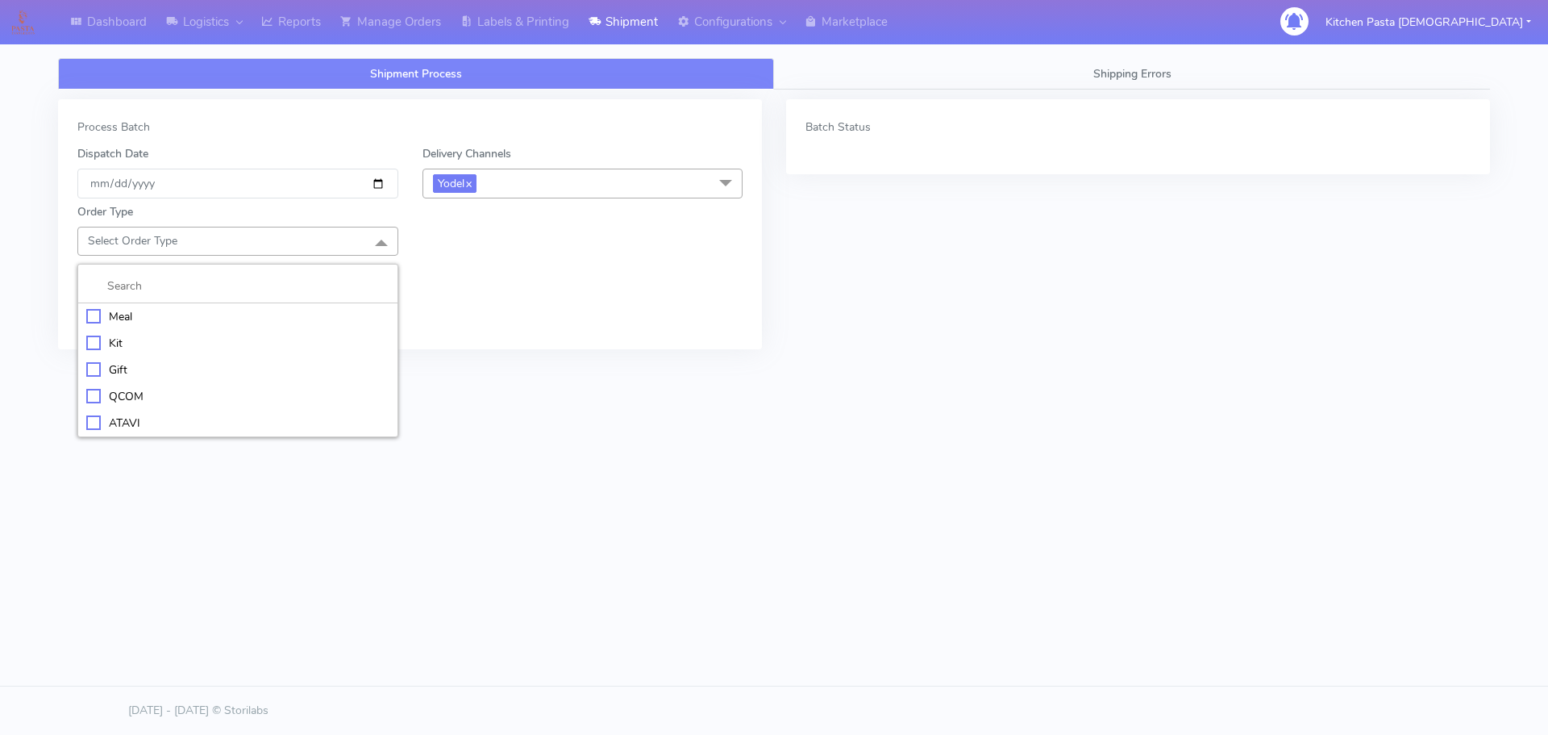
click at [310, 323] on div "Meal" at bounding box center [237, 316] width 303 height 17
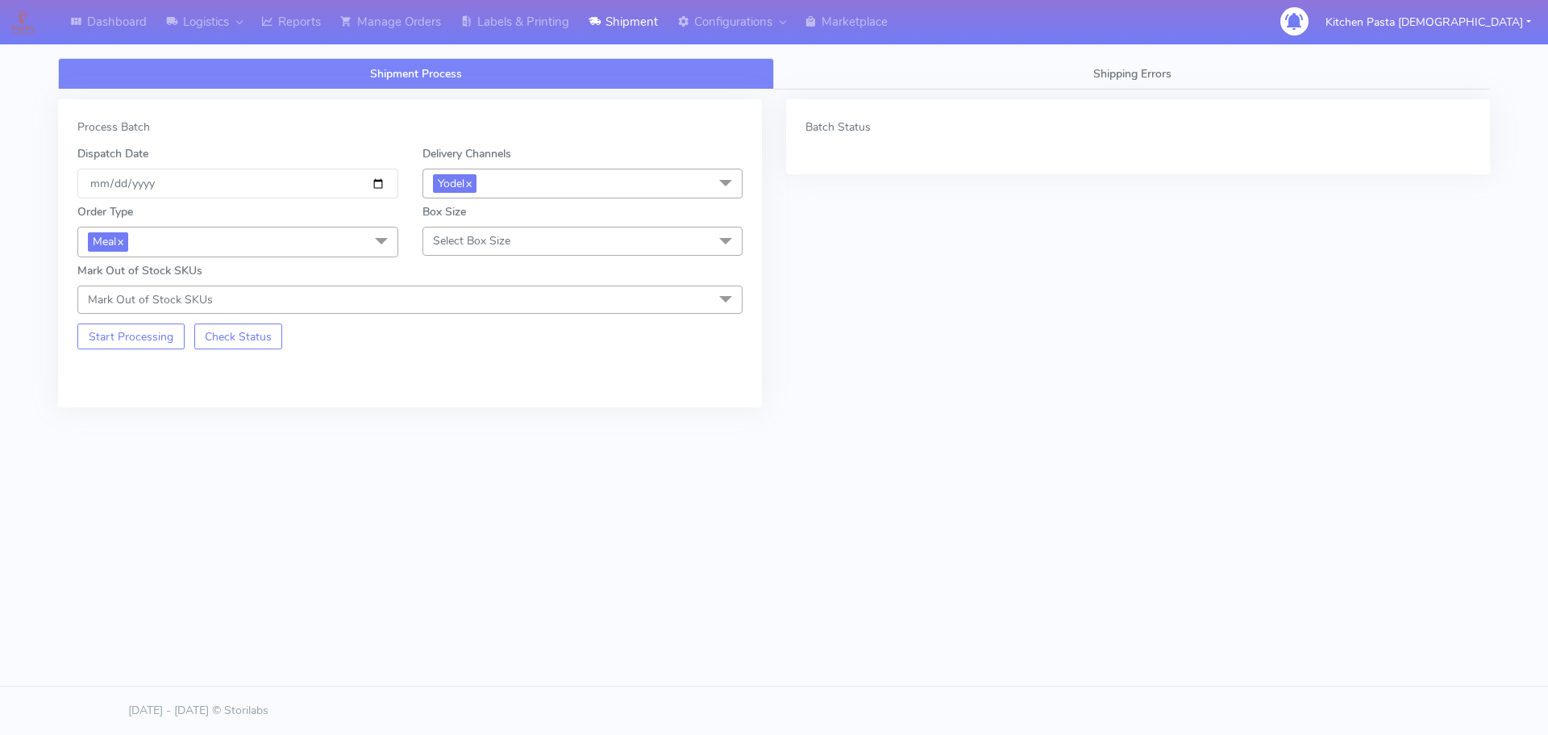
click at [518, 231] on span "Select Box Size" at bounding box center [583, 241] width 321 height 28
click at [466, 427] on div "Mega" at bounding box center [582, 422] width 303 height 17
click at [144, 340] on button "Start Processing" at bounding box center [130, 336] width 107 height 26
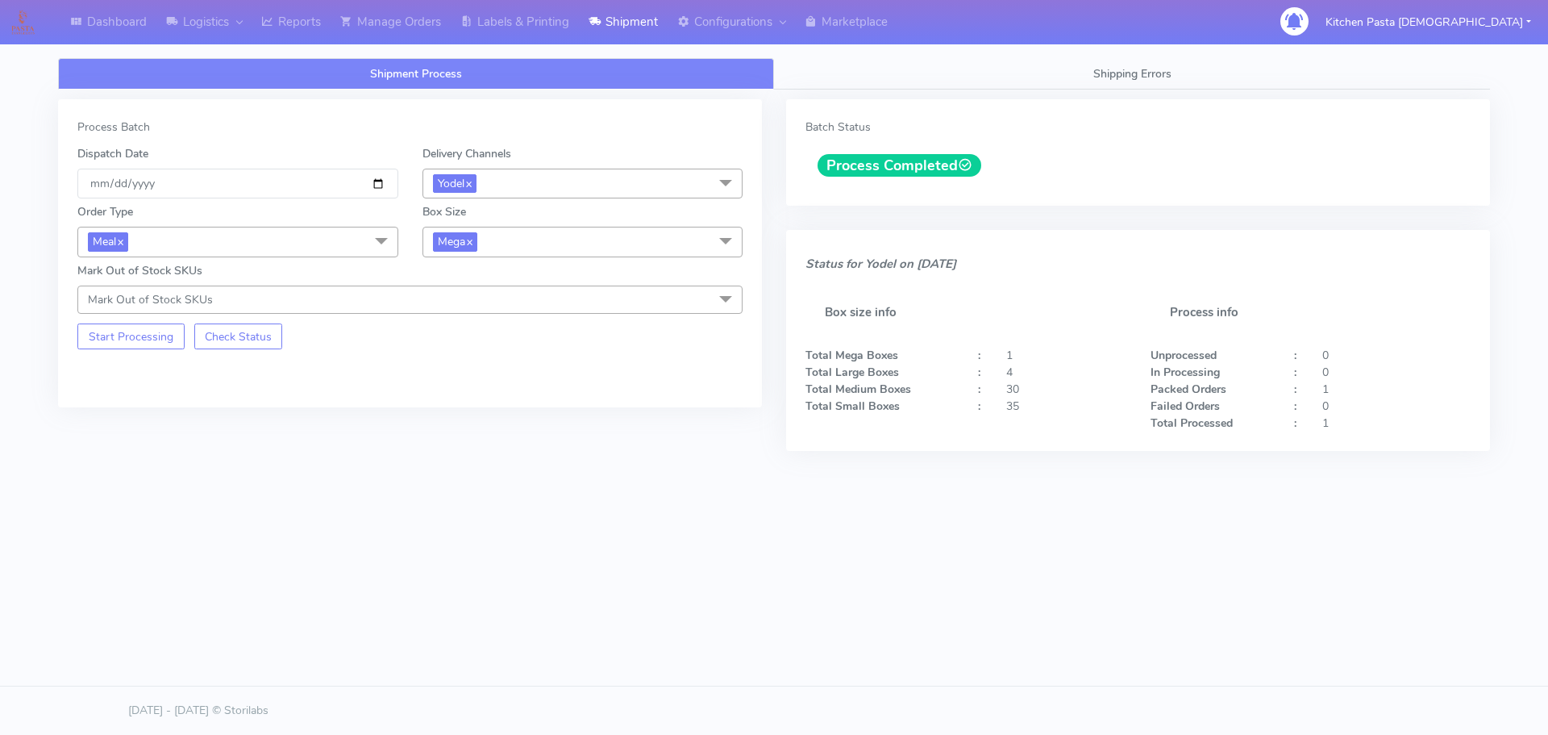
click at [1535, 143] on div "Dashboard Logistics London Logistics Reports Manage Orders Labels & Printing Sh…" at bounding box center [774, 310] width 1548 height 562
